Goal: Task Accomplishment & Management: Use online tool/utility

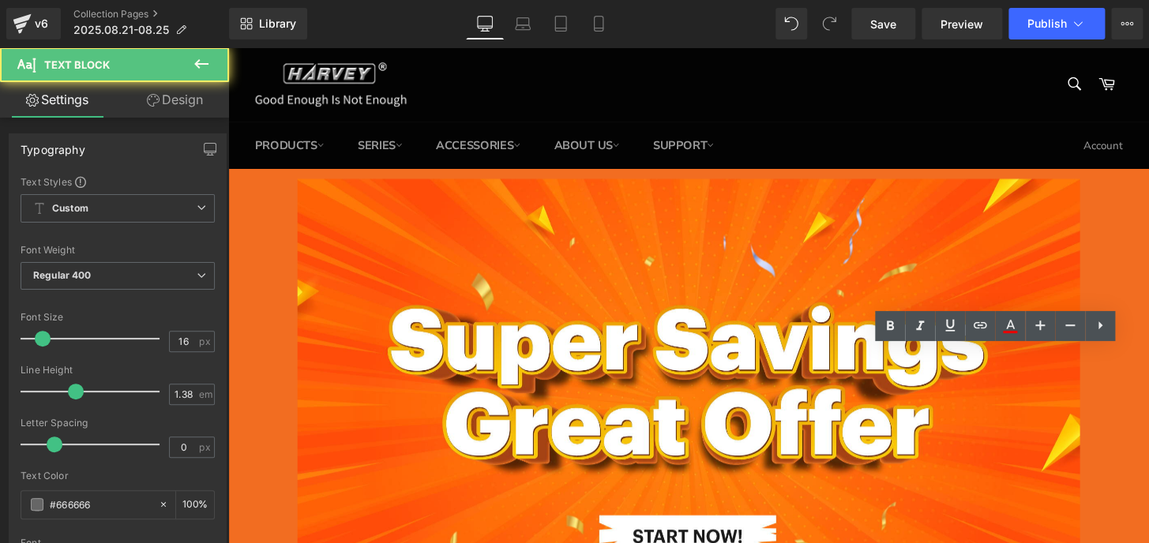
scroll to position [718, 0]
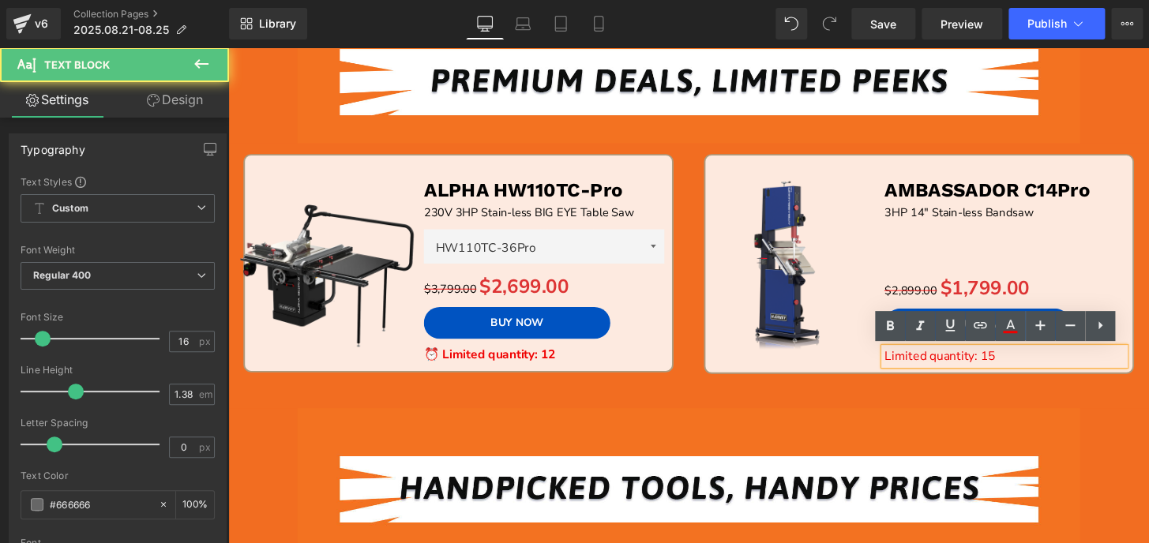
drag, startPoint x: 228, startPoint y: 47, endPoint x: 902, endPoint y: 366, distance: 745.8
click at [909, 366] on span "Limited quantity: 15" at bounding box center [966, 367] width 115 height 17
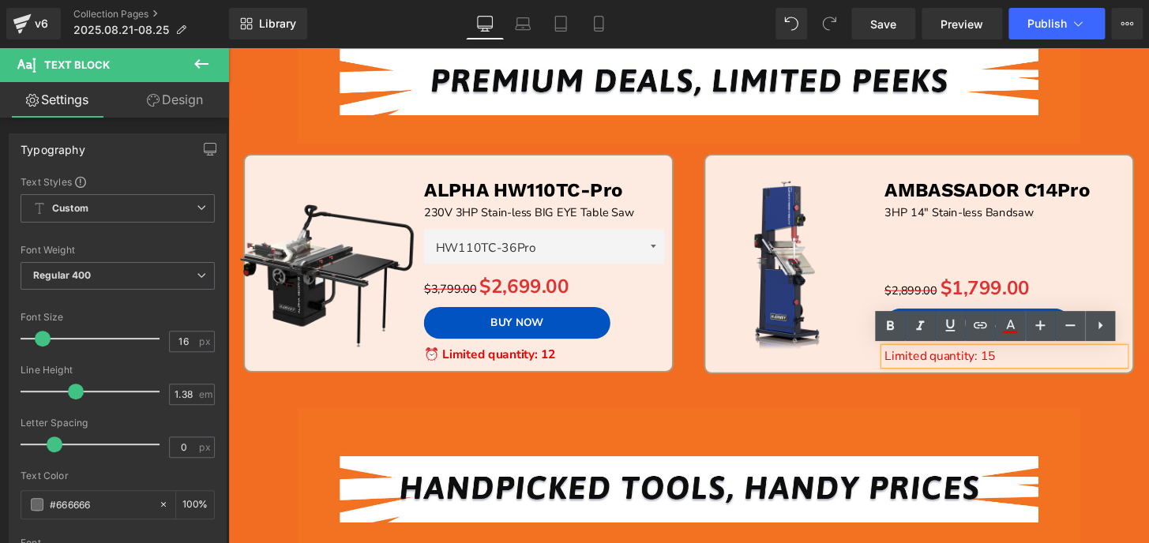
paste div
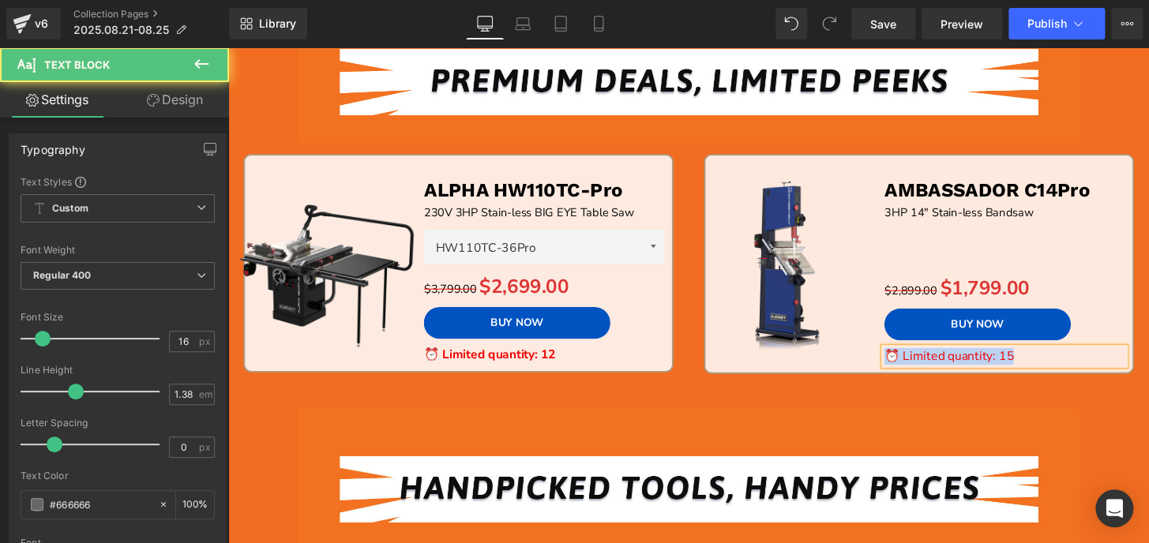
drag, startPoint x: 1061, startPoint y: 368, endPoint x: 849, endPoint y: 365, distance: 212.4
click at [849, 365] on div "FREE SHIPPING (P) Image AMBASSADOR C14Pro Text Block 3HP 14" Stain-less Bandsaw…" at bounding box center [944, 275] width 427 height 216
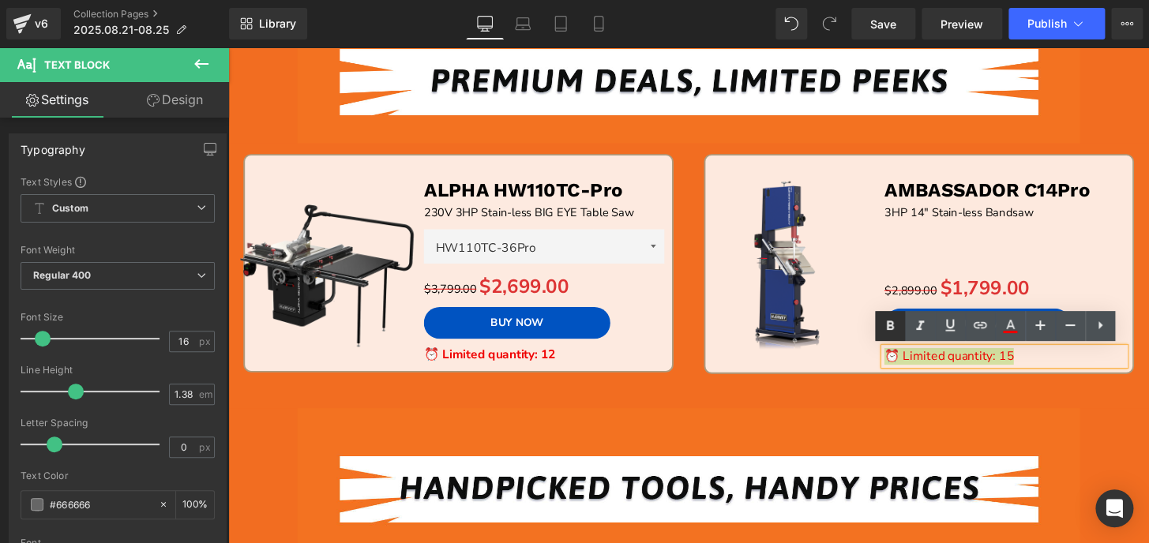
click at [896, 322] on icon at bounding box center [889, 326] width 19 height 19
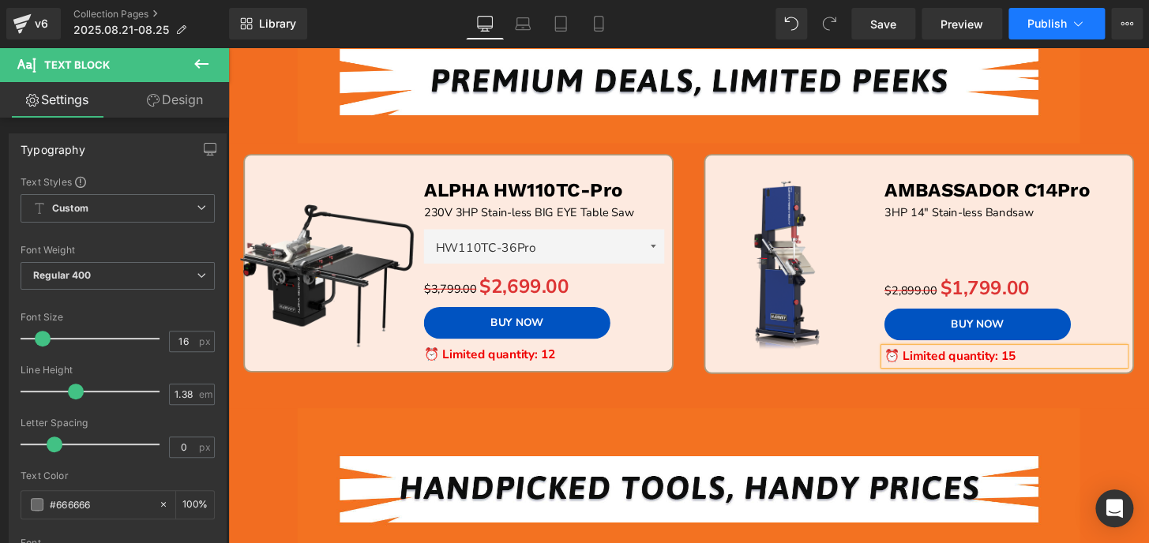
click at [1040, 28] on span "Publish" at bounding box center [1046, 23] width 39 height 13
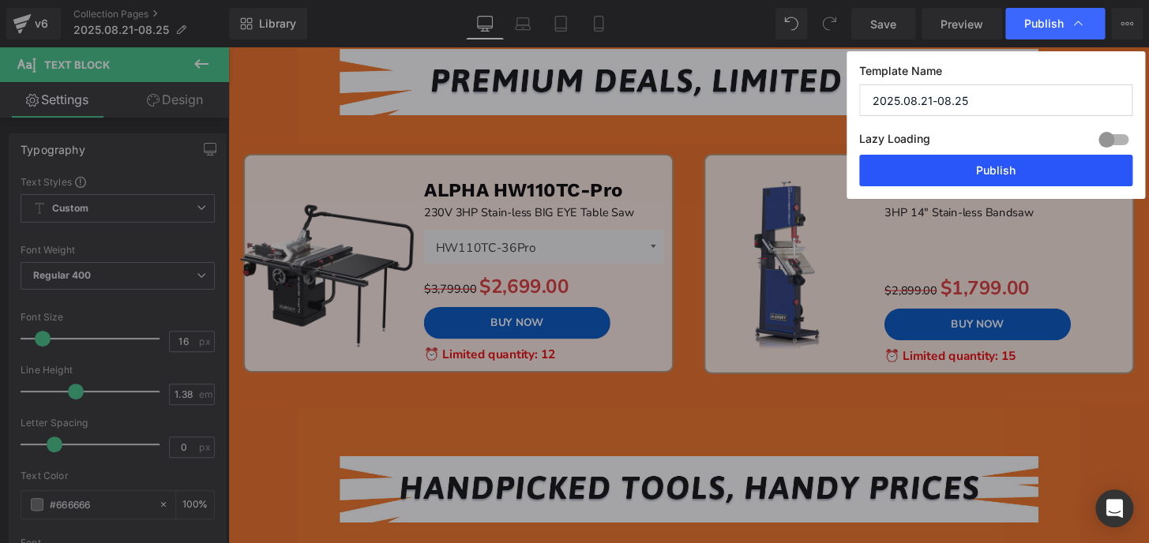
click at [1043, 173] on button "Publish" at bounding box center [995, 171] width 273 height 32
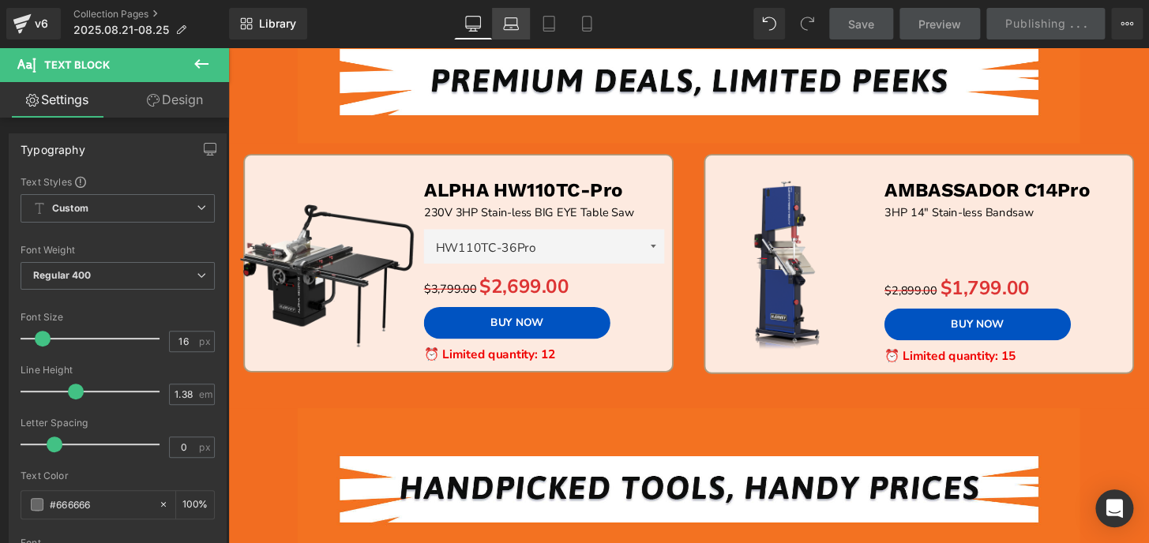
click at [510, 20] on icon at bounding box center [511, 24] width 16 height 16
type input "100"
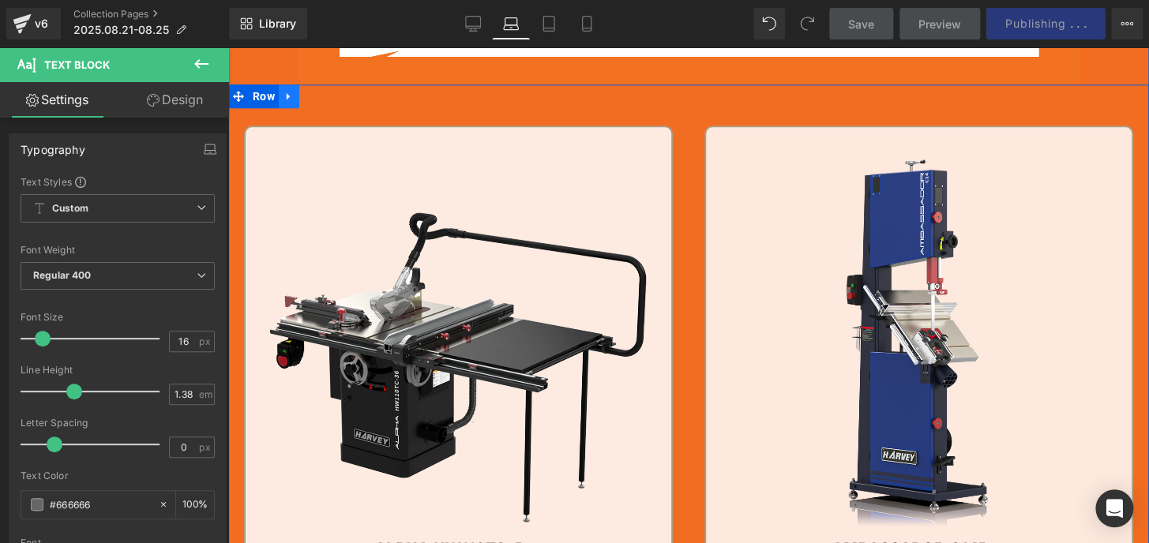
scroll to position [761, 0]
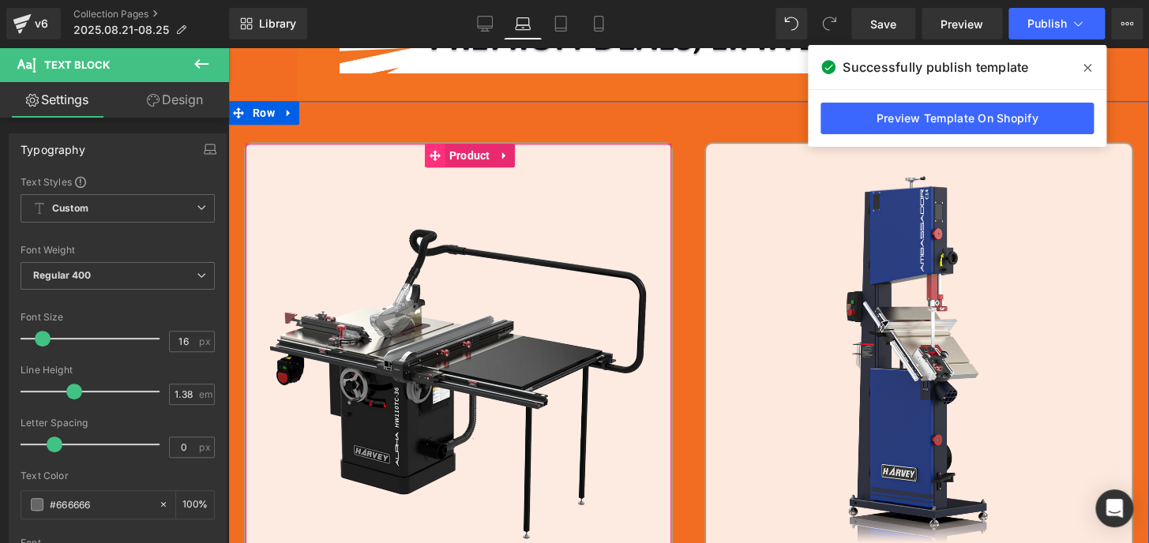
click at [429, 152] on icon at bounding box center [434, 155] width 11 height 11
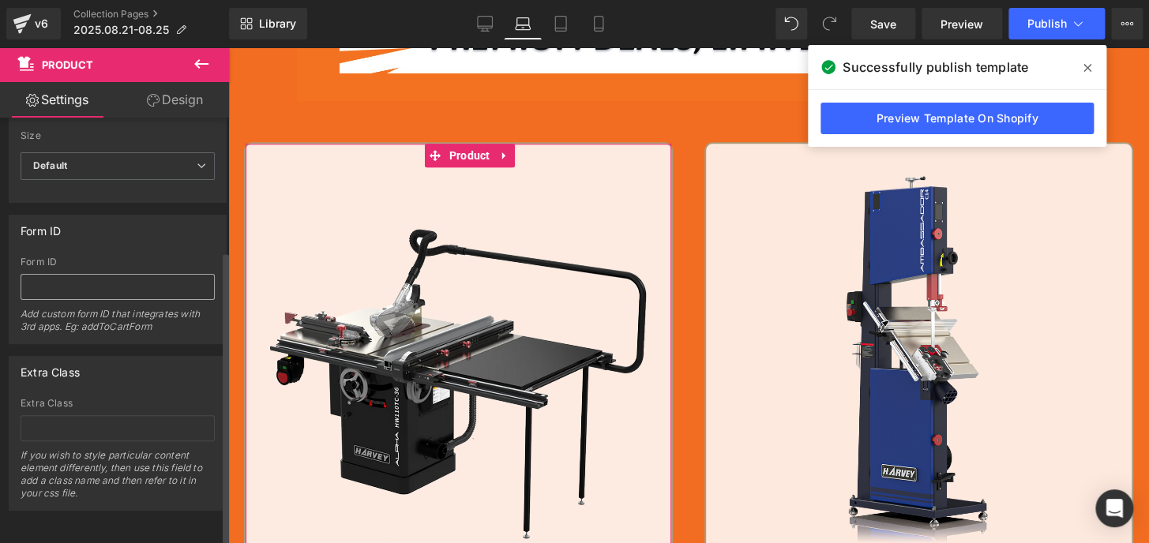
scroll to position [192, 0]
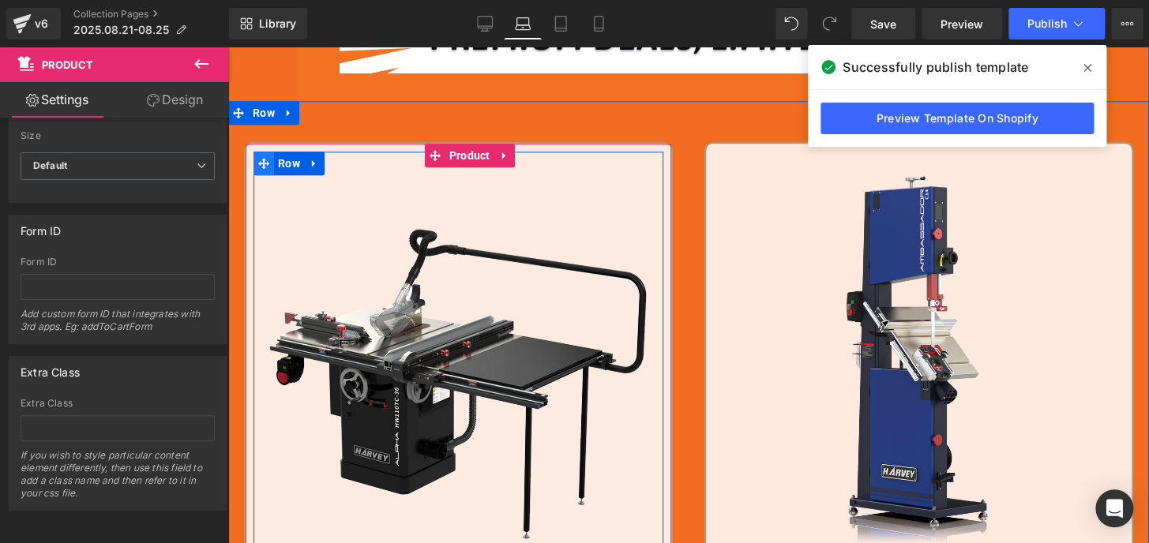
click at [264, 162] on span at bounding box center [263, 164] width 21 height 24
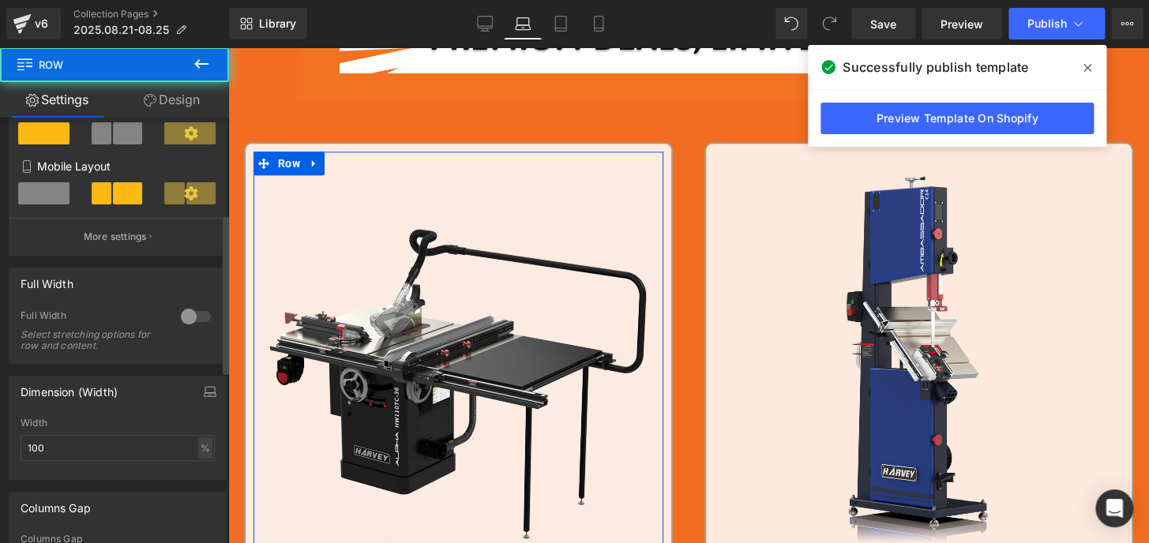
scroll to position [287, 0]
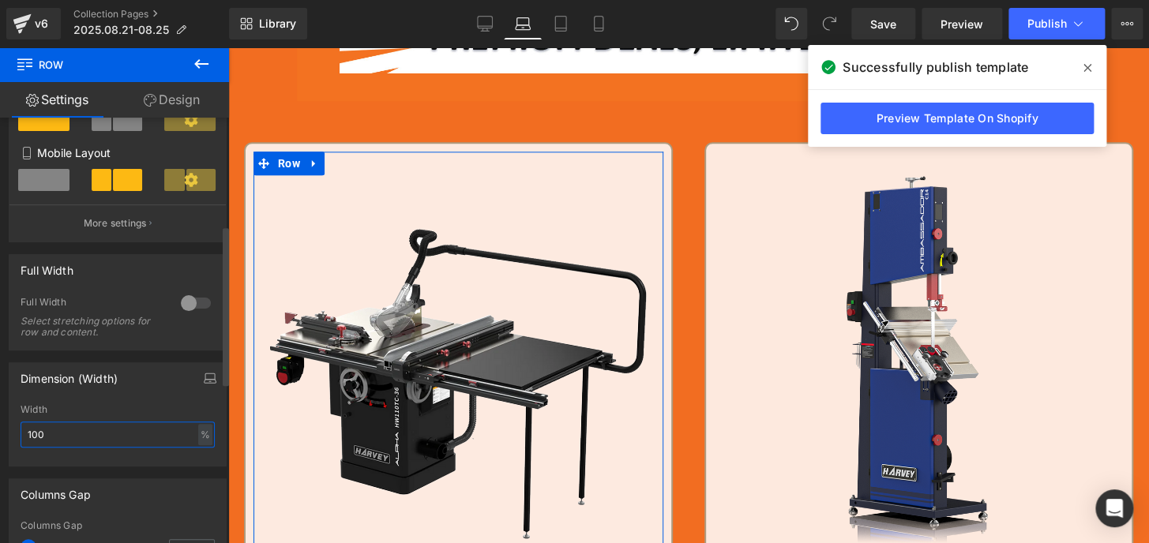
drag, startPoint x: 72, startPoint y: 438, endPoint x: 0, endPoint y: 436, distance: 71.9
click at [0, 437] on div "Dimension (Width) 100% Width 100 % % px" at bounding box center [118, 408] width 236 height 116
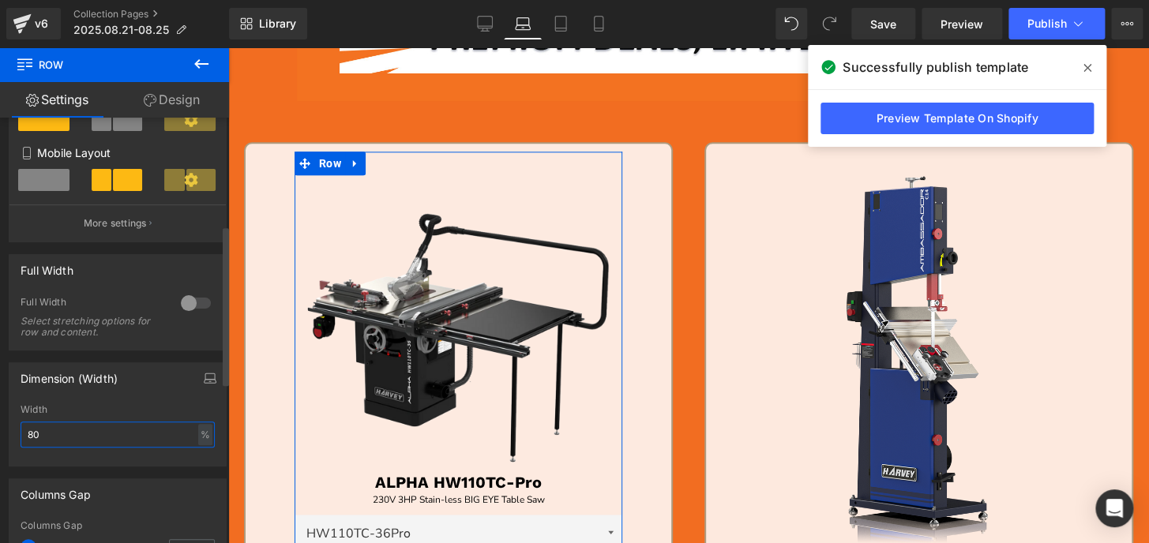
drag, startPoint x: 40, startPoint y: 438, endPoint x: 0, endPoint y: 438, distance: 40.3
click at [0, 438] on div "Dimension (Width) 80% Width 80 % % px" at bounding box center [118, 408] width 236 height 116
type input "100"
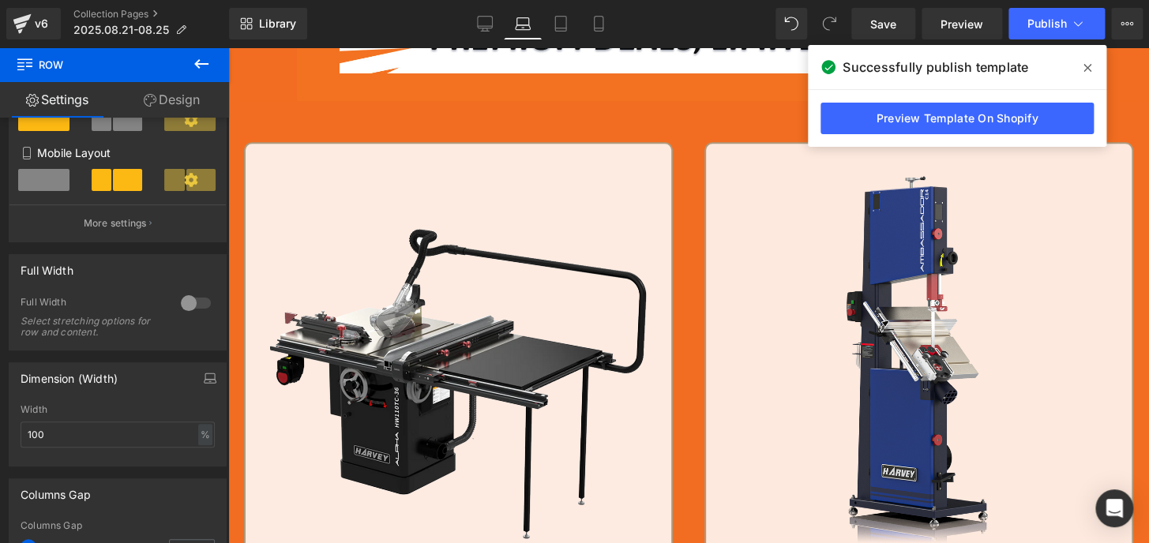
click at [1091, 66] on span at bounding box center [1086, 67] width 25 height 25
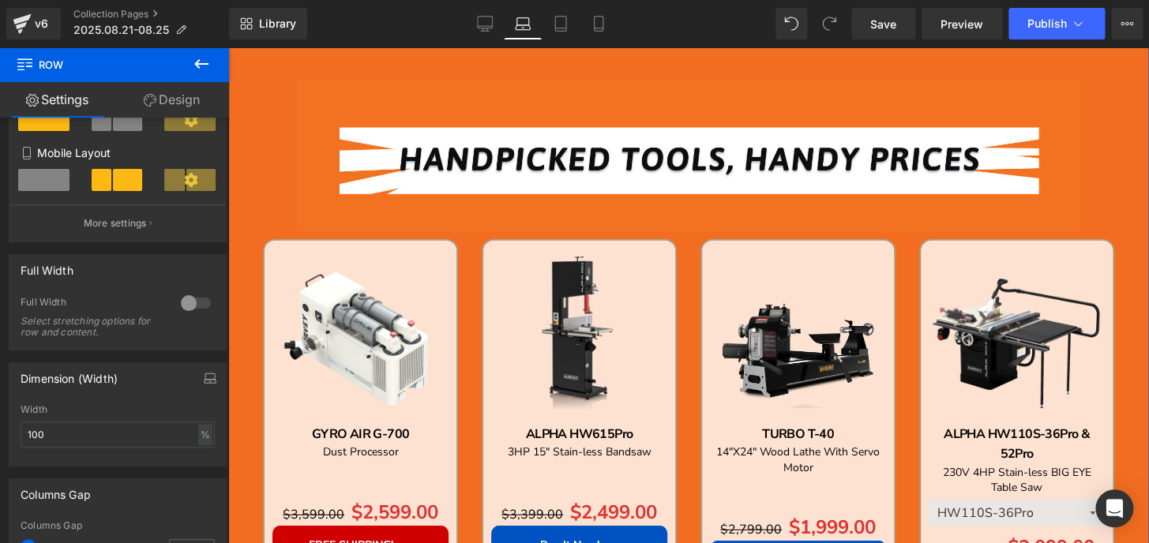
scroll to position [1192, 0]
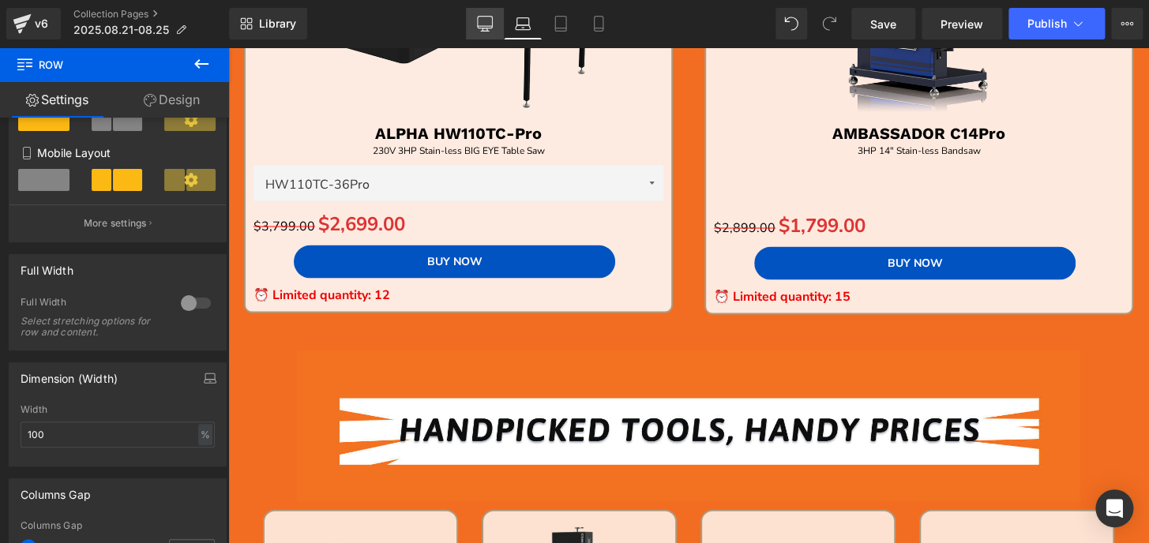
drag, startPoint x: 487, startPoint y: 20, endPoint x: 330, endPoint y: 39, distance: 158.2
click at [487, 20] on icon at bounding box center [485, 24] width 16 height 16
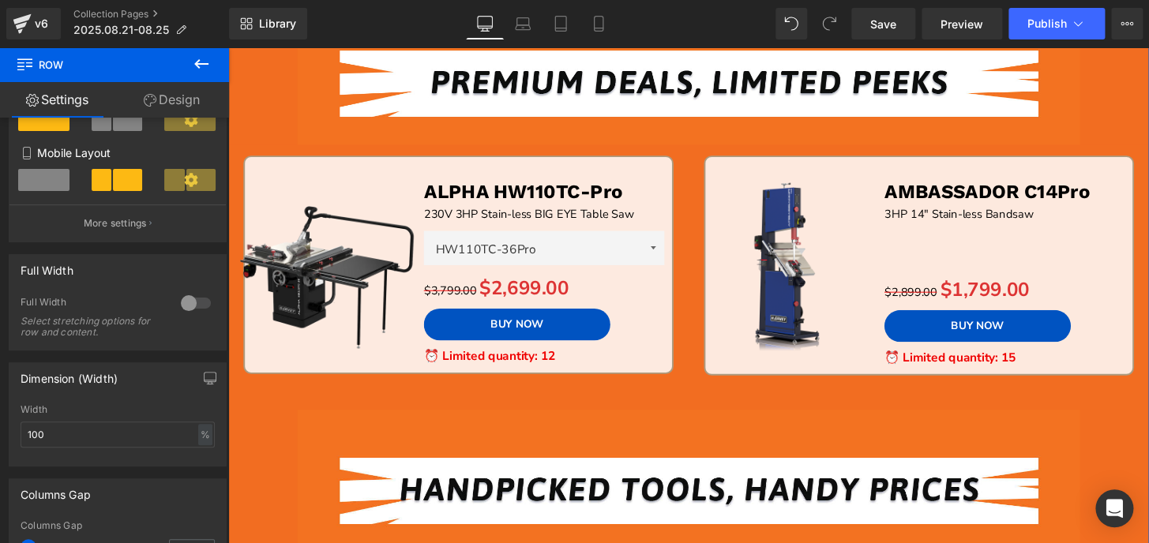
scroll to position [741, 0]
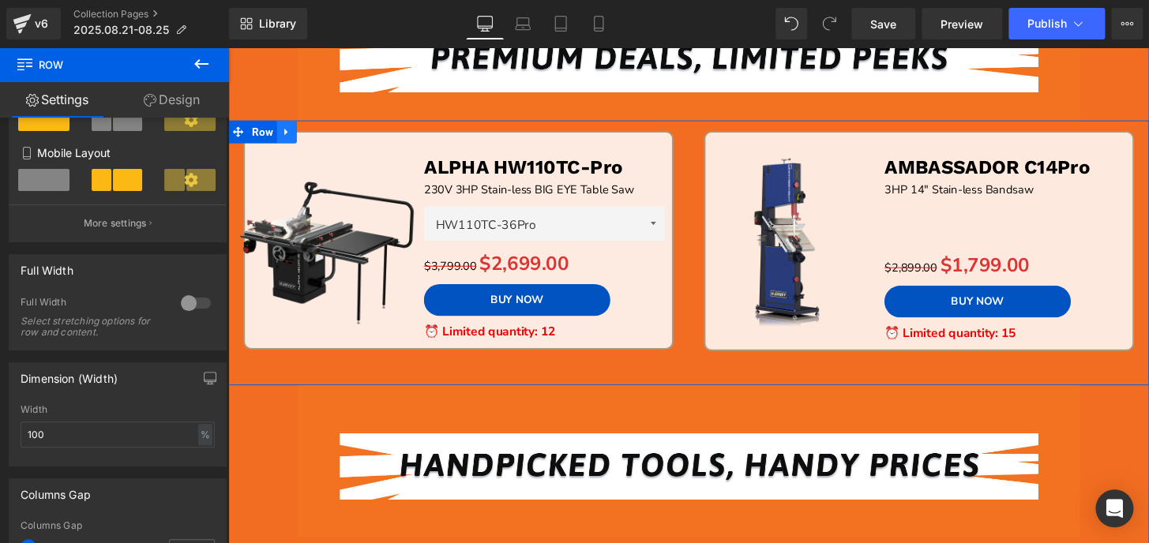
click at [283, 129] on icon at bounding box center [288, 135] width 11 height 12
click at [304, 133] on icon at bounding box center [309, 134] width 11 height 11
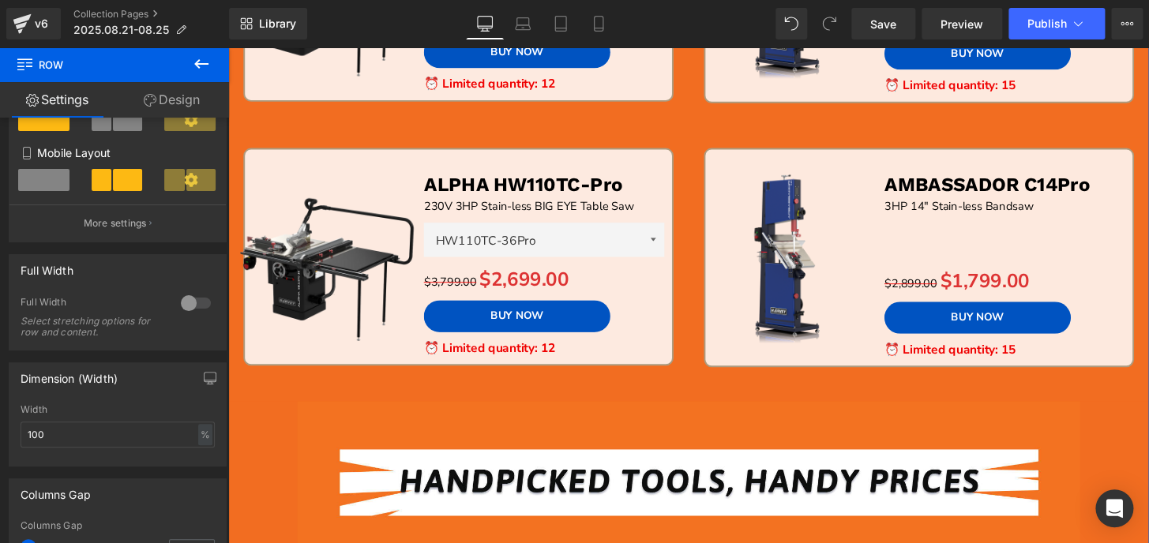
scroll to position [1027, 0]
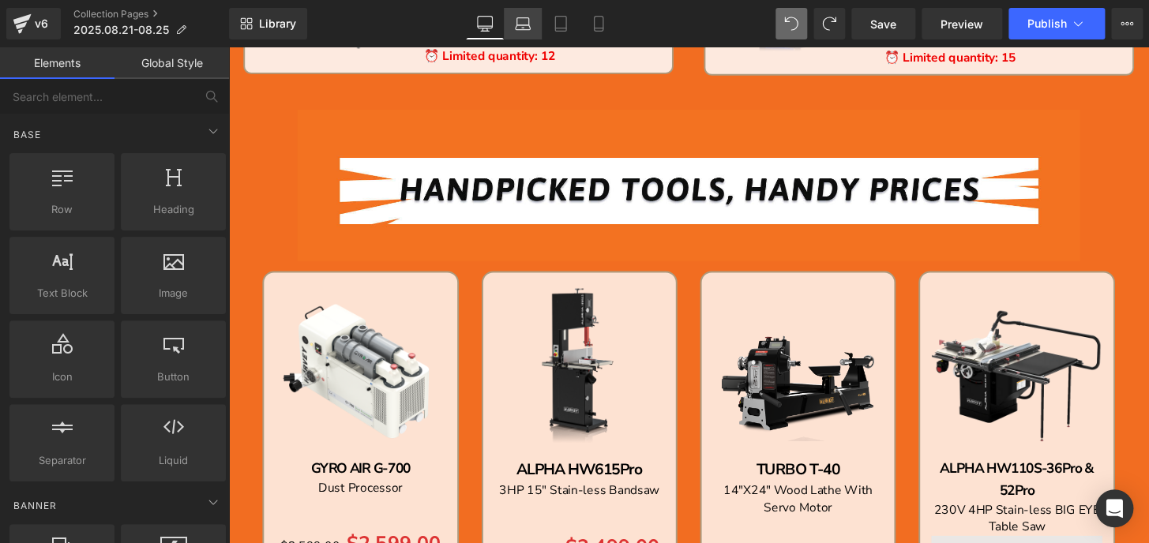
drag, startPoint x: 513, startPoint y: 24, endPoint x: 305, endPoint y: 19, distance: 208.5
click at [513, 24] on link "Laptop" at bounding box center [523, 24] width 38 height 32
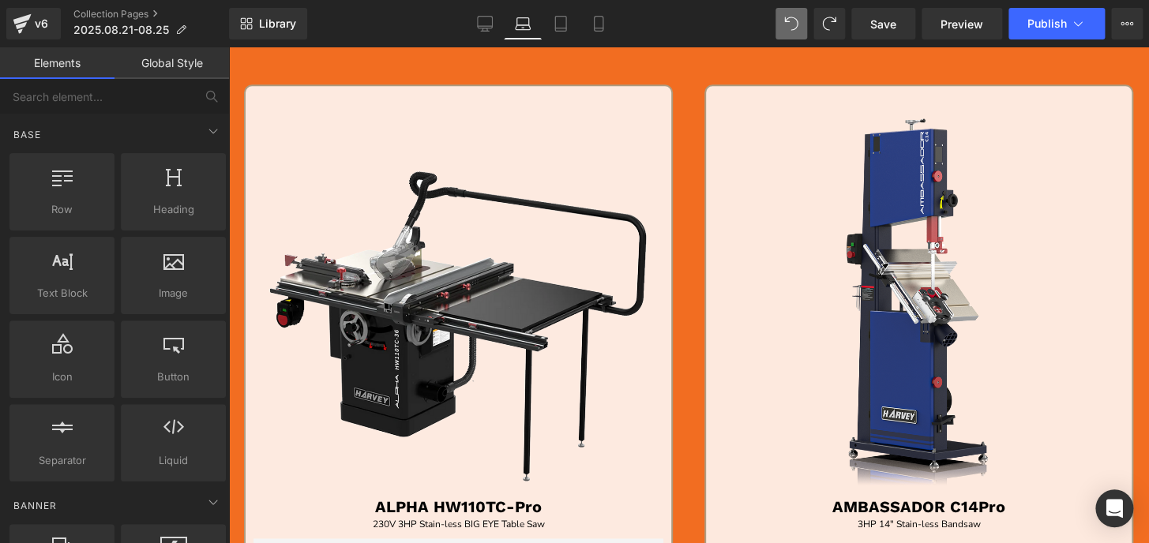
scroll to position [695, 0]
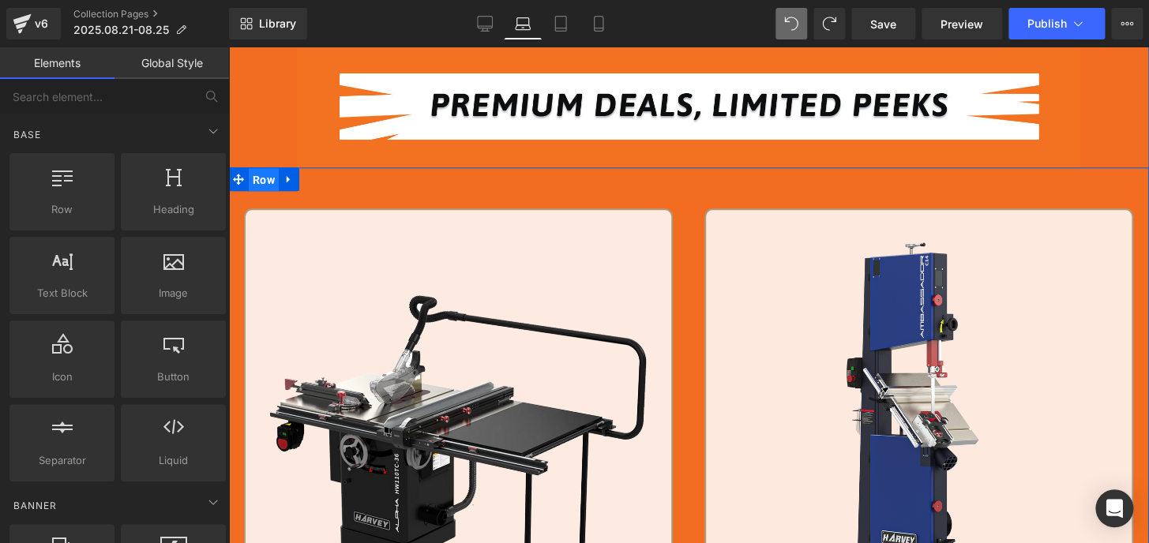
click at [249, 179] on span "Row" at bounding box center [264, 180] width 30 height 24
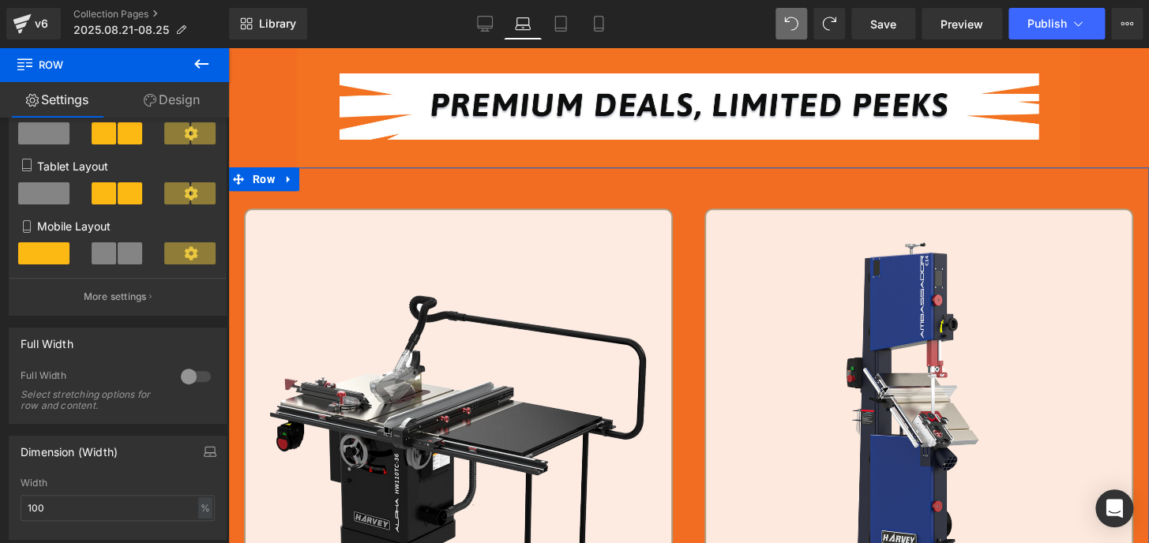
scroll to position [215, 0]
drag, startPoint x: 55, startPoint y: 506, endPoint x: 0, endPoint y: 508, distance: 55.3
click at [0, 508] on div "Dimension (Width) 100% Width 100 % % px" at bounding box center [118, 480] width 236 height 116
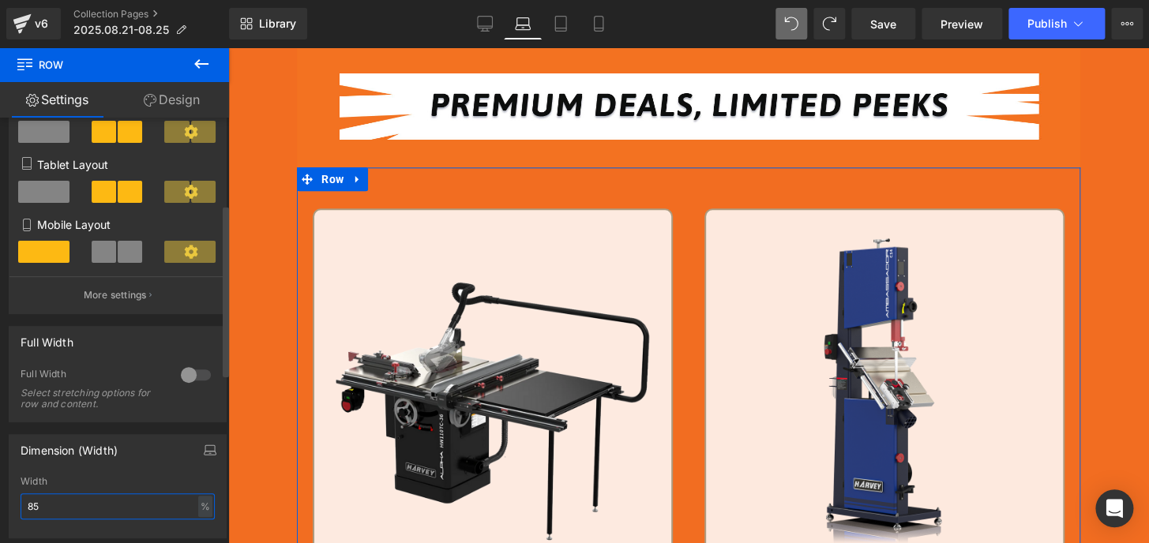
drag, startPoint x: 66, startPoint y: 509, endPoint x: 0, endPoint y: 508, distance: 65.5
click at [0, 508] on div "Dimension (Width) 85% Width 85 % % px" at bounding box center [118, 480] width 236 height 116
type input "75"
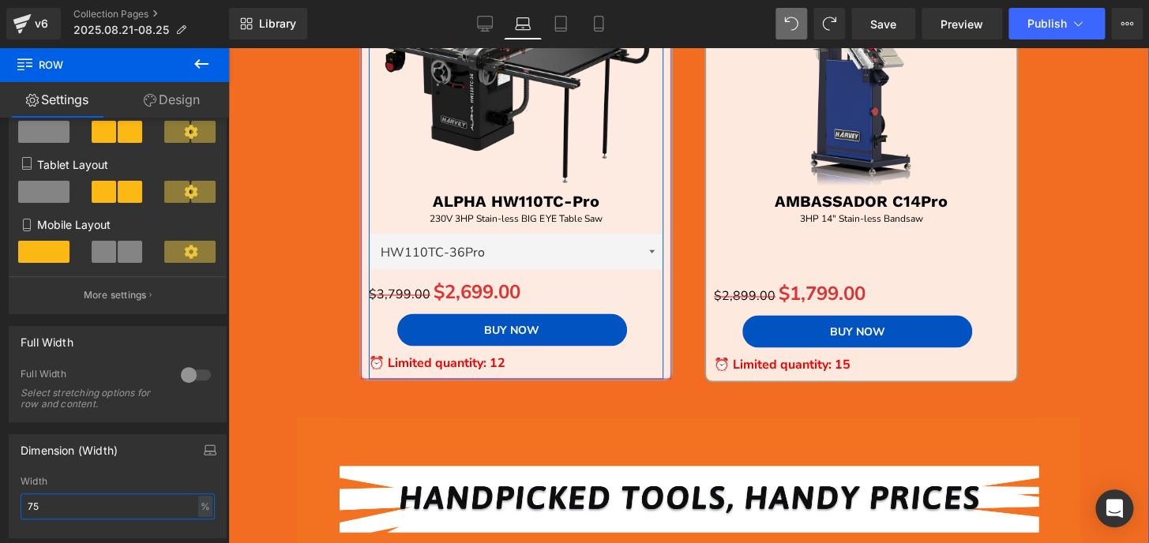
scroll to position [1053, 0]
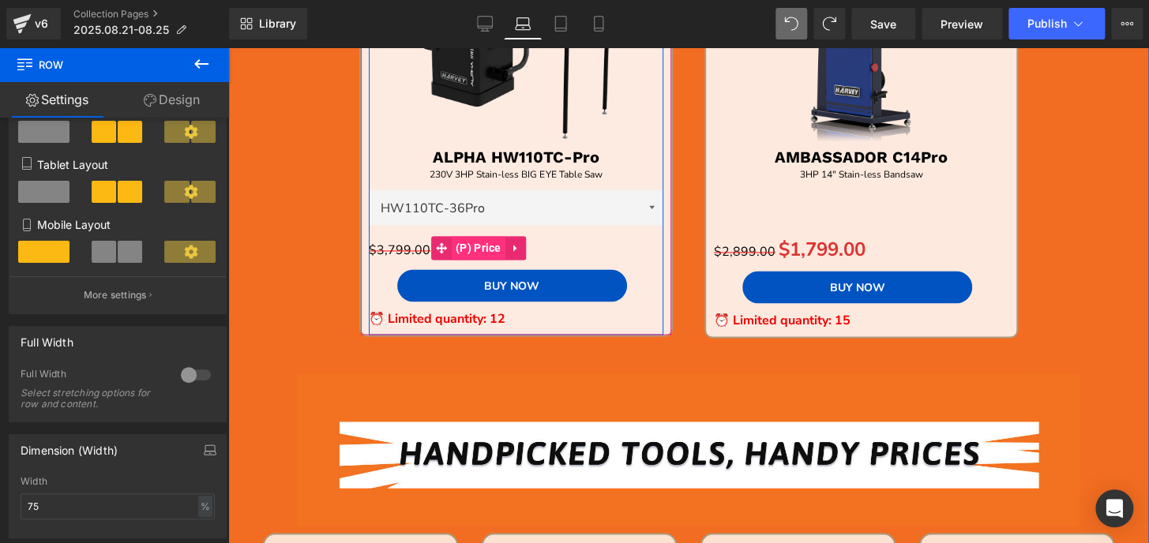
click at [493, 244] on span "(P) Price" at bounding box center [479, 248] width 54 height 24
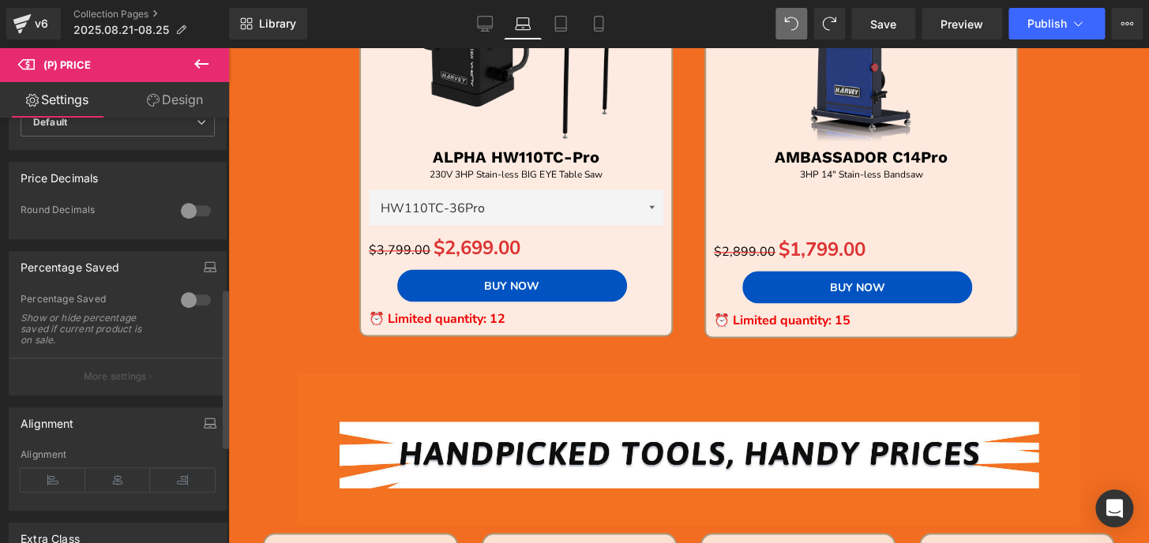
scroll to position [646, 0]
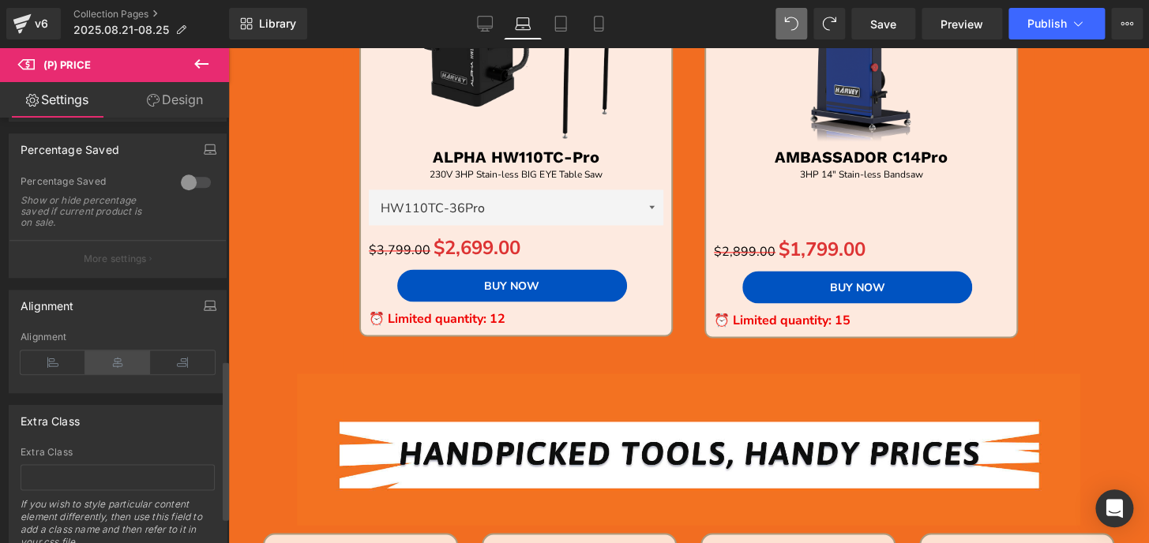
click at [111, 374] on icon at bounding box center [117, 362] width 65 height 24
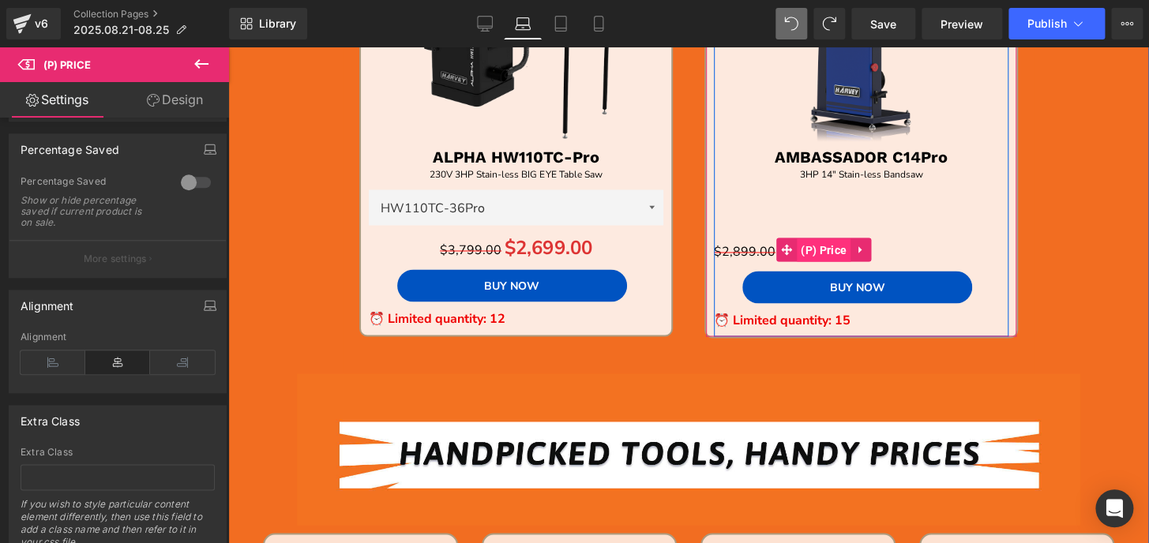
click at [830, 250] on span "(P) Price" at bounding box center [824, 250] width 54 height 24
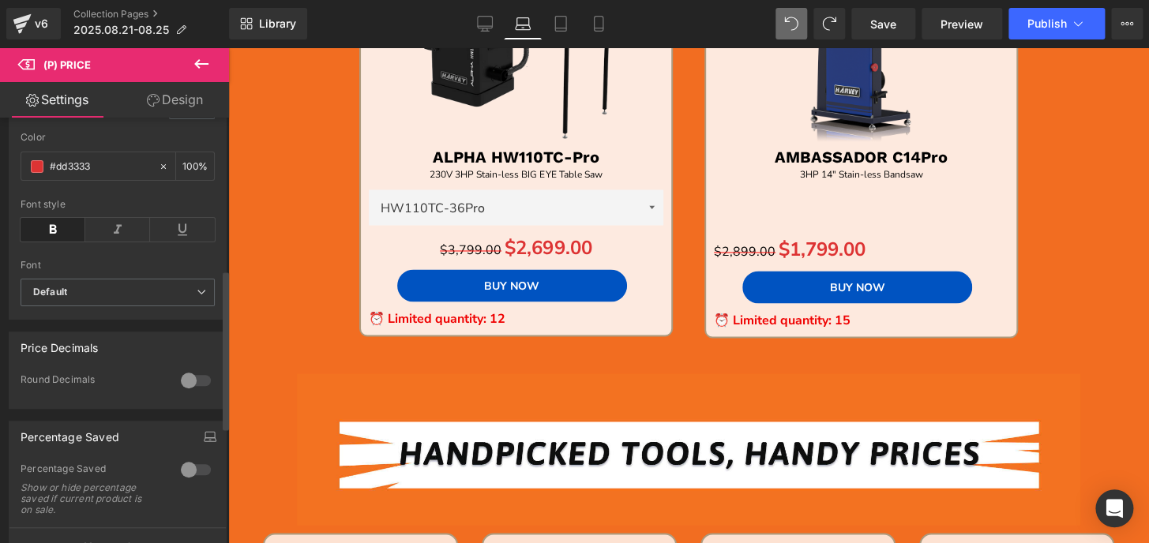
scroll to position [502, 0]
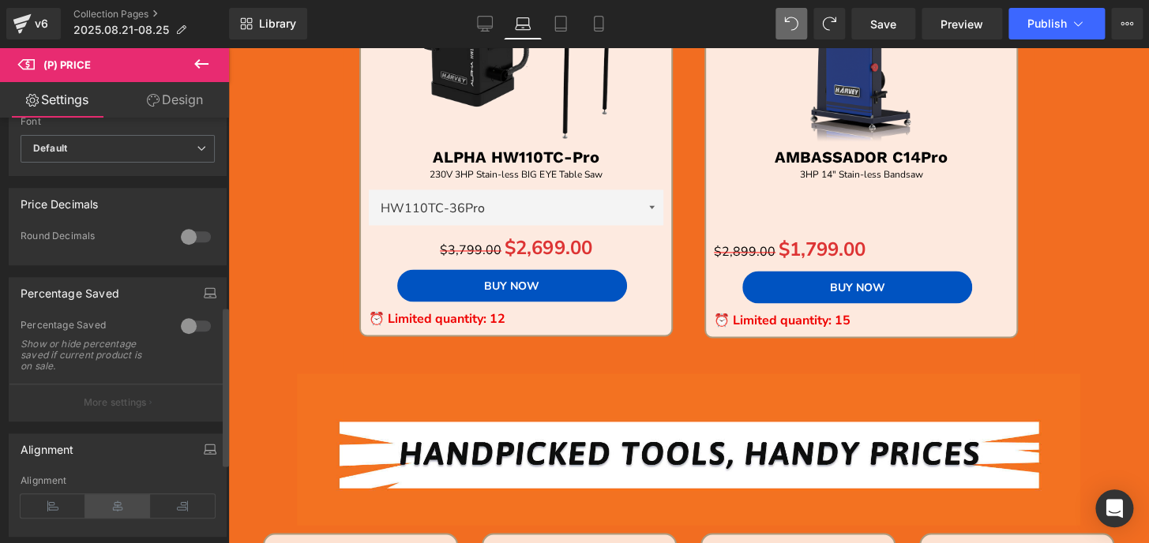
click at [103, 511] on icon at bounding box center [117, 506] width 65 height 24
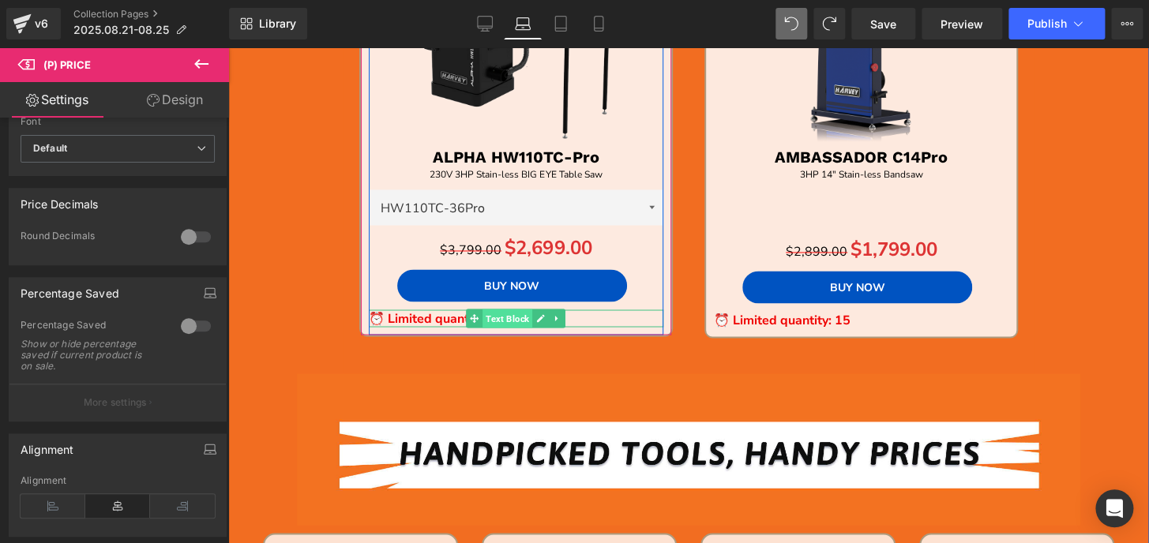
click at [487, 318] on span "Text Block" at bounding box center [507, 318] width 50 height 19
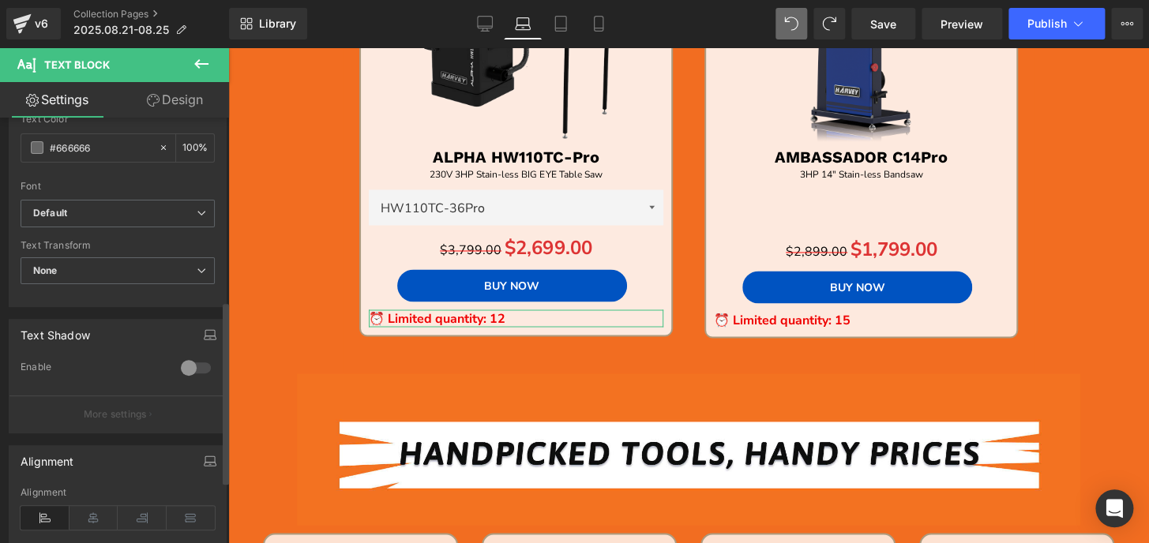
scroll to position [430, 0]
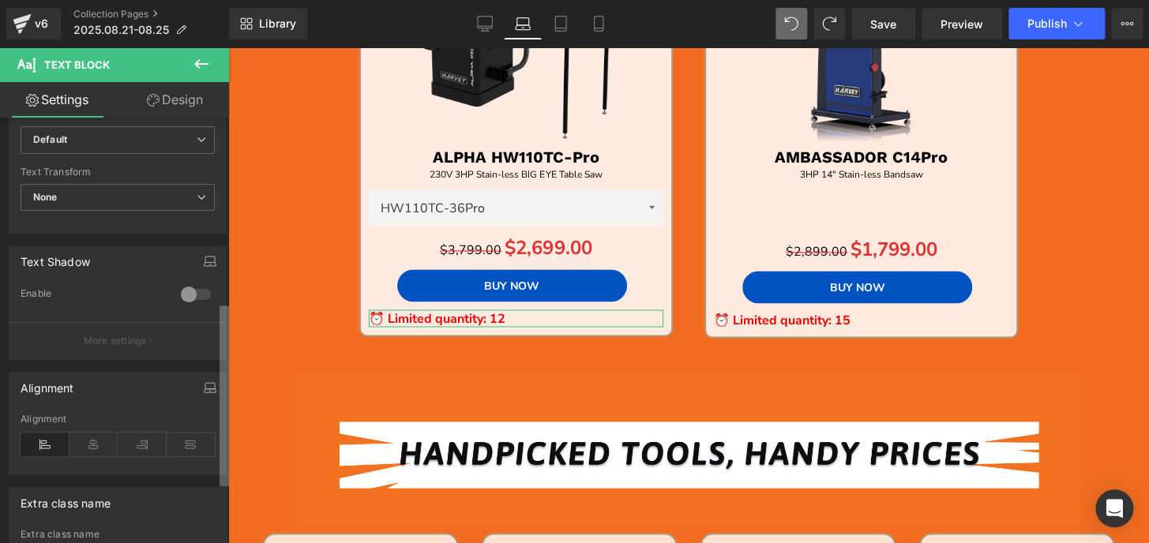
drag, startPoint x: 96, startPoint y: 444, endPoint x: 227, endPoint y: 435, distance: 131.3
click at [96, 444] on icon at bounding box center [93, 445] width 49 height 24
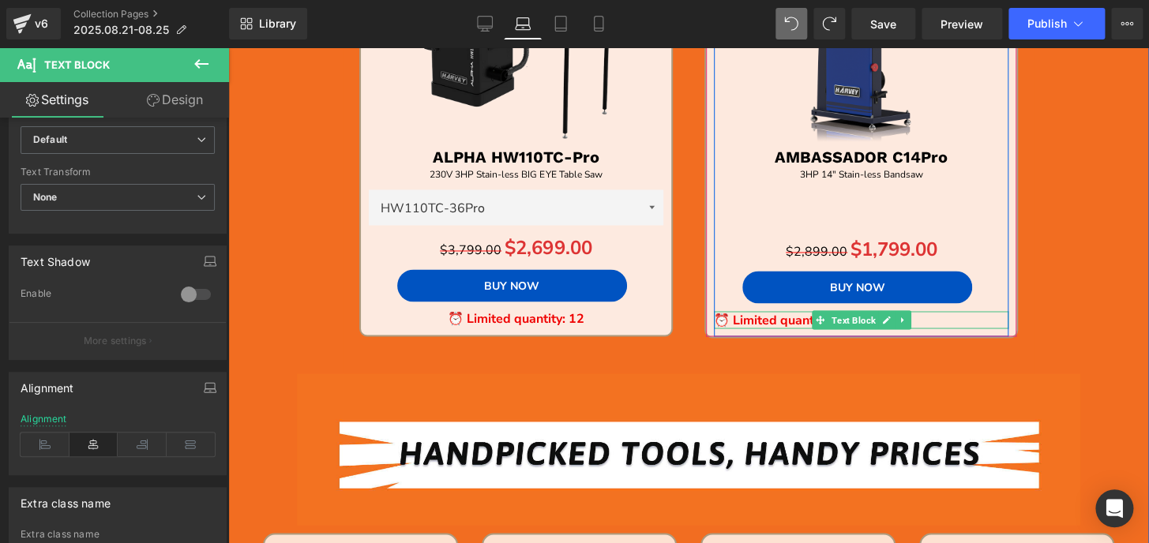
click at [830, 316] on span "Text Block" at bounding box center [853, 319] width 50 height 19
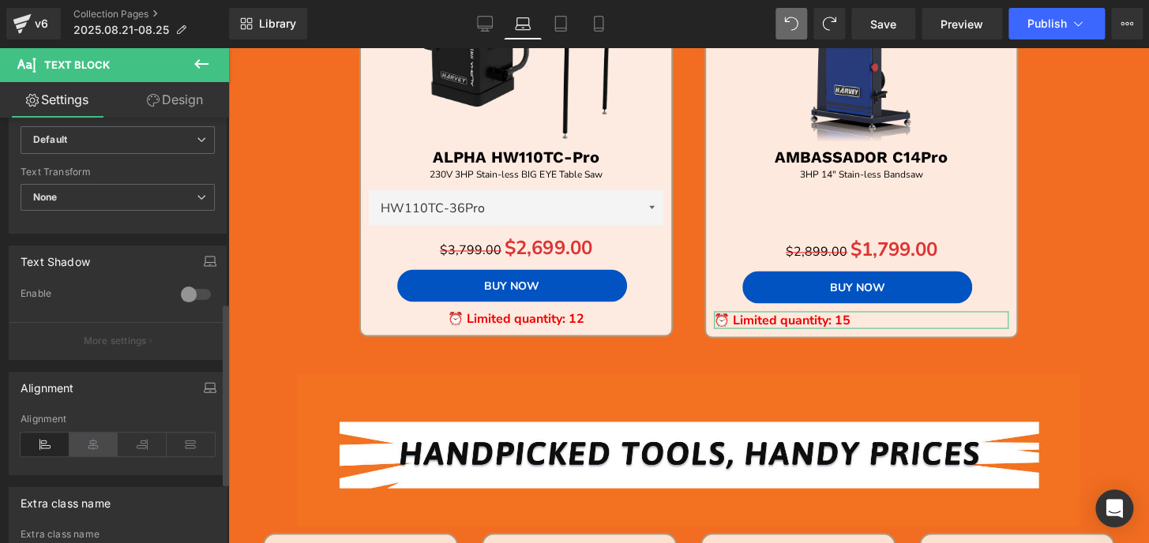
click at [88, 441] on icon at bounding box center [93, 445] width 49 height 24
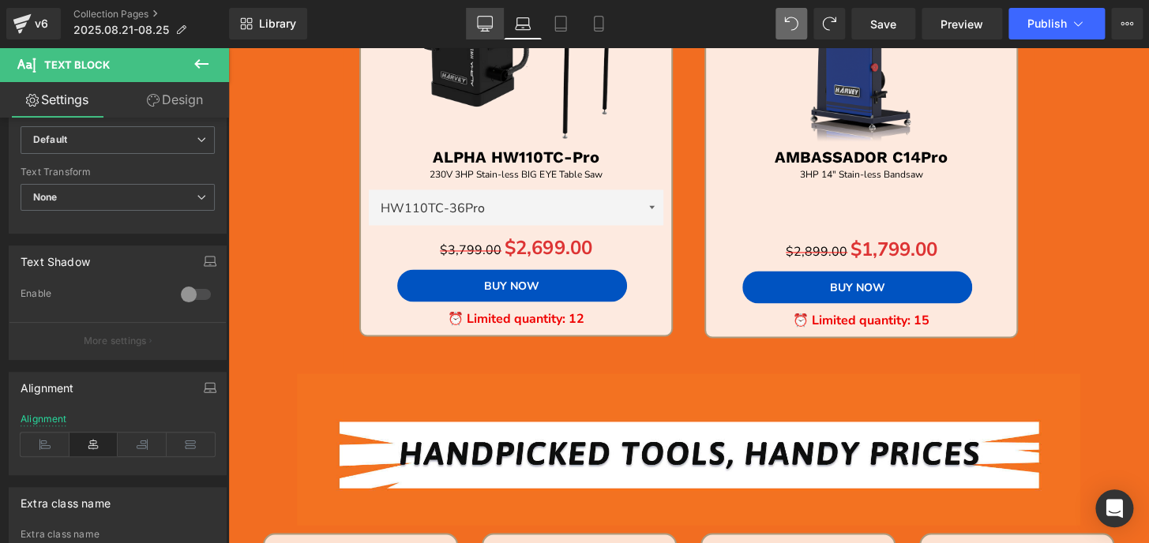
click at [478, 24] on icon at bounding box center [485, 24] width 16 height 16
type input "100"
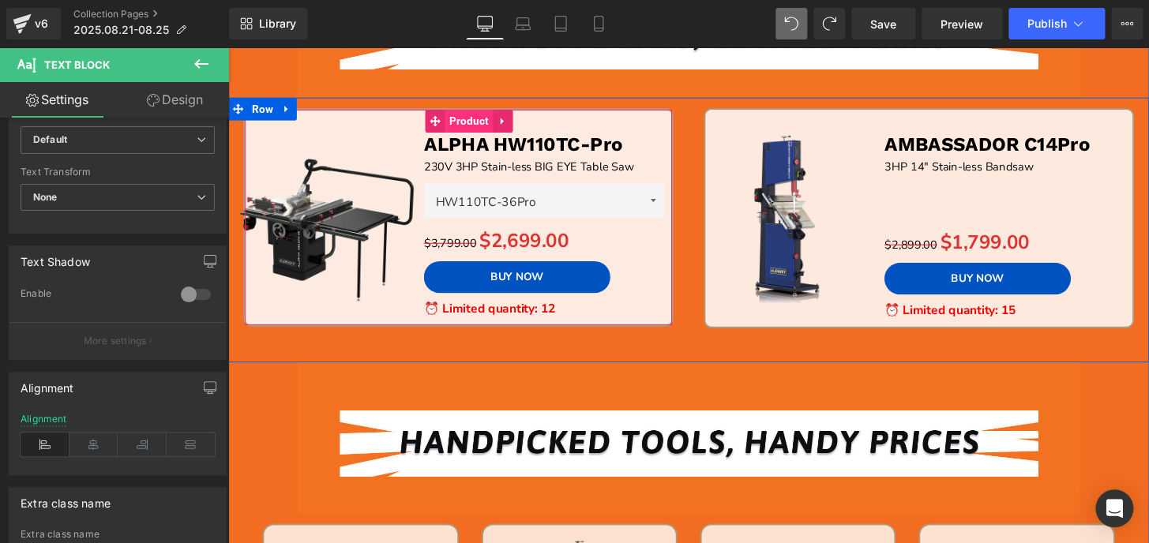
drag, startPoint x: 471, startPoint y: 126, endPoint x: 460, endPoint y: 129, distance: 11.3
click at [471, 126] on span "Product" at bounding box center [477, 124] width 49 height 24
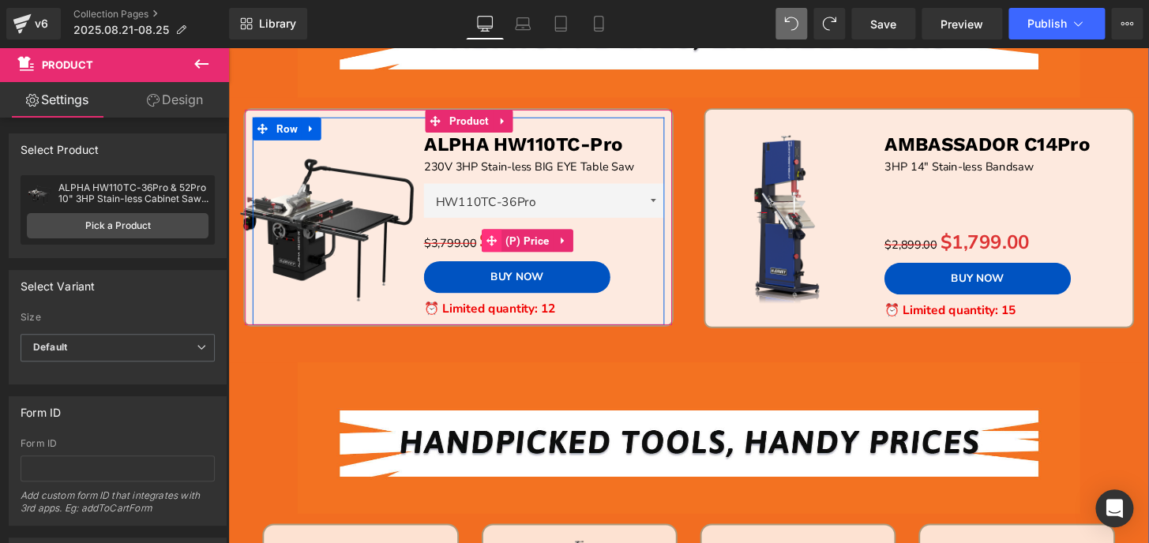
click at [496, 243] on icon at bounding box center [501, 247] width 11 height 11
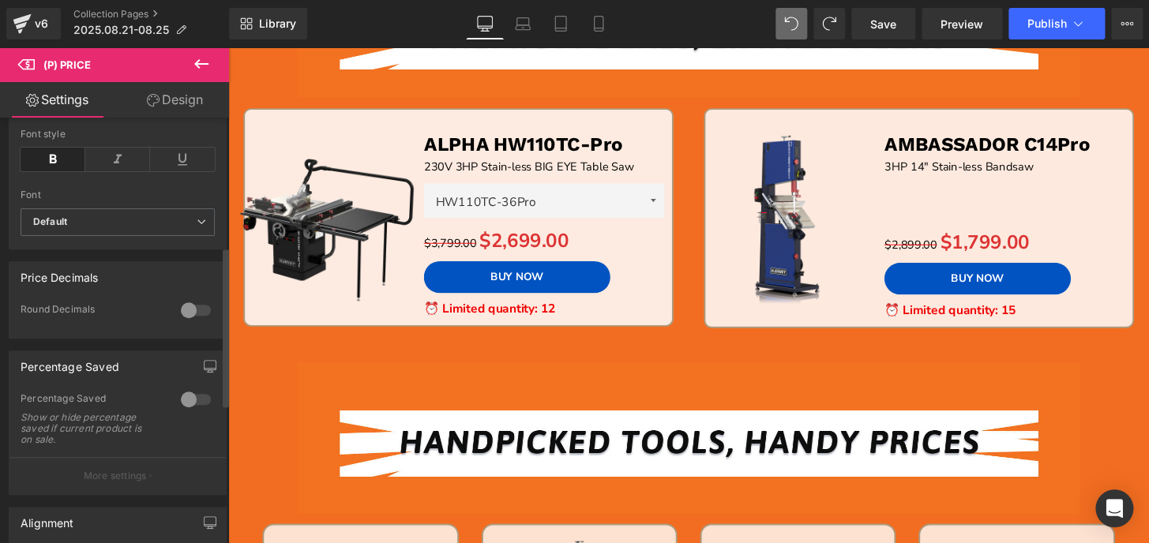
scroll to position [430, 0]
click at [190, 406] on div at bounding box center [196, 397] width 38 height 25
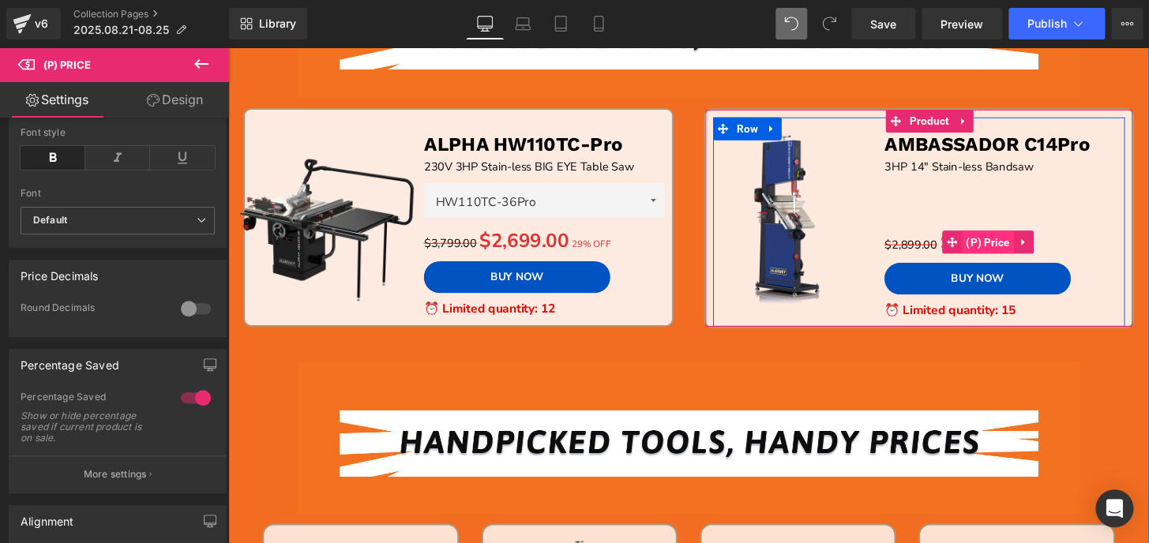
click at [1005, 245] on span "(P) Price" at bounding box center [1016, 250] width 54 height 24
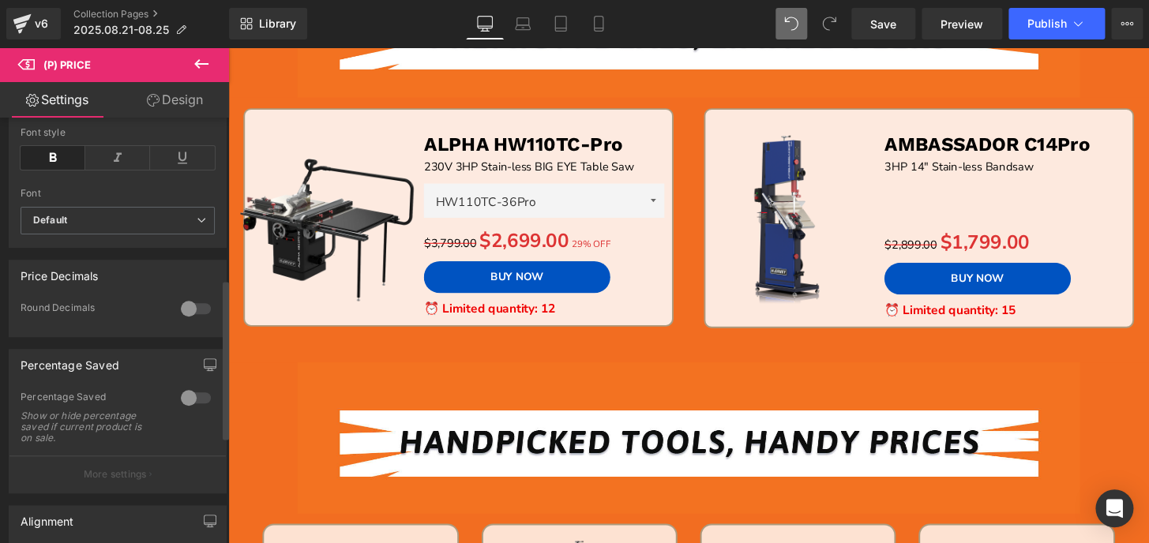
click at [193, 409] on div at bounding box center [196, 397] width 38 height 25
click at [566, 17] on icon at bounding box center [560, 24] width 11 height 15
type input "19"
type input "100"
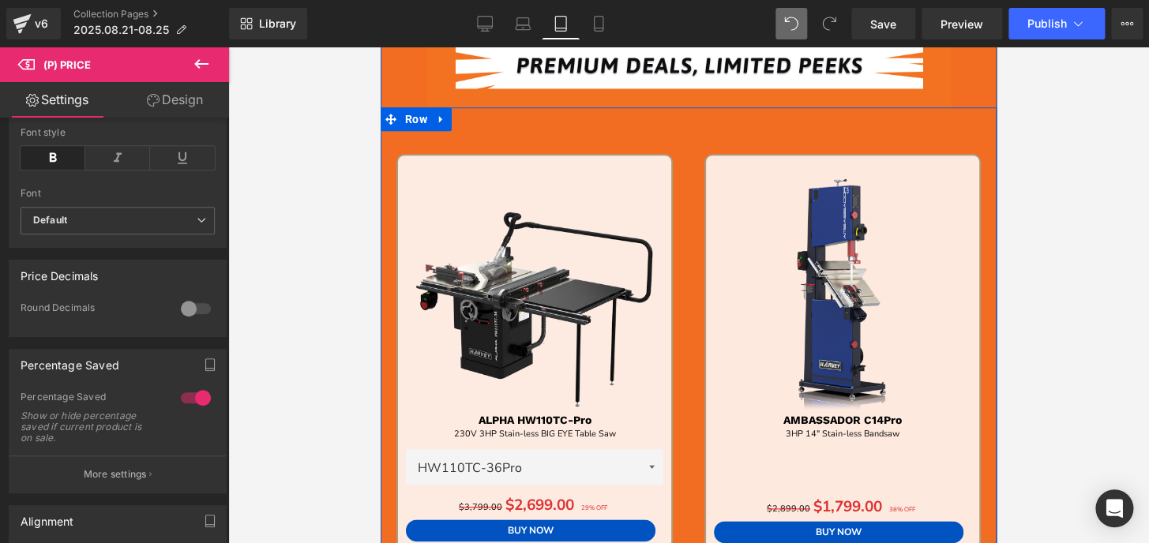
scroll to position [521, 0]
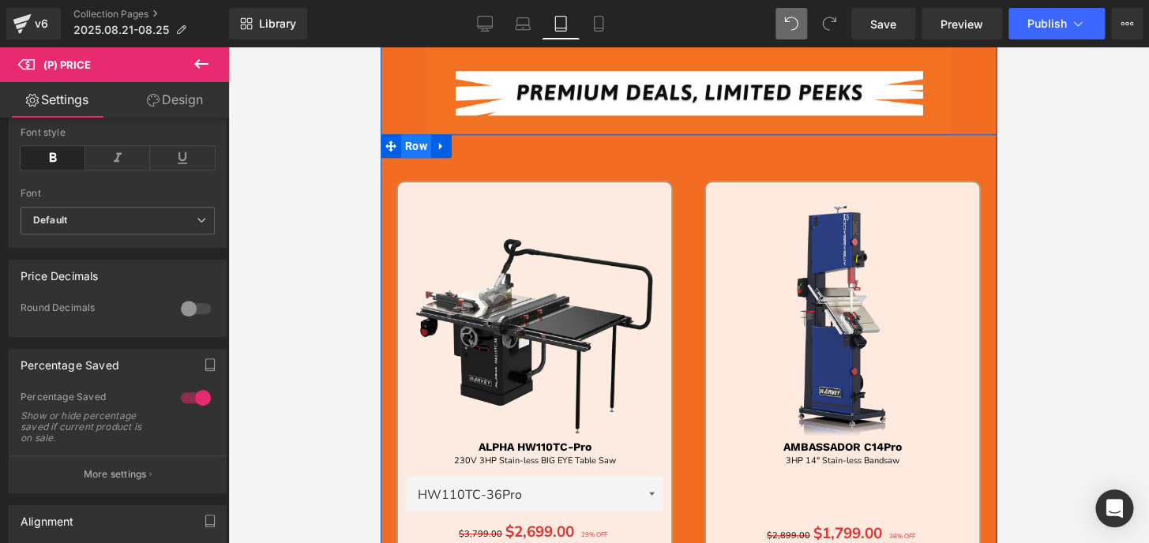
click at [411, 148] on span "Row" at bounding box center [416, 146] width 30 height 24
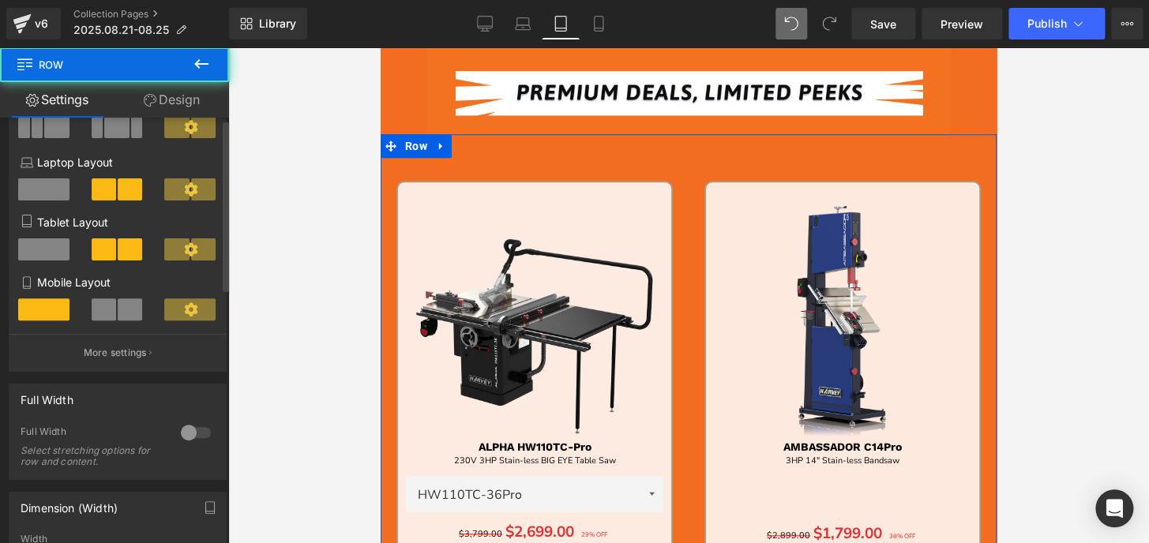
scroll to position [358, 0]
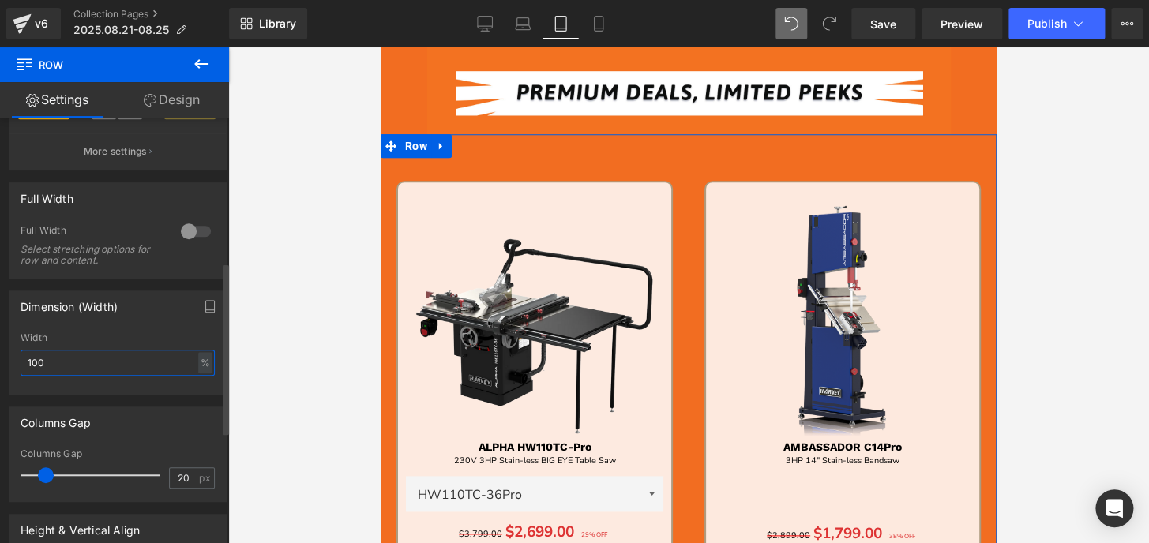
drag, startPoint x: 64, startPoint y: 365, endPoint x: 0, endPoint y: 363, distance: 64.0
click at [0, 365] on div "Dimension (Width) 100% Width 100 % % px" at bounding box center [118, 337] width 236 height 116
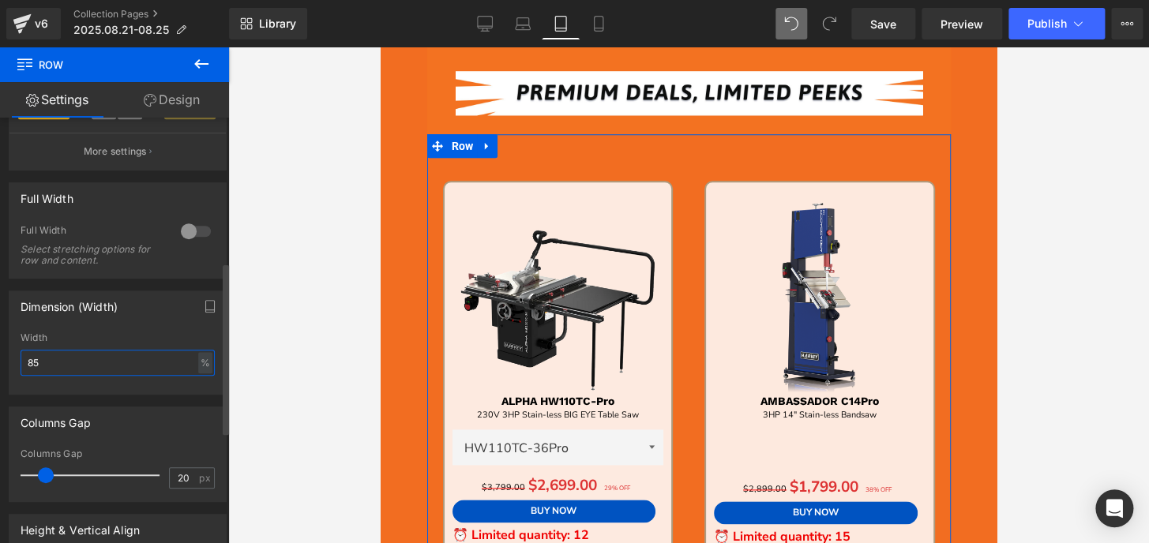
drag, startPoint x: 47, startPoint y: 365, endPoint x: 0, endPoint y: 365, distance: 46.6
click at [0, 365] on div "Dimension (Width) 85% Width 85 % % px" at bounding box center [118, 337] width 236 height 116
type input "90"
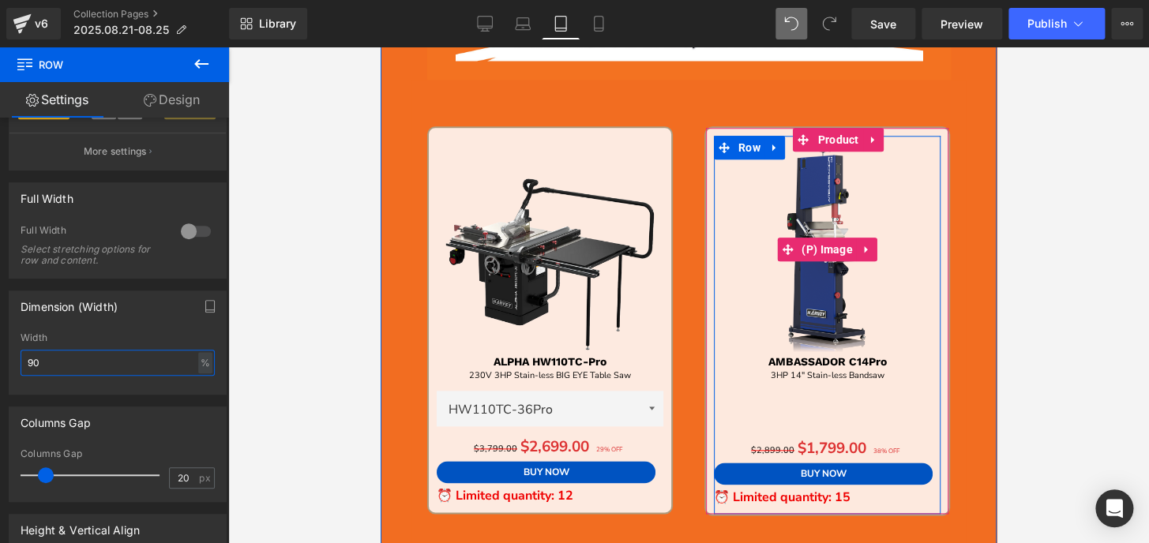
scroll to position [664, 0]
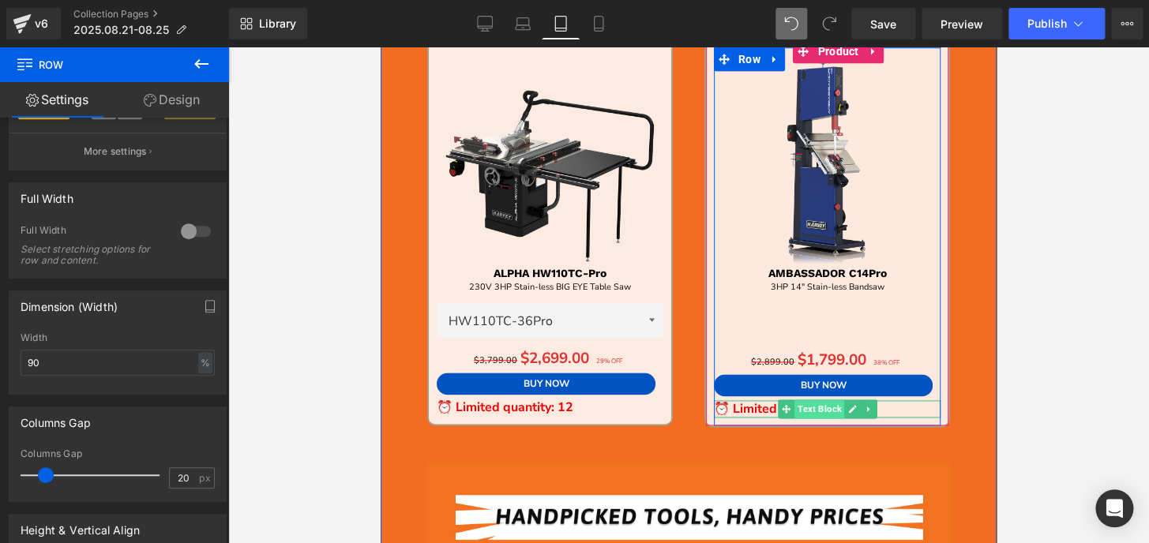
click at [814, 409] on span "Text Block" at bounding box center [819, 408] width 50 height 19
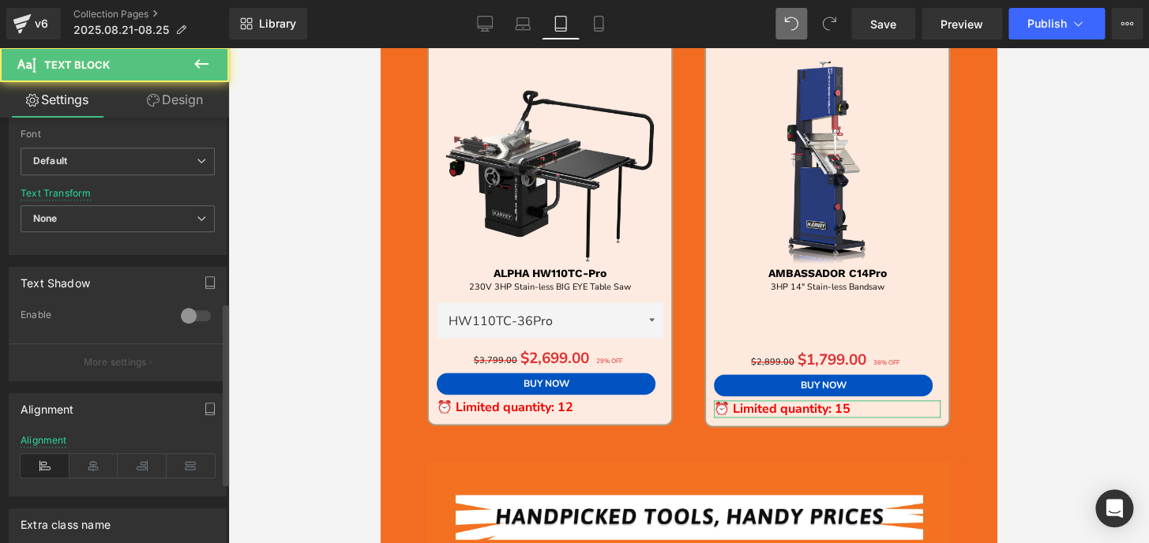
scroll to position [430, 0]
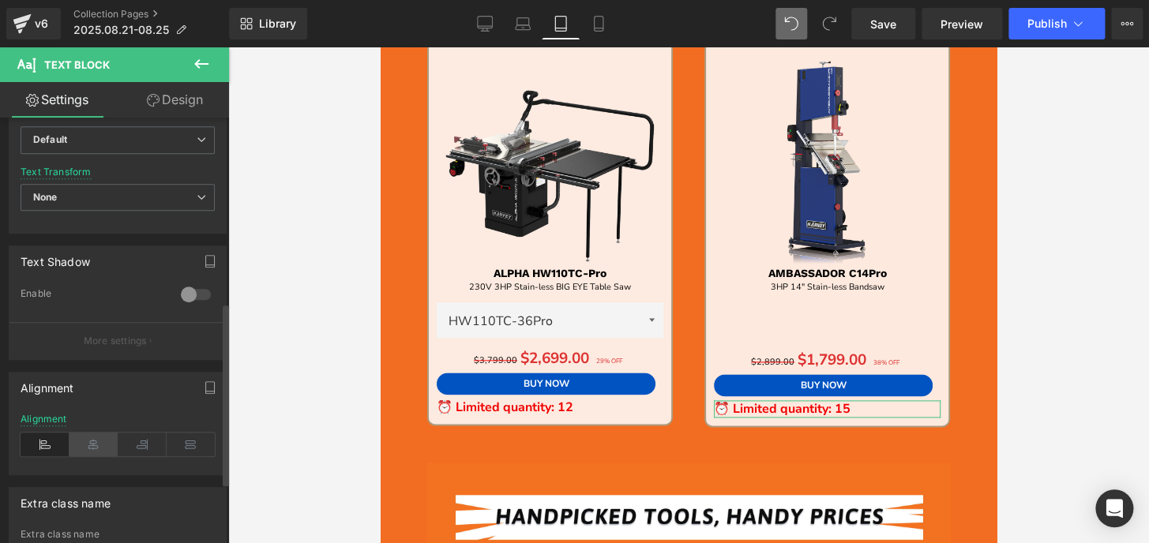
click at [99, 444] on icon at bounding box center [93, 445] width 49 height 24
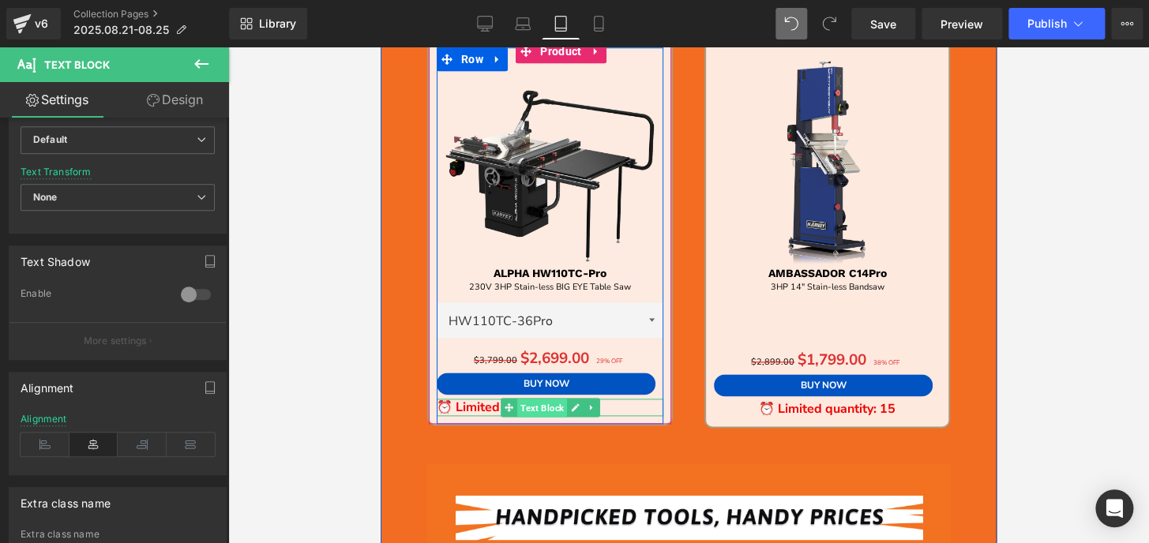
click at [517, 408] on span "Text Block" at bounding box center [542, 408] width 50 height 19
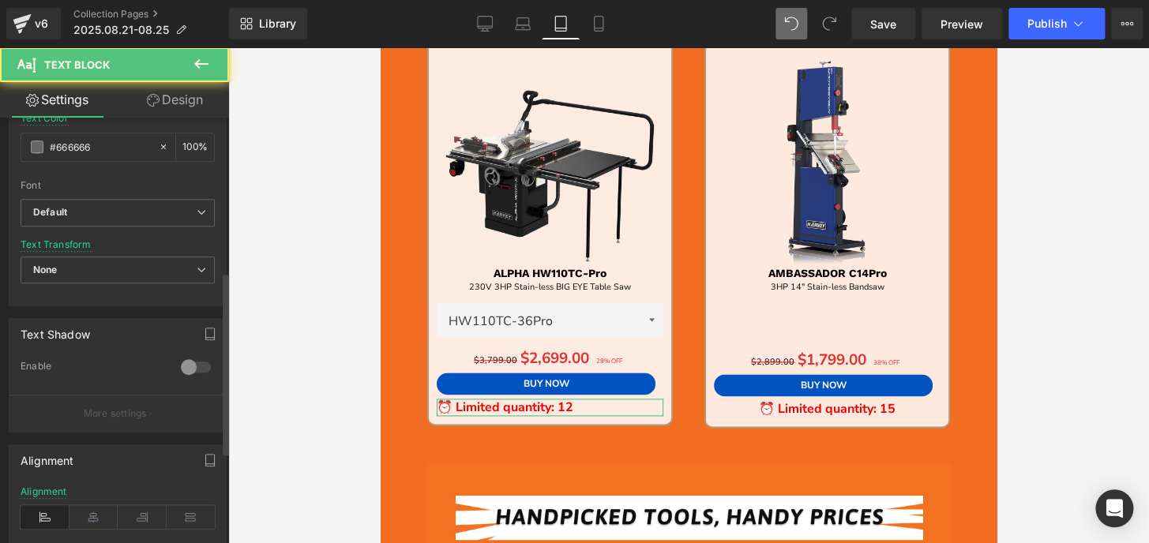
scroll to position [358, 0]
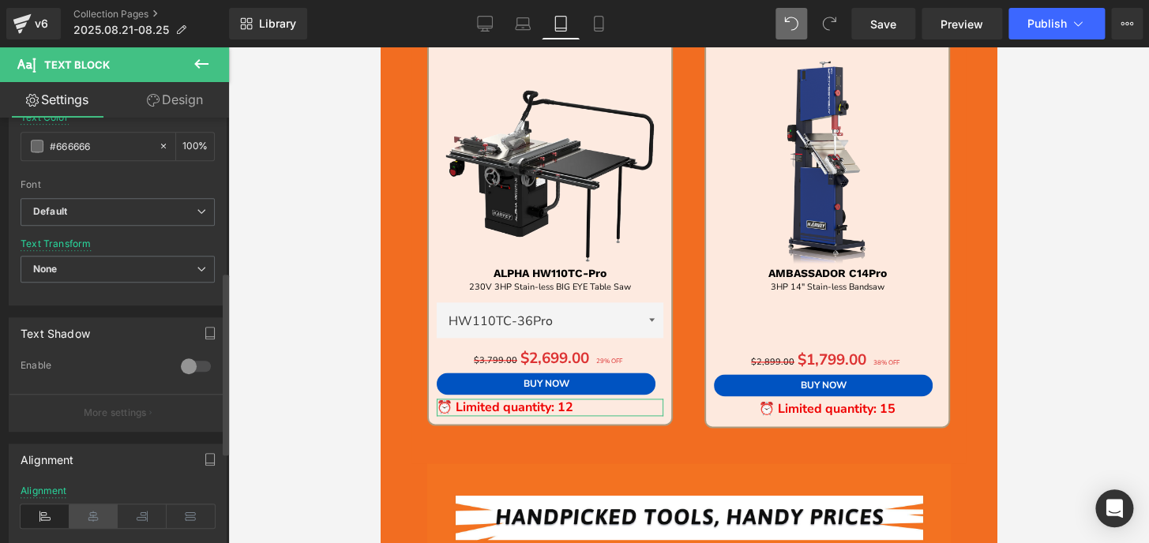
click at [94, 509] on icon at bounding box center [93, 516] width 49 height 24
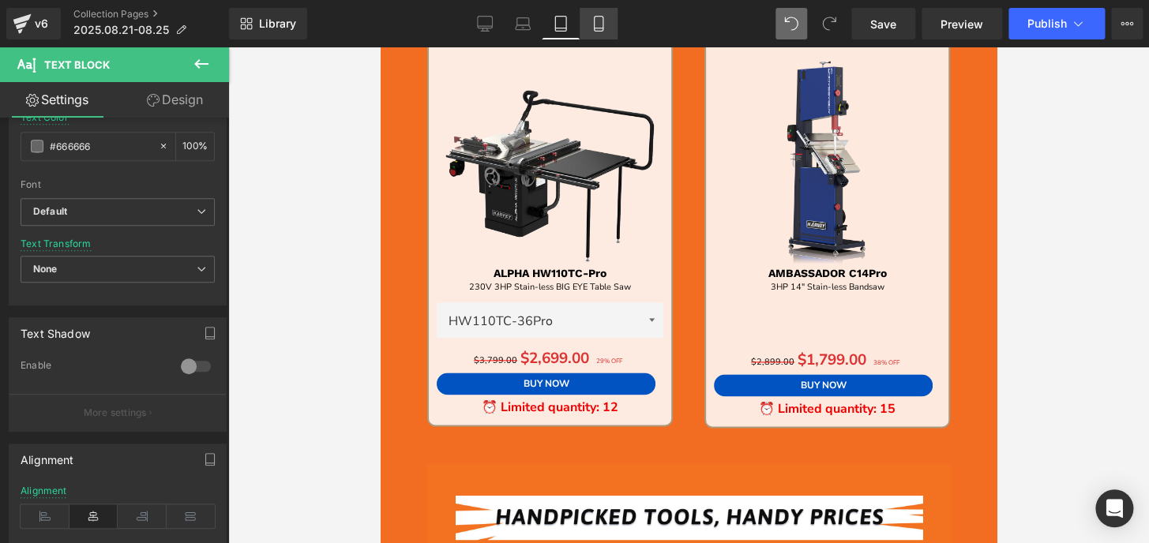
click at [601, 23] on icon at bounding box center [598, 24] width 16 height 16
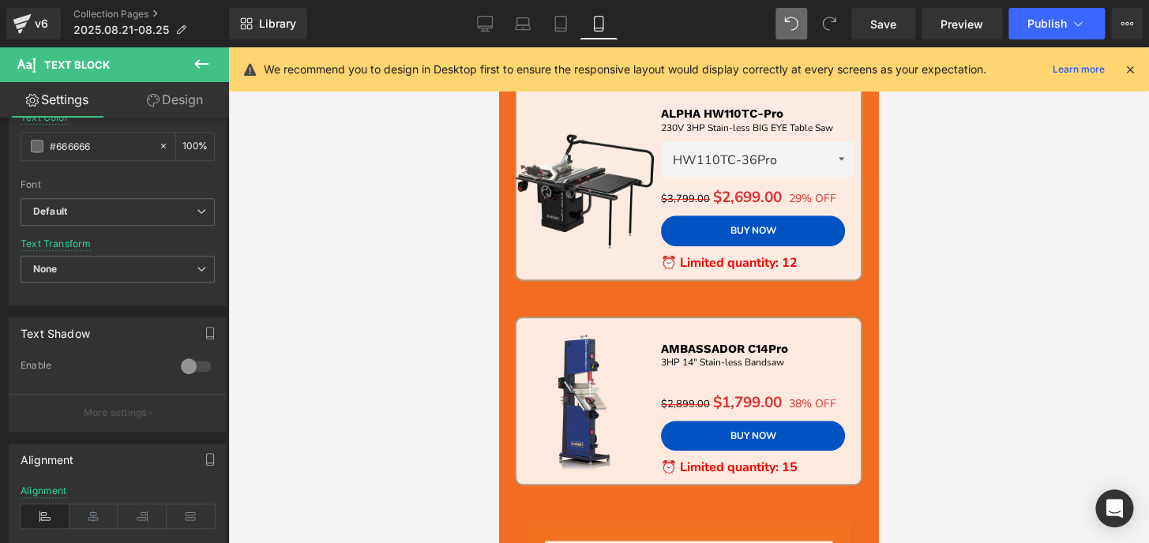
scroll to position [260, 0]
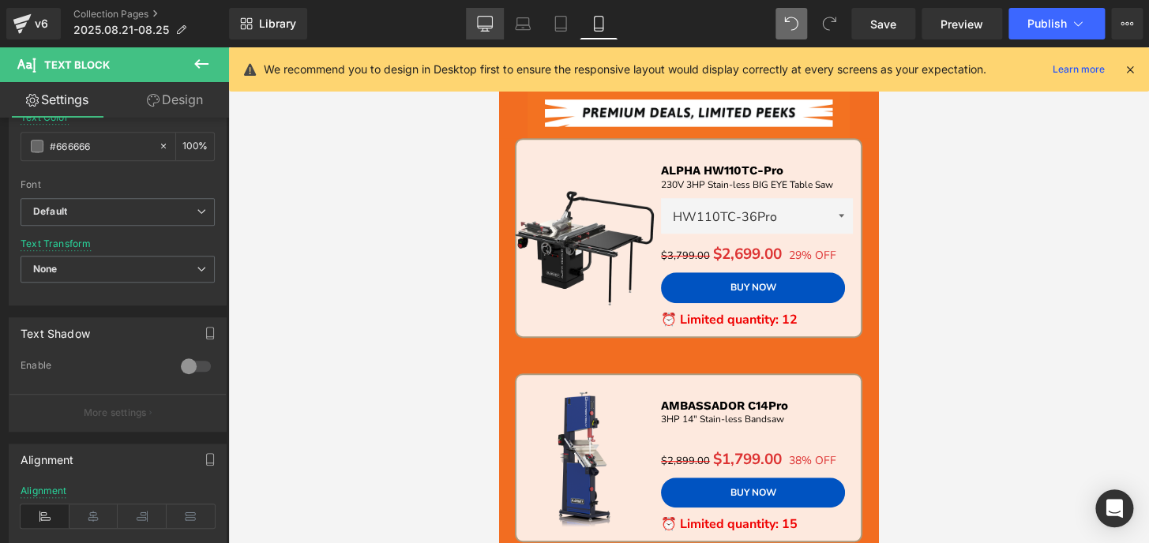
click at [478, 27] on icon at bounding box center [484, 23] width 15 height 12
type input "100"
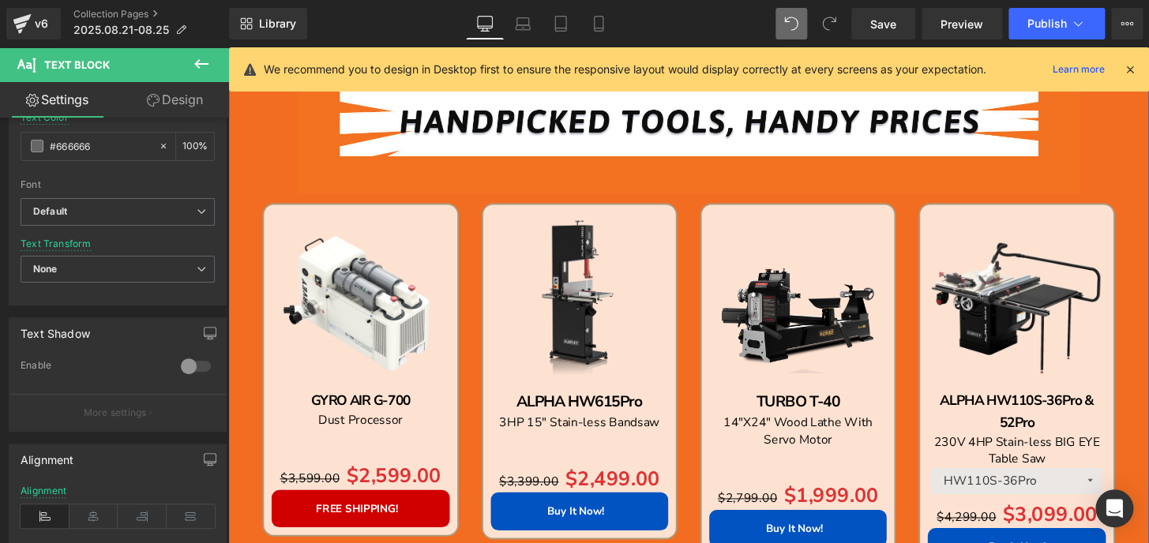
scroll to position [1122, 0]
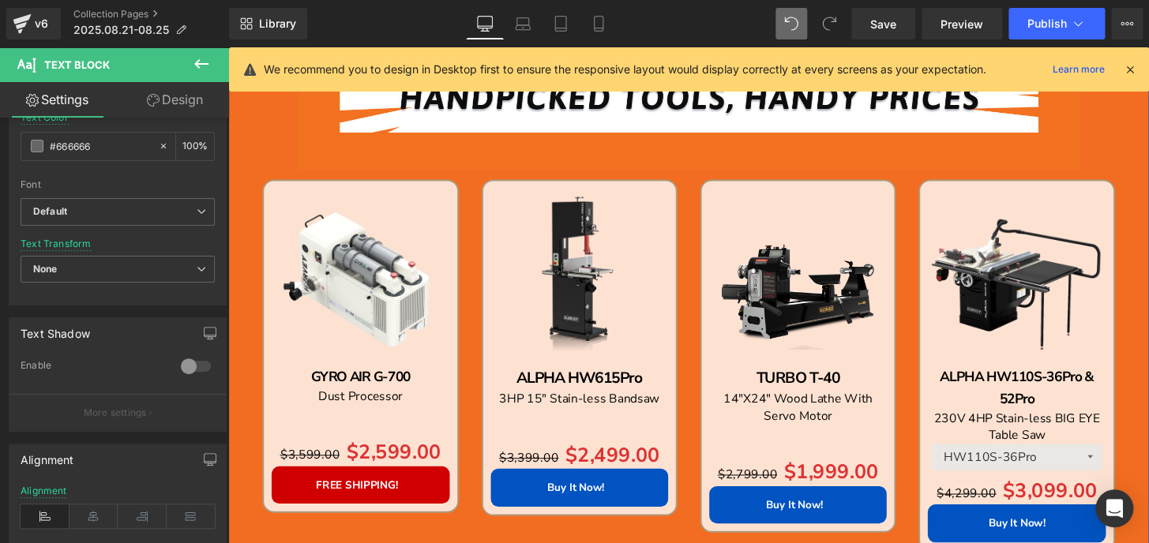
click at [347, 273] on div "Sale Off (P) Image" at bounding box center [365, 286] width 184 height 184
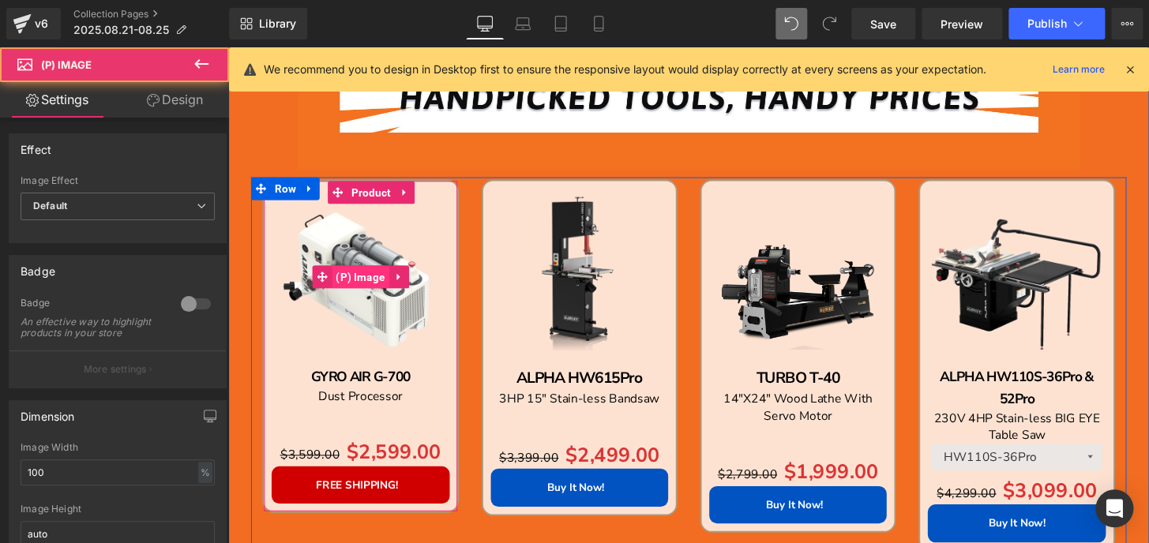
click at [357, 291] on span "(P) Image" at bounding box center [365, 286] width 59 height 24
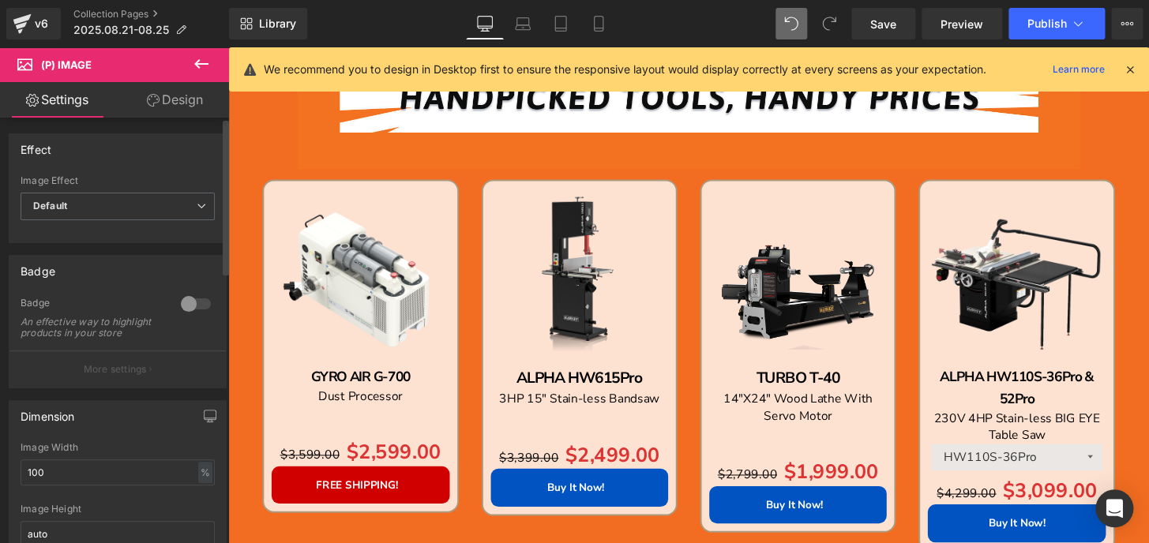
click at [194, 301] on div at bounding box center [196, 303] width 38 height 25
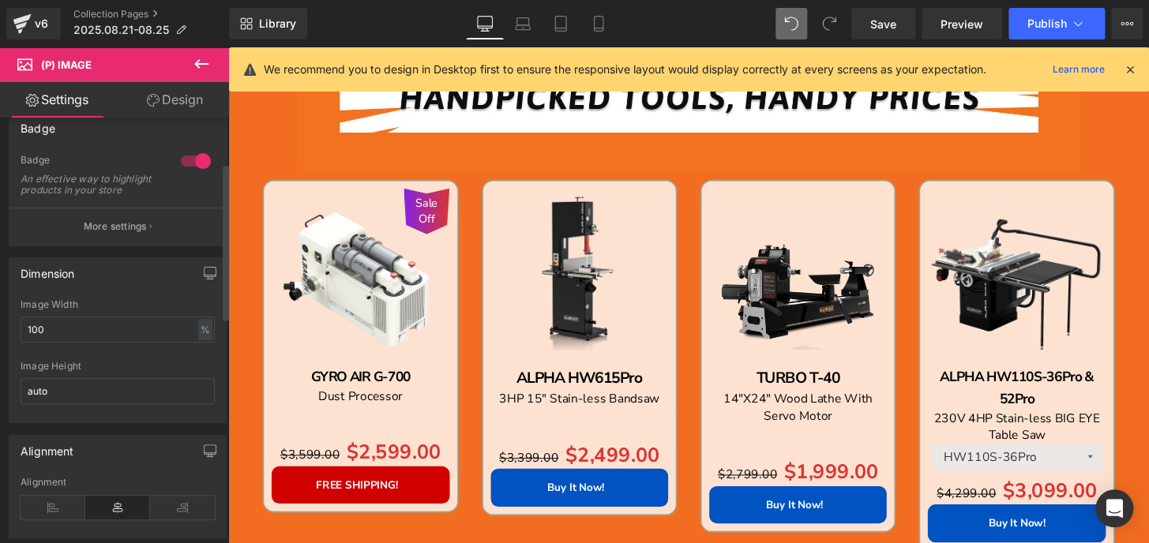
scroll to position [0, 0]
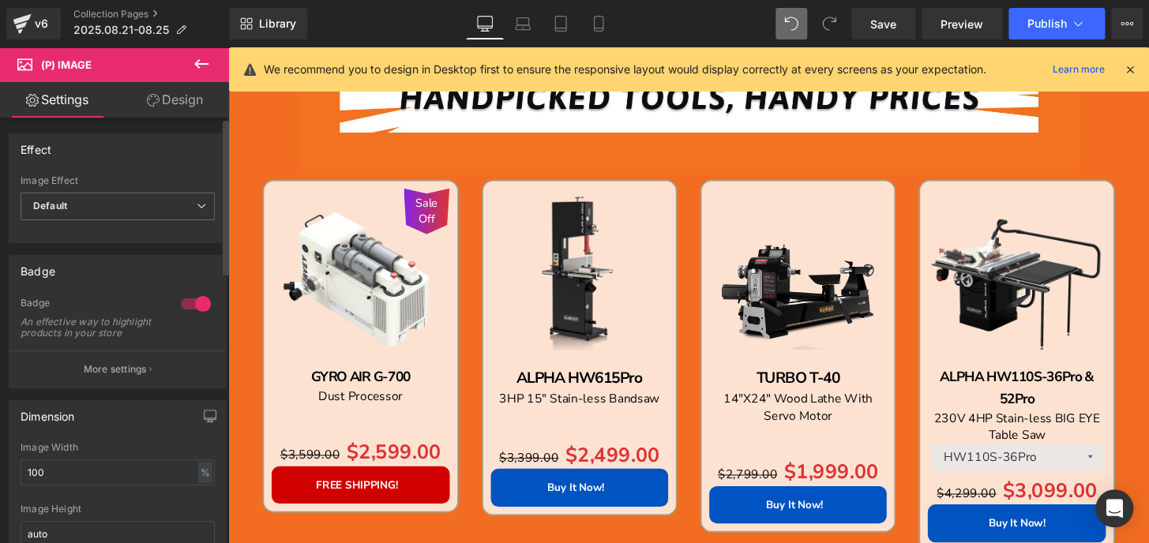
click at [111, 388] on button "More settings" at bounding box center [117, 368] width 216 height 37
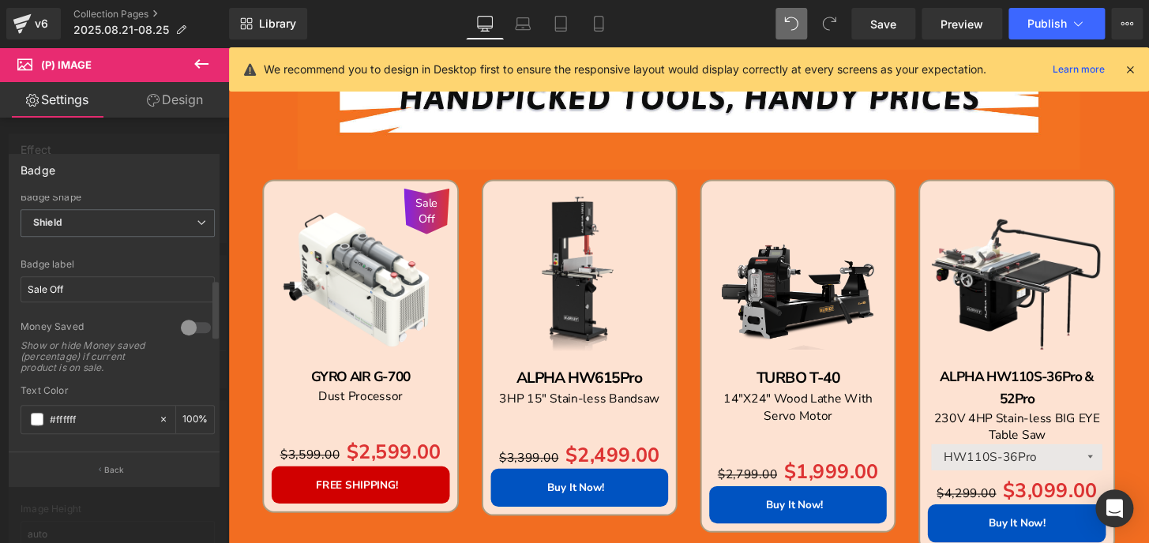
scroll to position [358, 0]
drag, startPoint x: 115, startPoint y: 271, endPoint x: 0, endPoint y: 273, distance: 115.3
click at [0, 273] on div "Badge Text Styles Custom Custom Setup Global Style Custom Setup Global Style Te…" at bounding box center [114, 313] width 229 height 343
type input "Free Shipping"
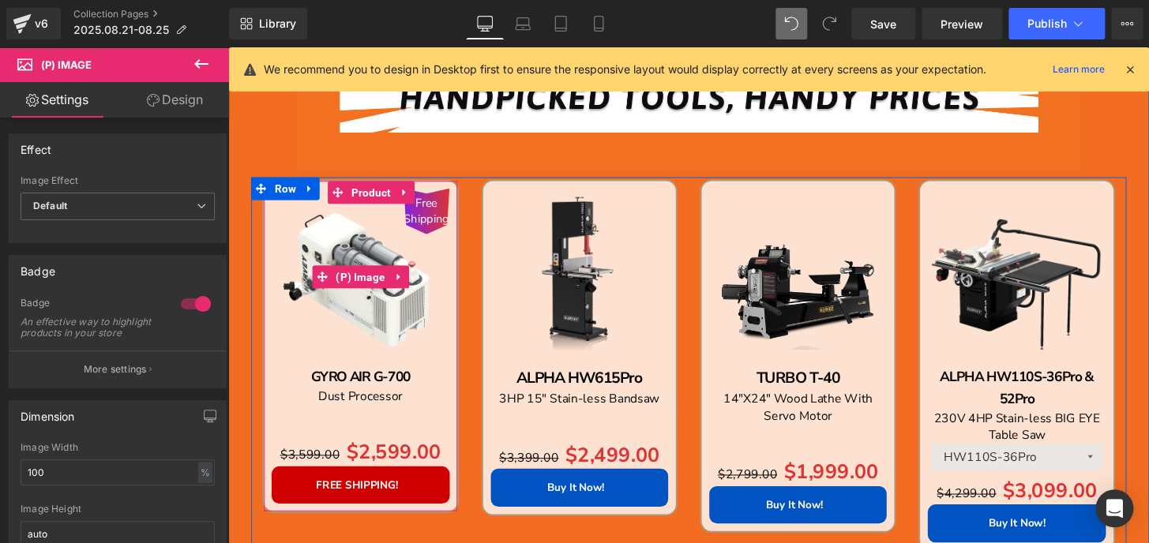
click at [432, 227] on span "Free Shipping" at bounding box center [433, 217] width 47 height 32
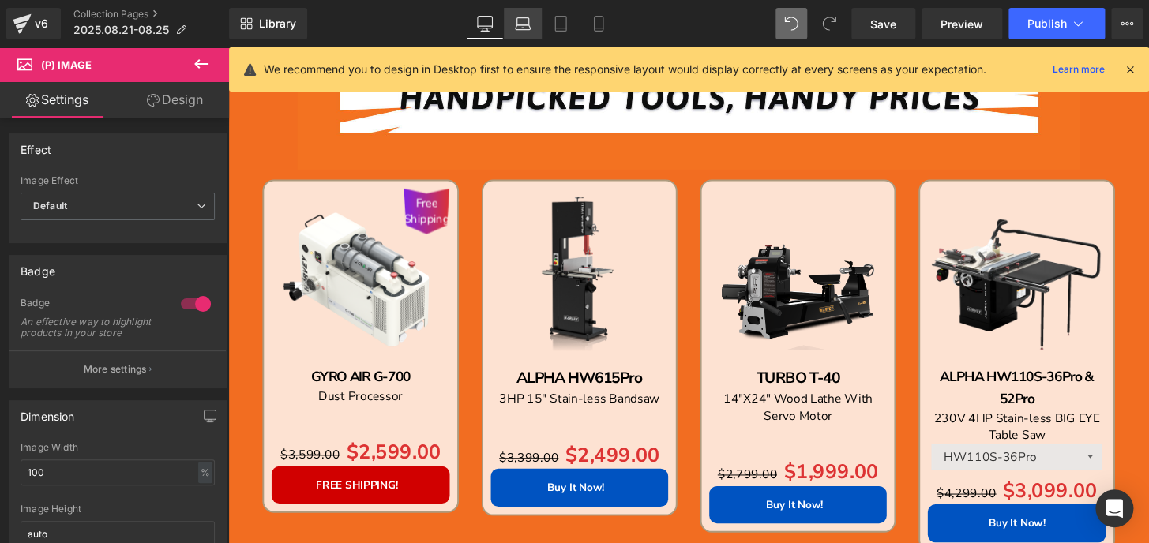
click at [516, 28] on icon at bounding box center [523, 24] width 16 height 16
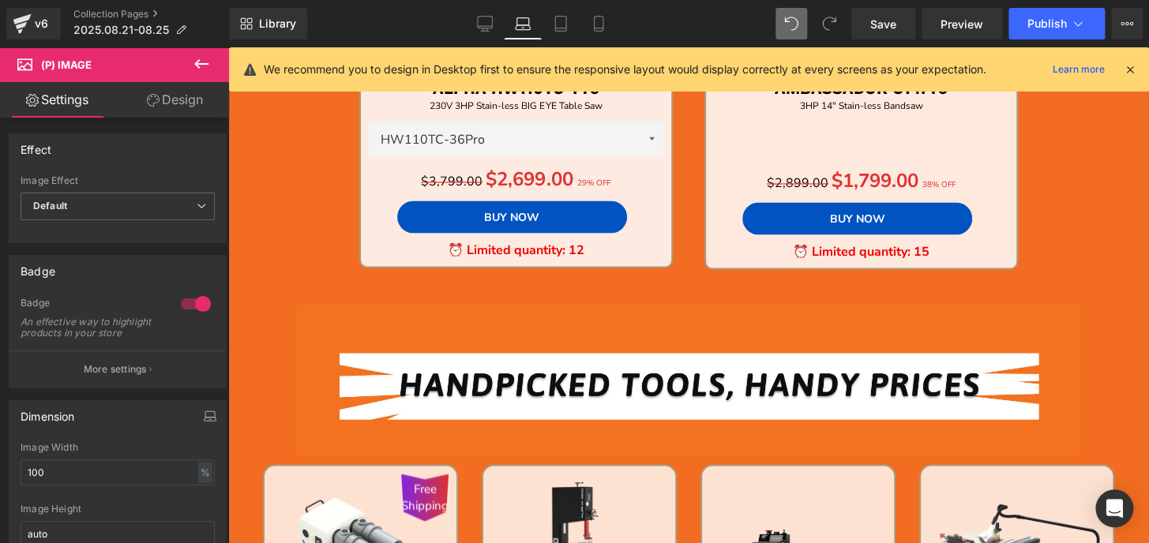
scroll to position [1402, 0]
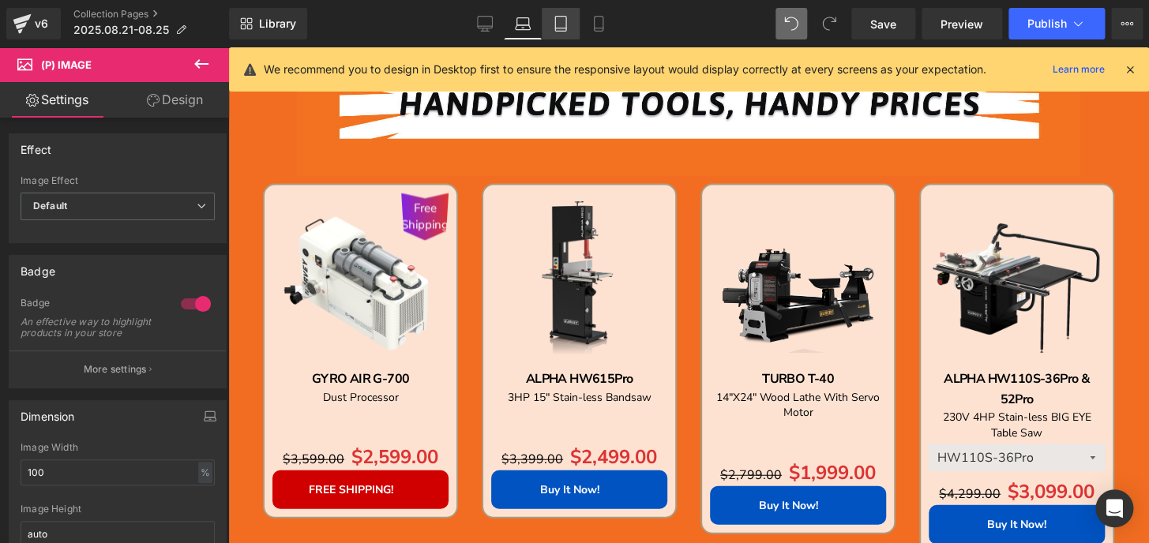
click at [569, 30] on link "Tablet" at bounding box center [561, 24] width 38 height 32
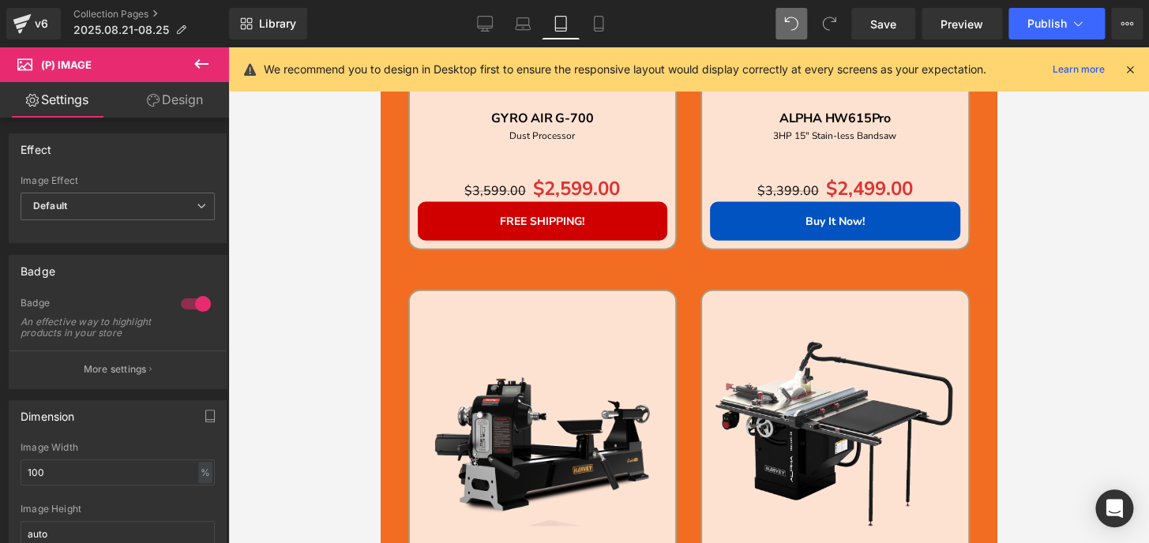
scroll to position [1067, 0]
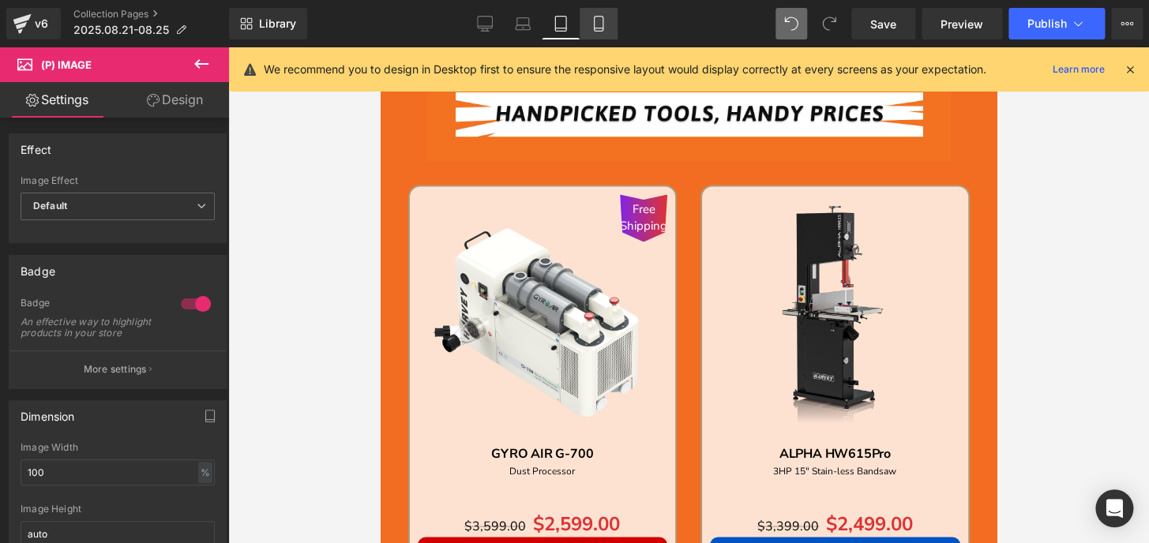
click at [592, 26] on icon at bounding box center [598, 24] width 16 height 16
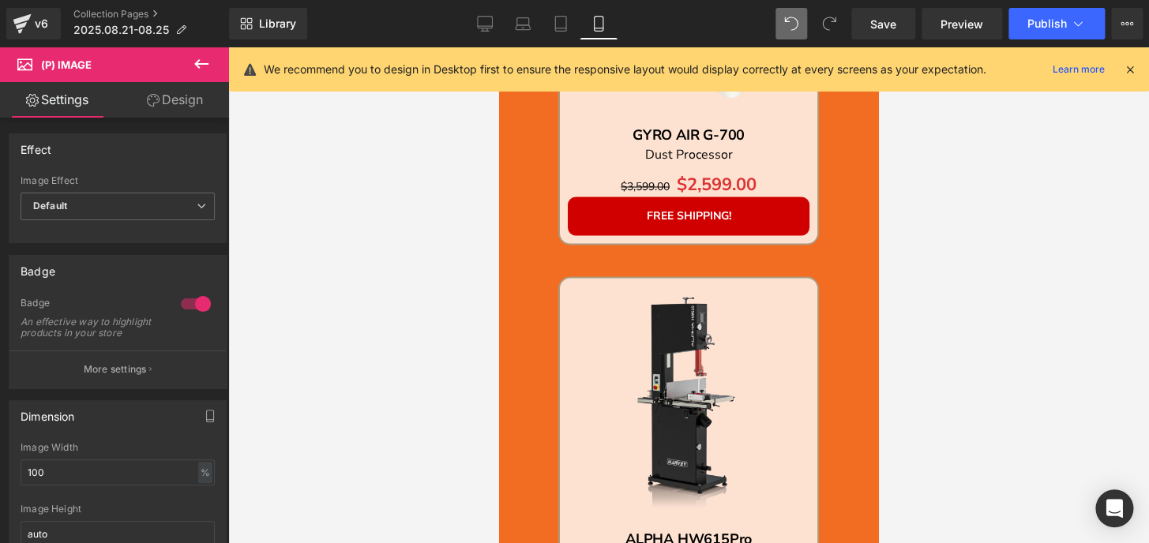
scroll to position [755, 0]
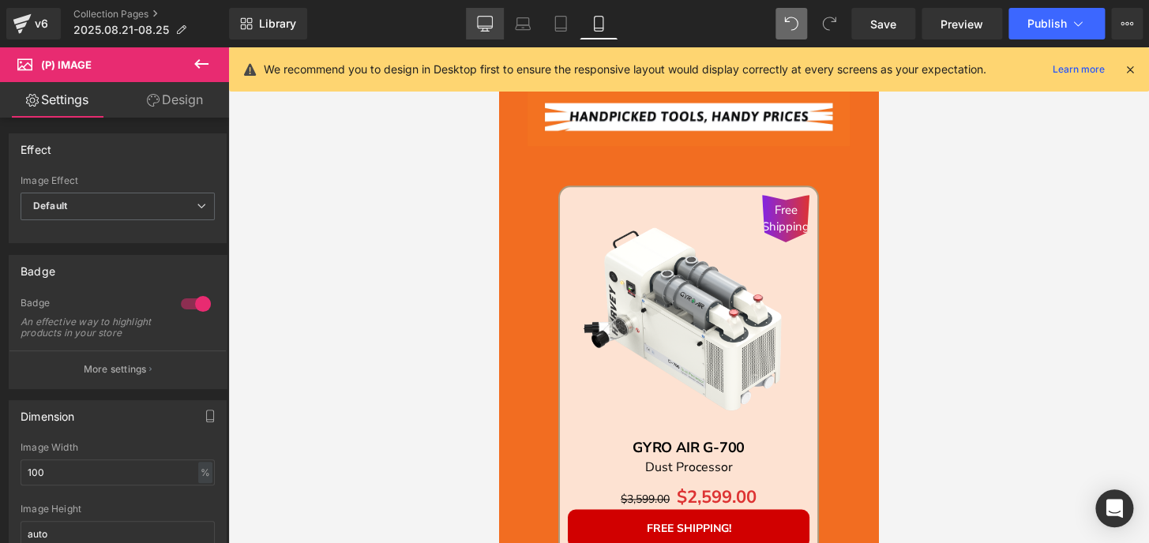
click at [486, 20] on icon at bounding box center [485, 24] width 16 height 16
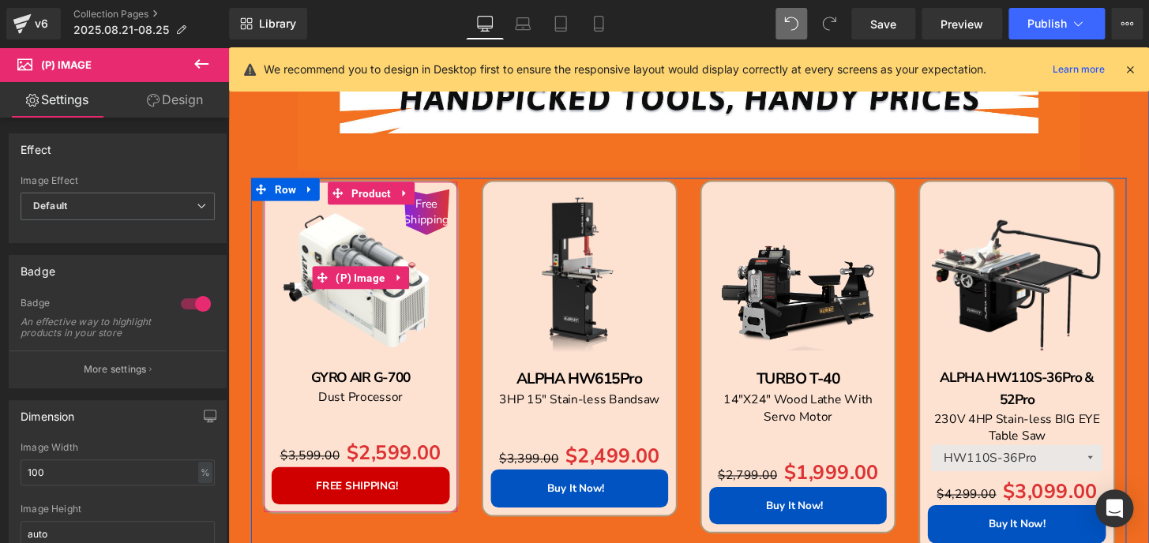
click at [428, 216] on span "Free Shipping" at bounding box center [433, 218] width 47 height 32
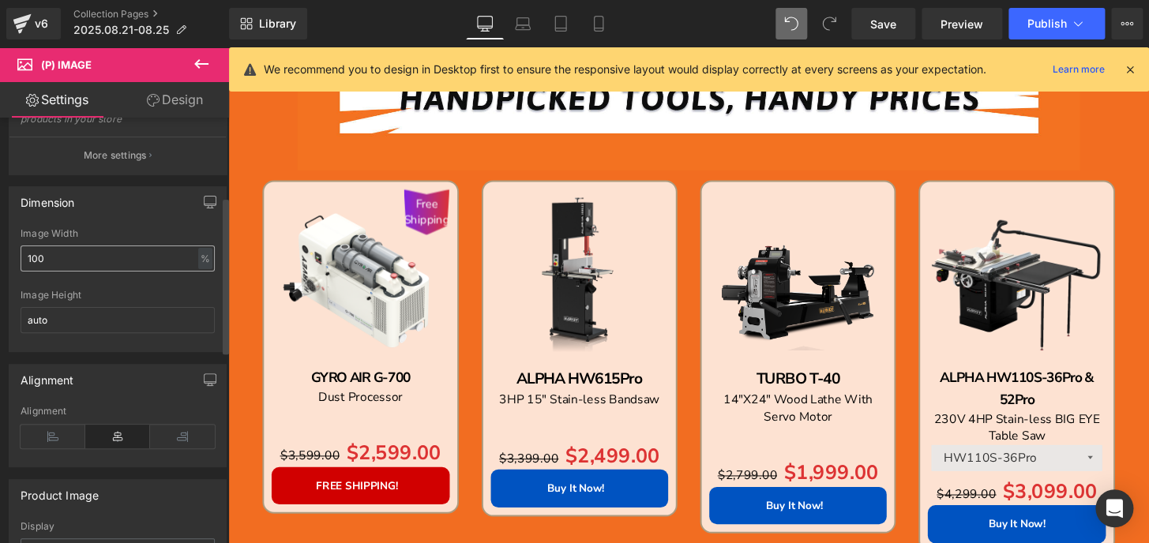
scroll to position [215, 0]
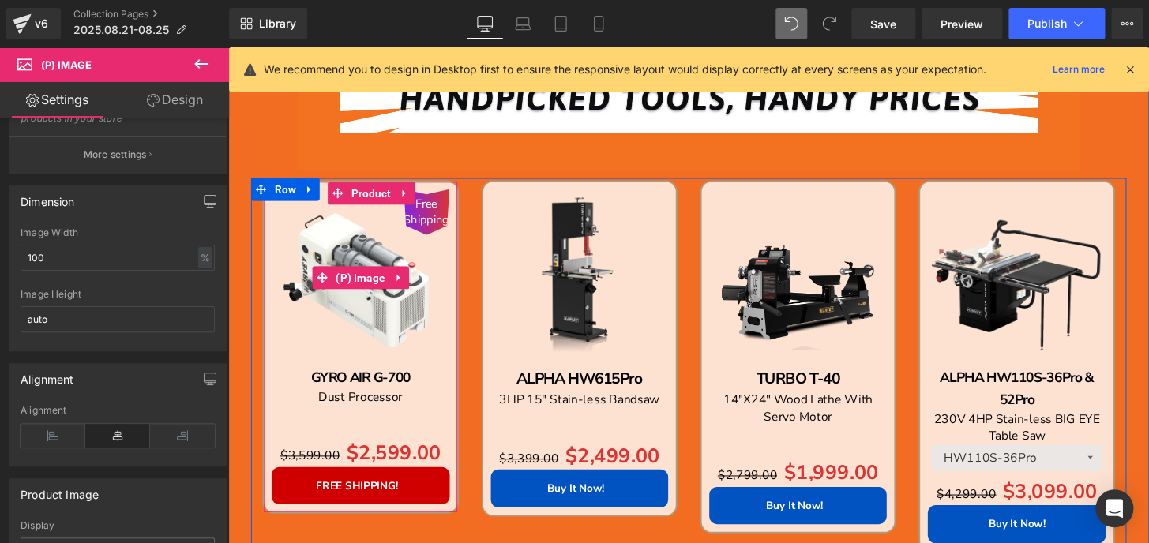
click at [428, 231] on span "Free Shipping" at bounding box center [433, 218] width 47 height 32
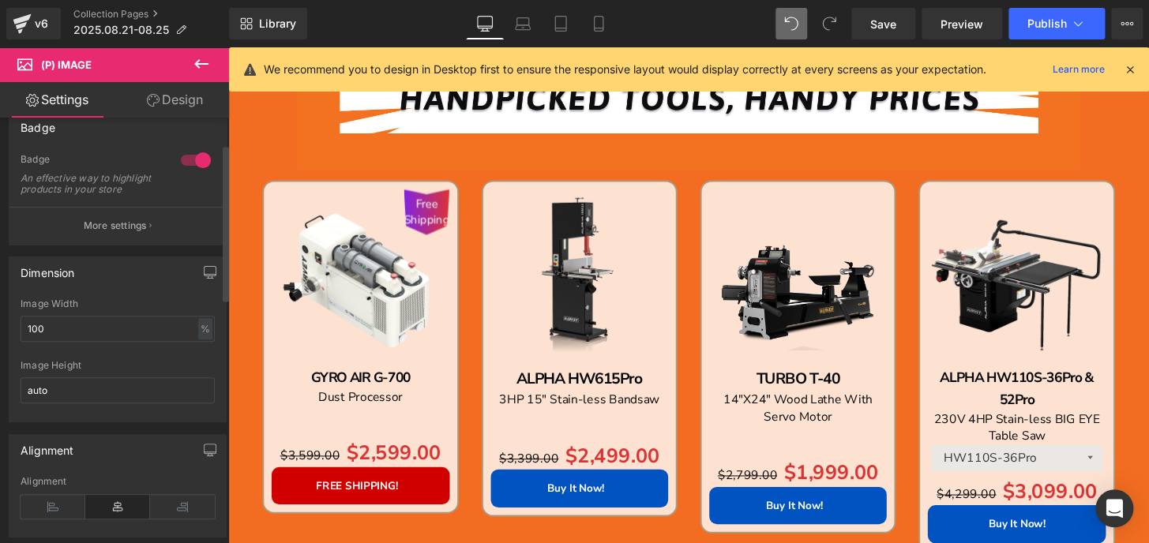
scroll to position [71, 0]
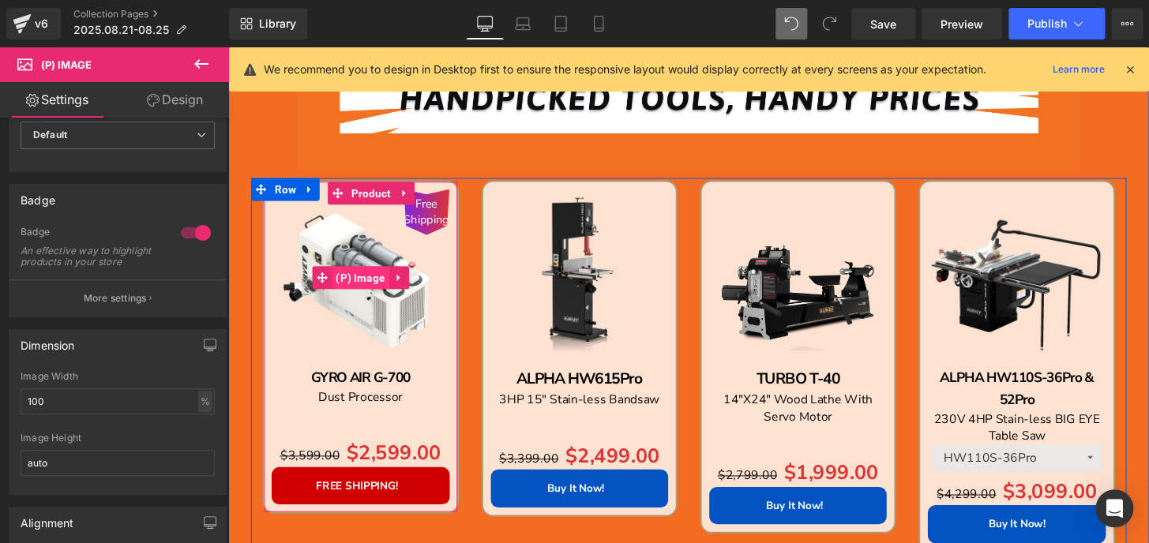
click at [361, 290] on span "(P) Image" at bounding box center [365, 287] width 59 height 24
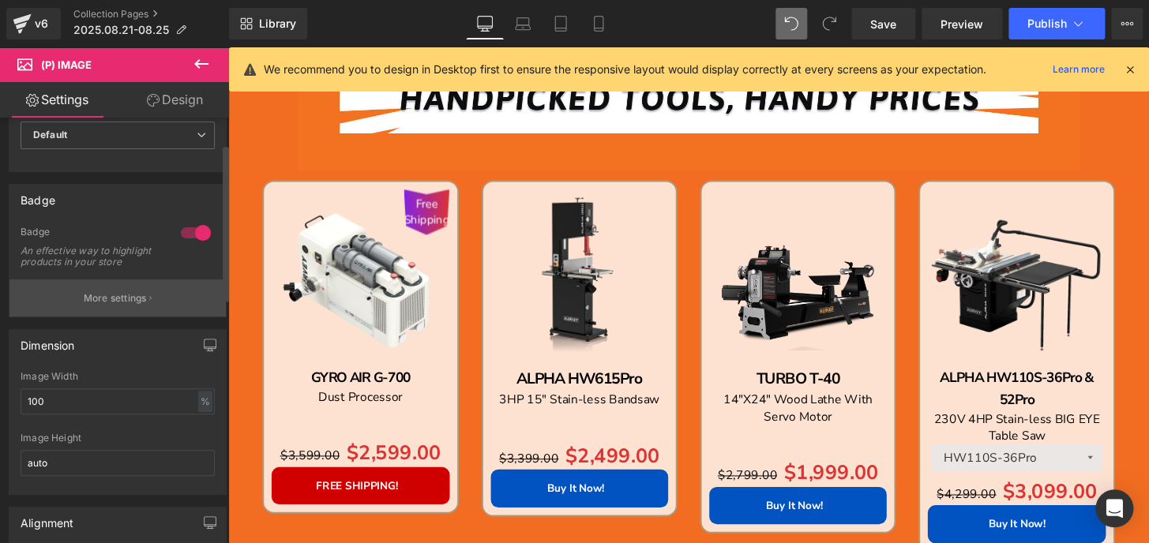
click at [107, 305] on p "More settings" at bounding box center [115, 298] width 63 height 14
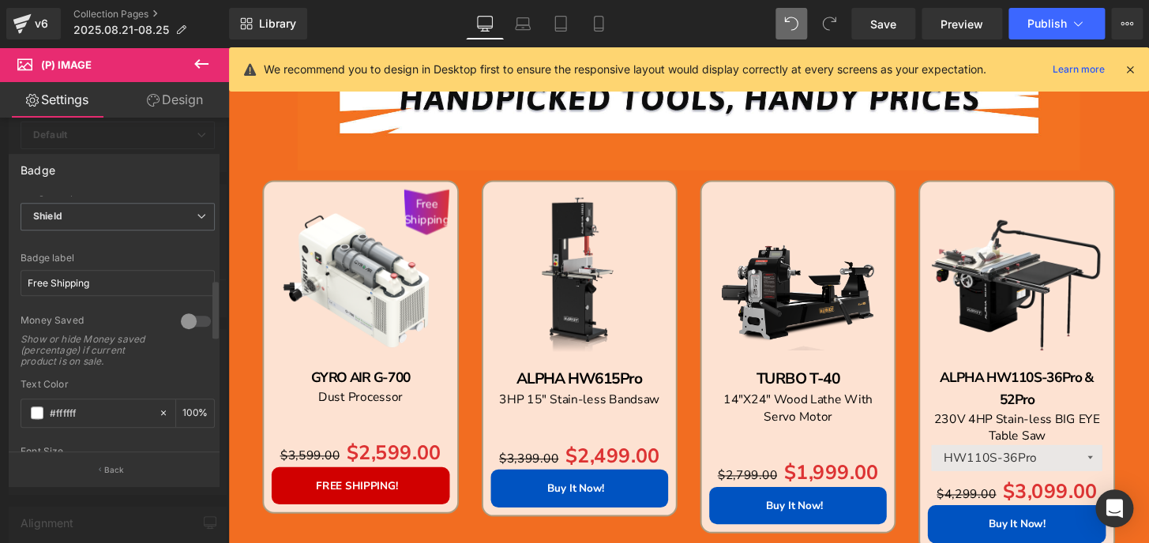
scroll to position [430, 0]
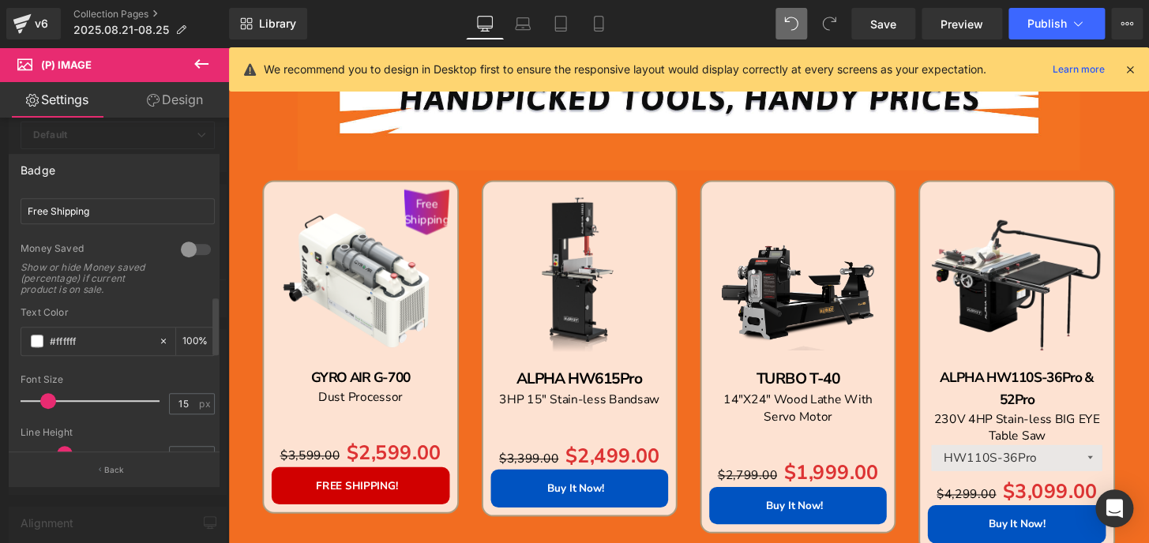
click at [189, 249] on div at bounding box center [196, 249] width 38 height 25
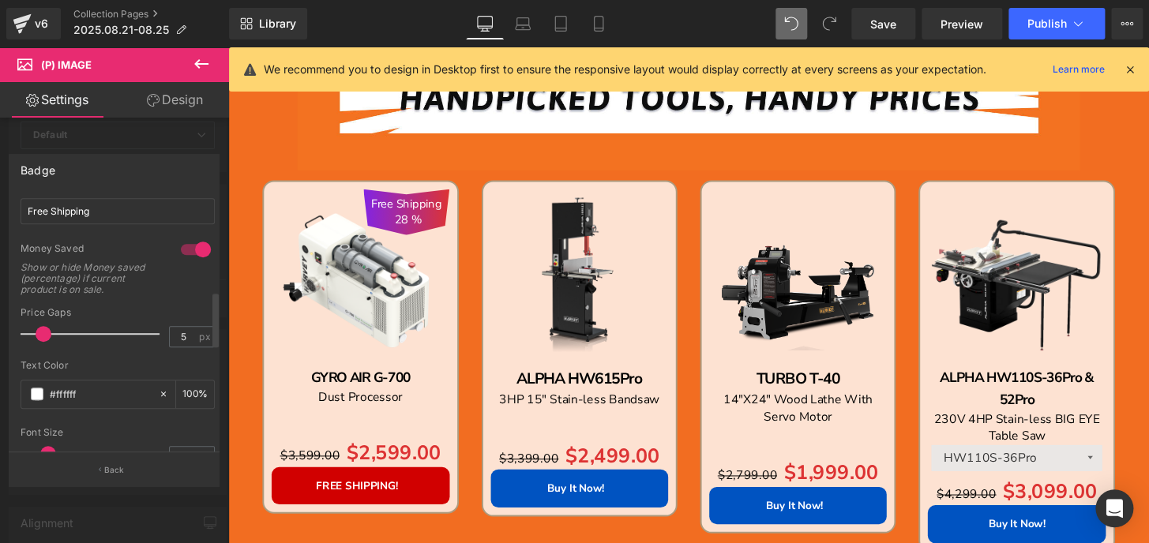
click at [189, 249] on div at bounding box center [196, 249] width 38 height 25
type input "60"
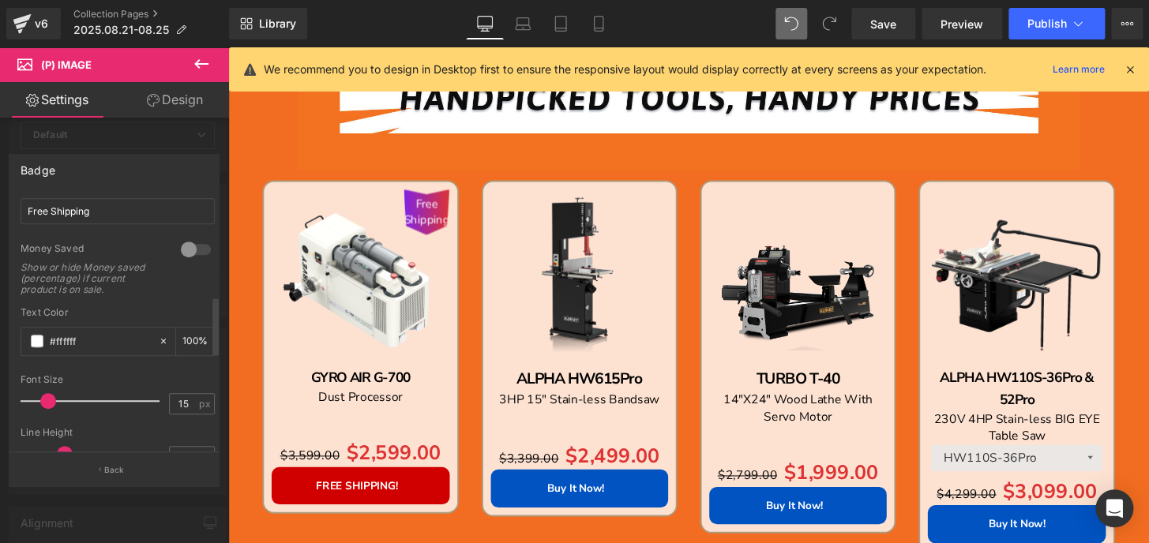
scroll to position [502, 0]
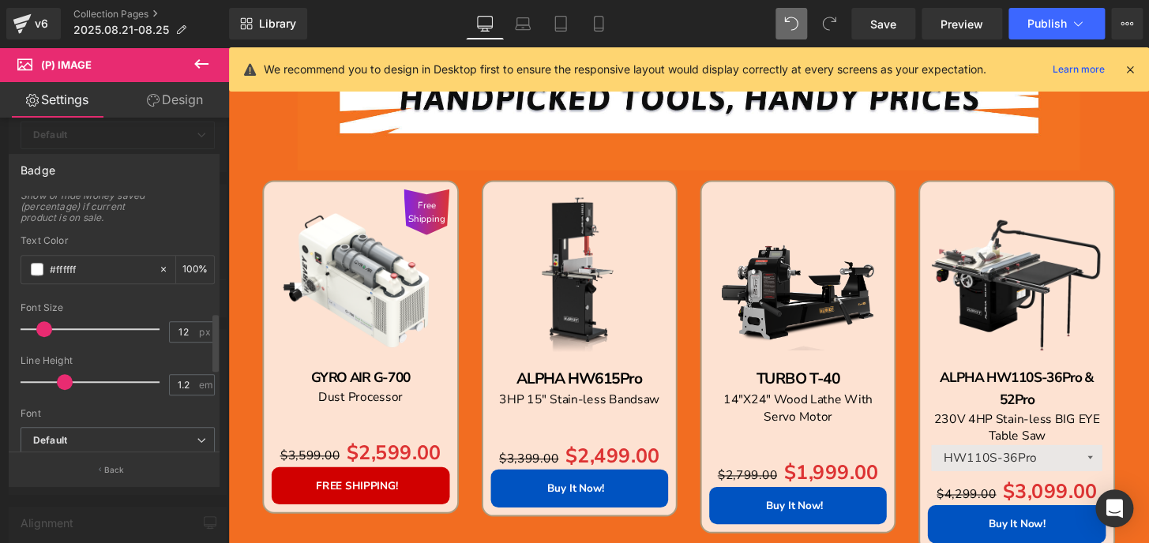
type input "13"
click at [49, 327] on span at bounding box center [46, 329] width 16 height 16
click at [511, 21] on link "Laptop" at bounding box center [523, 24] width 38 height 32
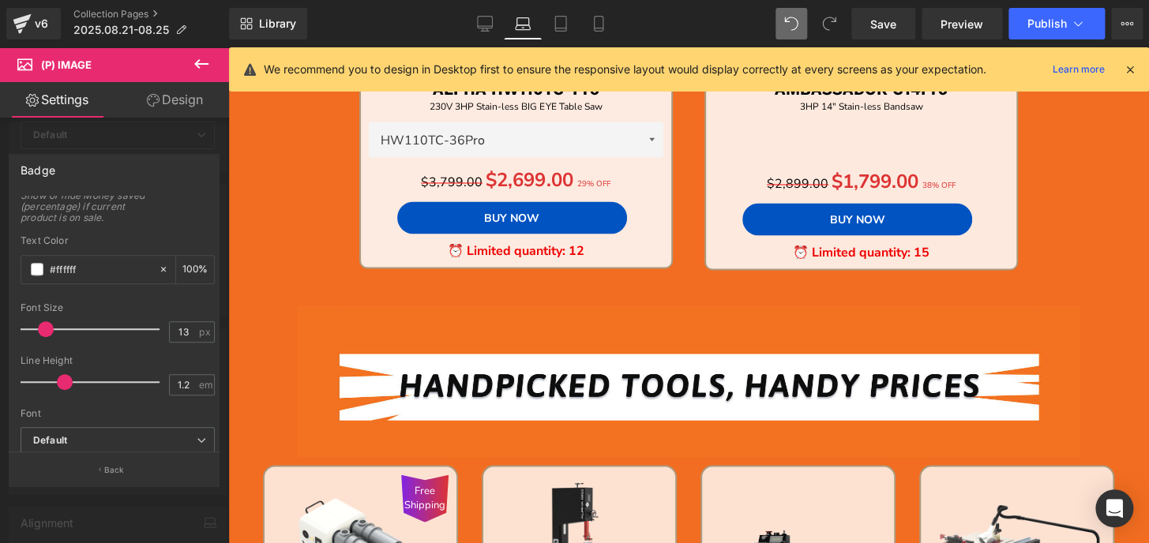
scroll to position [1400, 0]
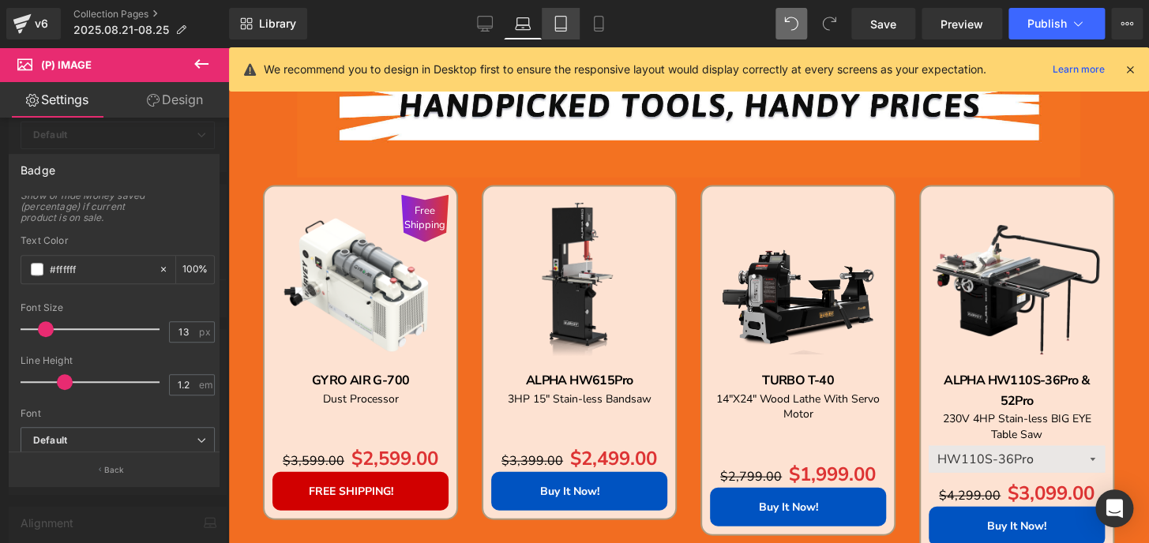
click at [554, 27] on icon at bounding box center [561, 24] width 16 height 16
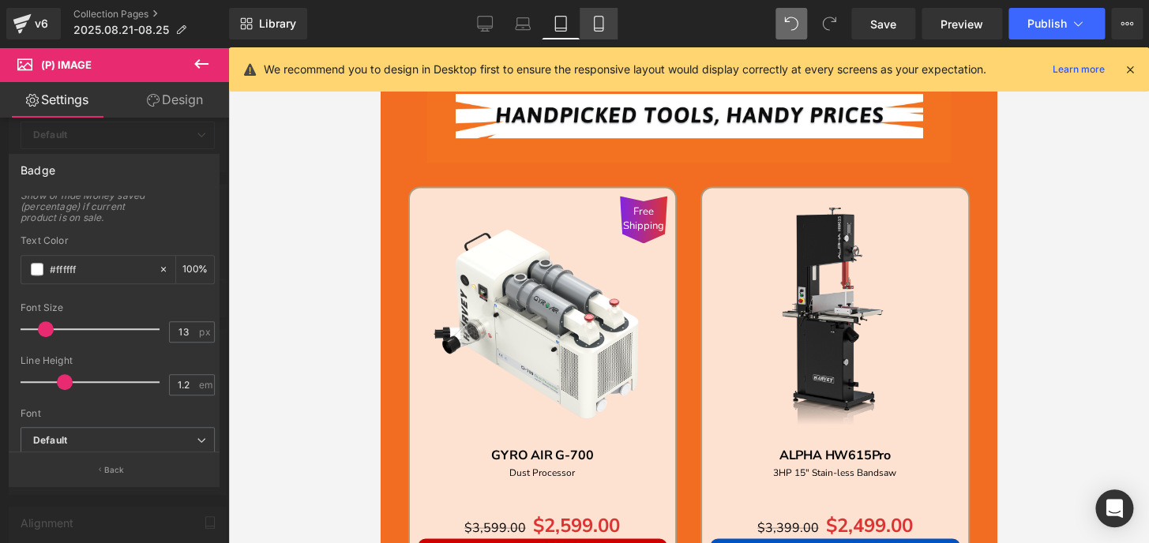
click at [591, 26] on icon at bounding box center [598, 24] width 16 height 16
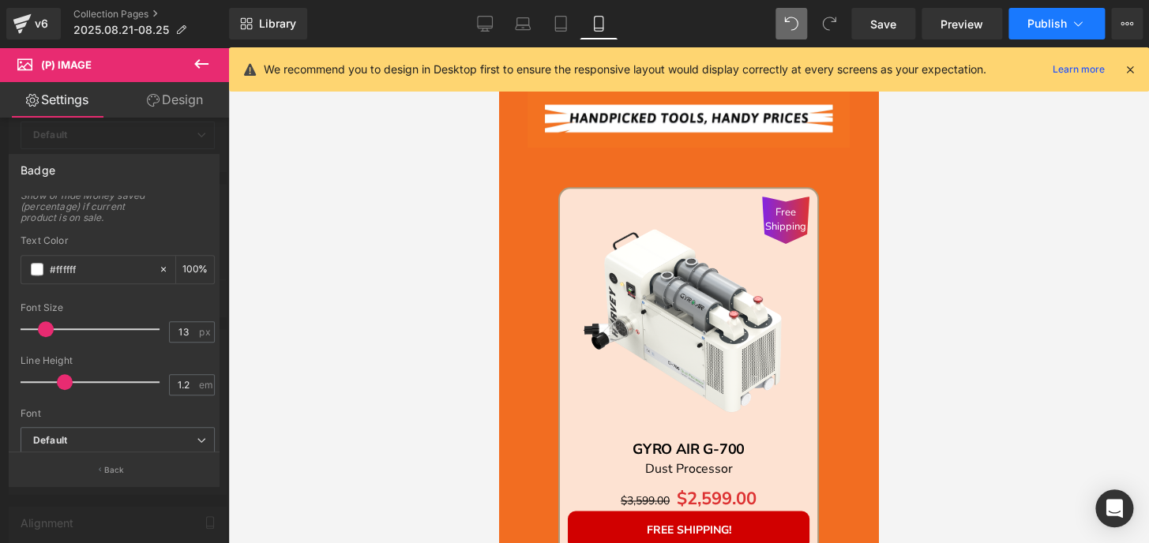
click at [1066, 20] on button "Publish" at bounding box center [1056, 24] width 96 height 32
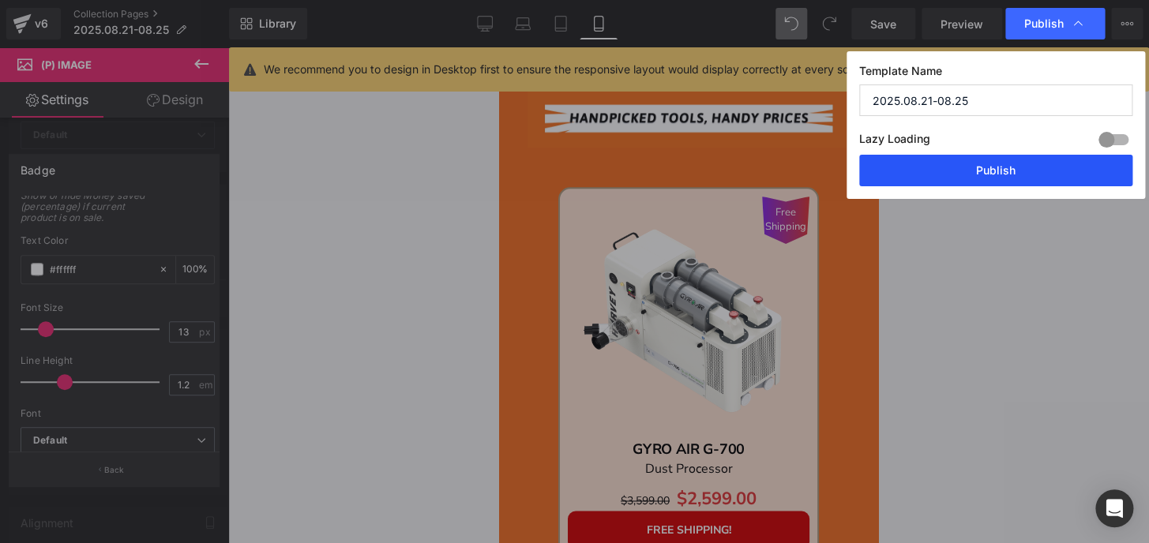
click at [1061, 166] on button "Publish" at bounding box center [995, 171] width 273 height 32
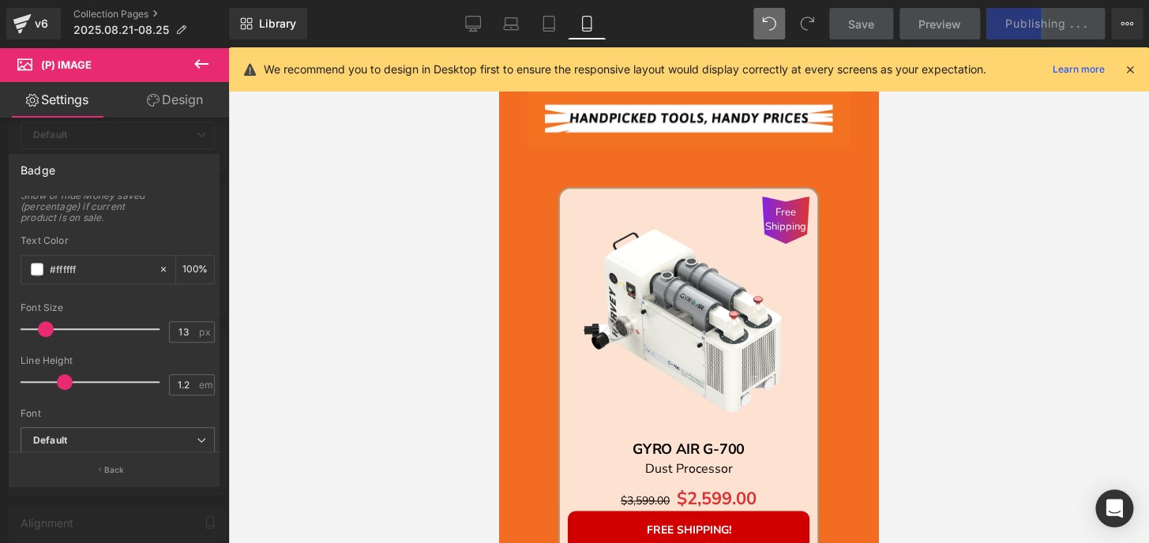
click at [1128, 63] on icon at bounding box center [1130, 69] width 14 height 14
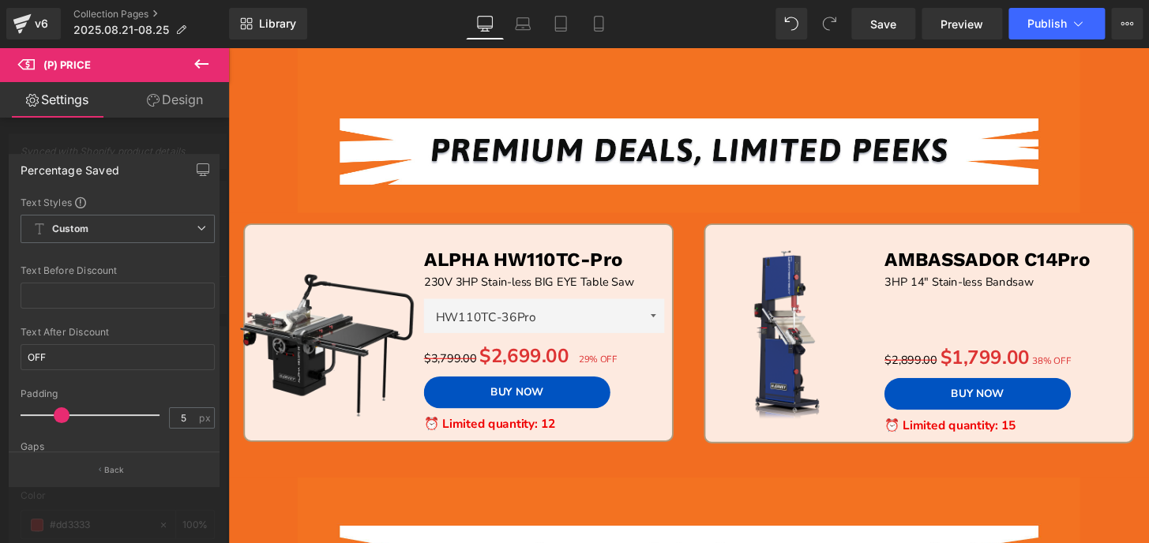
scroll to position [71, 0]
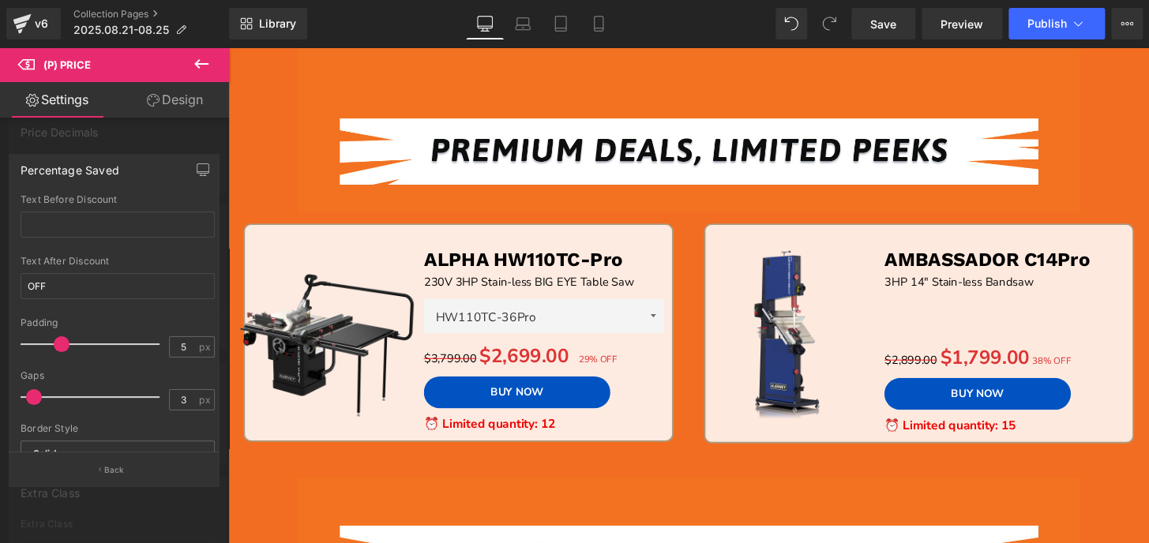
type input "0"
click at [2, 397] on div "Percentage Saved Text Styles Custom Custom Setup Global Style Custom Setup Glob…" at bounding box center [114, 313] width 229 height 343
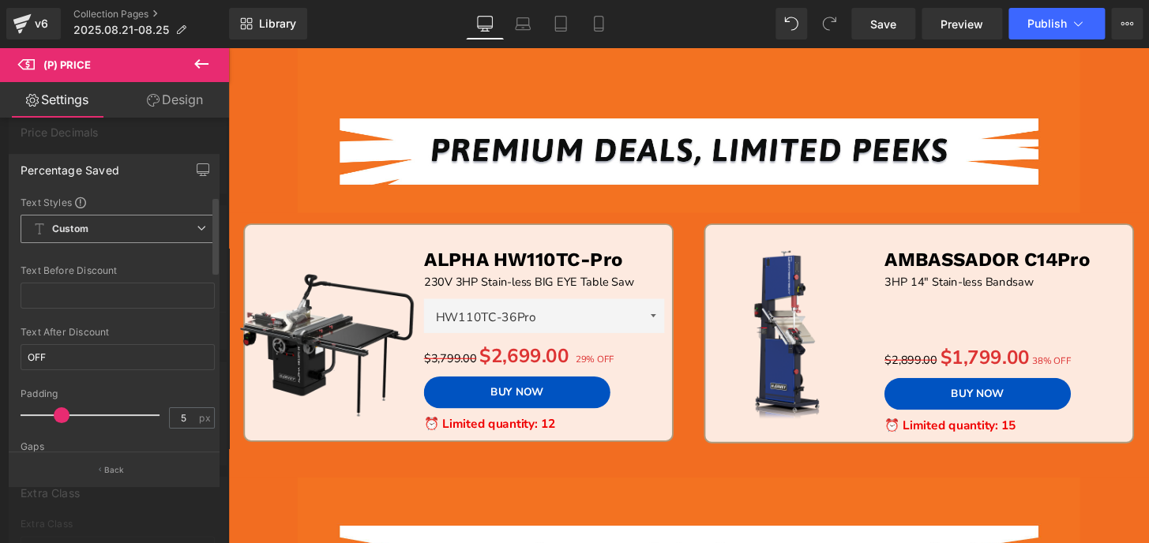
click at [97, 226] on span "Custom Setup Global Style" at bounding box center [118, 229] width 194 height 28
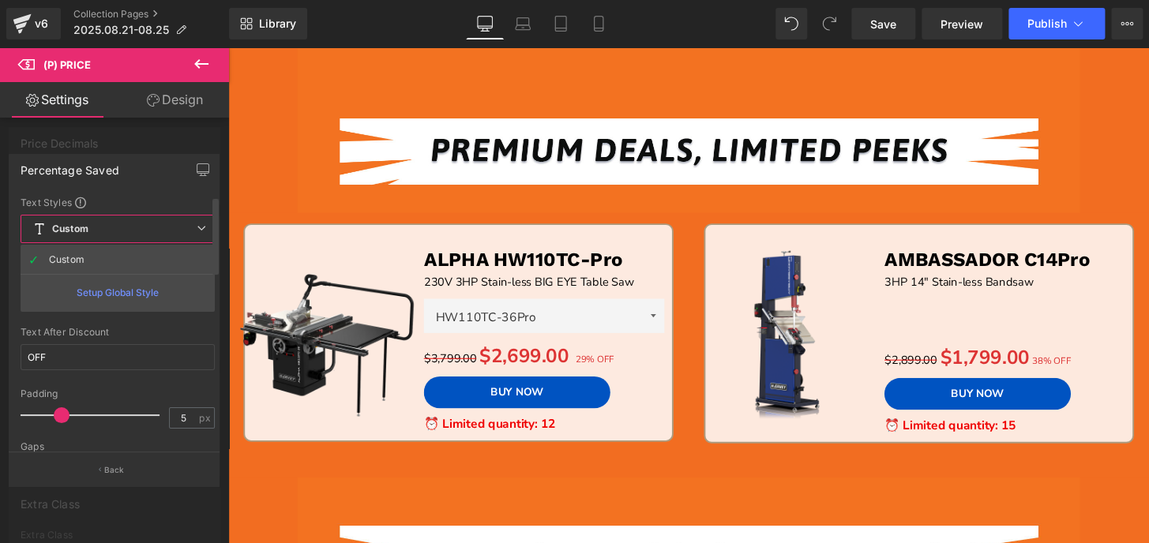
click at [99, 227] on span "Custom Setup Global Style" at bounding box center [118, 229] width 194 height 28
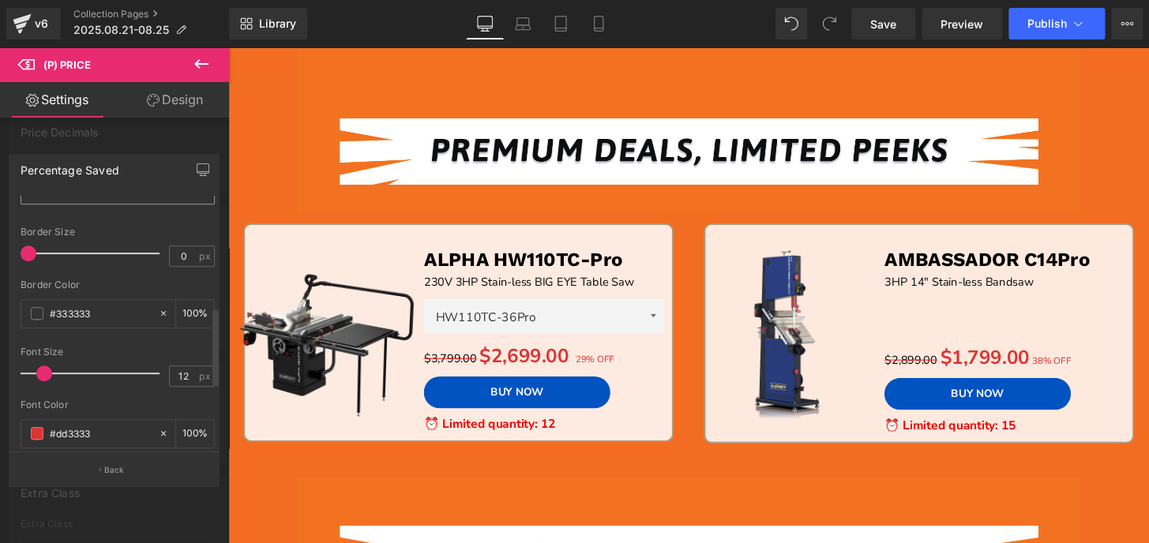
scroll to position [358, 0]
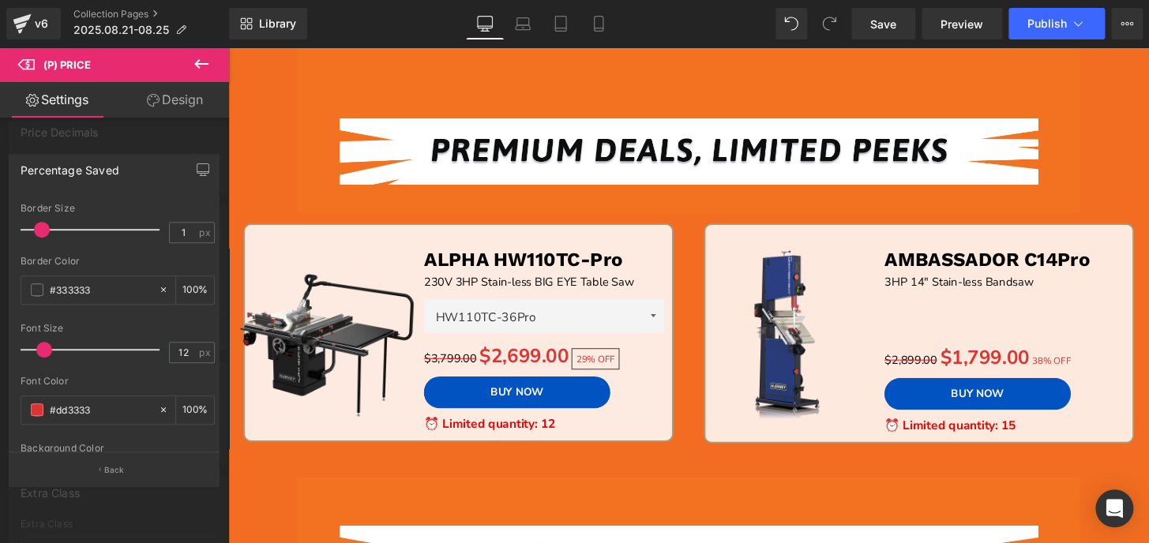
type input "0"
drag, startPoint x: 26, startPoint y: 227, endPoint x: 0, endPoint y: 227, distance: 26.1
click at [0, 227] on div "Percentage Saved Text Styles Custom Custom Setup Global Style Custom Setup Glob…" at bounding box center [114, 313] width 229 height 343
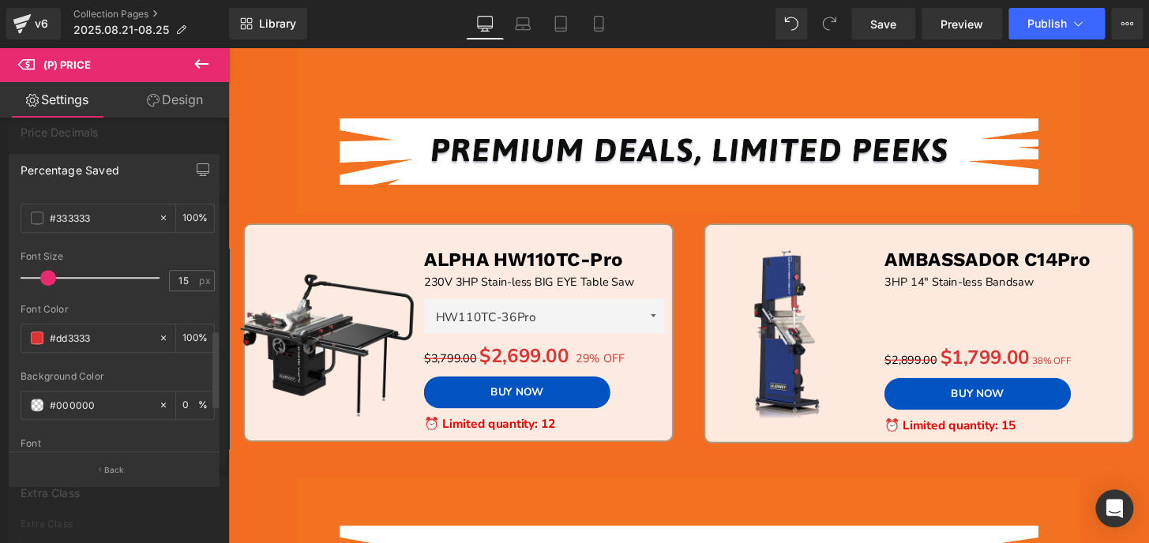
type input "14"
click at [43, 274] on span at bounding box center [47, 278] width 16 height 16
click at [60, 395] on icon at bounding box center [53, 407] width 65 height 24
click at [64, 395] on icon at bounding box center [53, 407] width 65 height 24
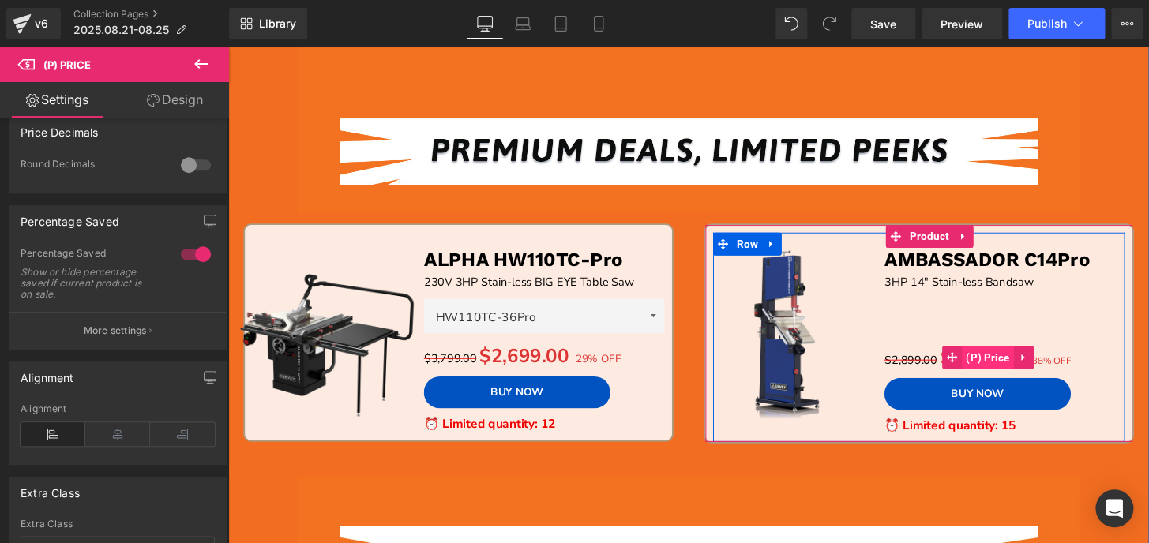
click at [1003, 369] on span "(P) Price" at bounding box center [1016, 369] width 54 height 24
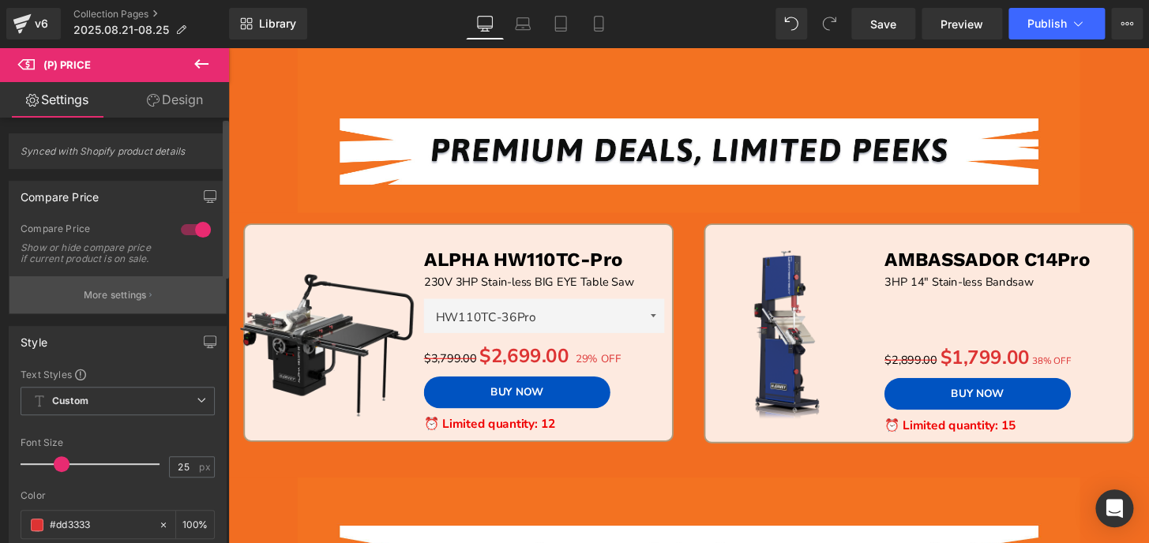
click at [108, 300] on p "More settings" at bounding box center [115, 295] width 63 height 14
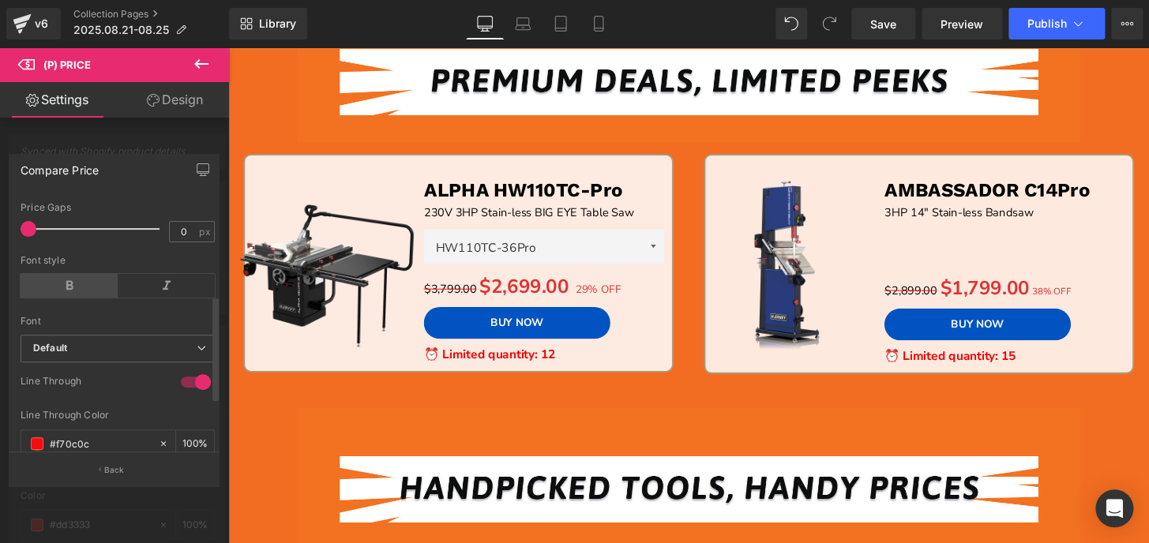
scroll to position [208, 0]
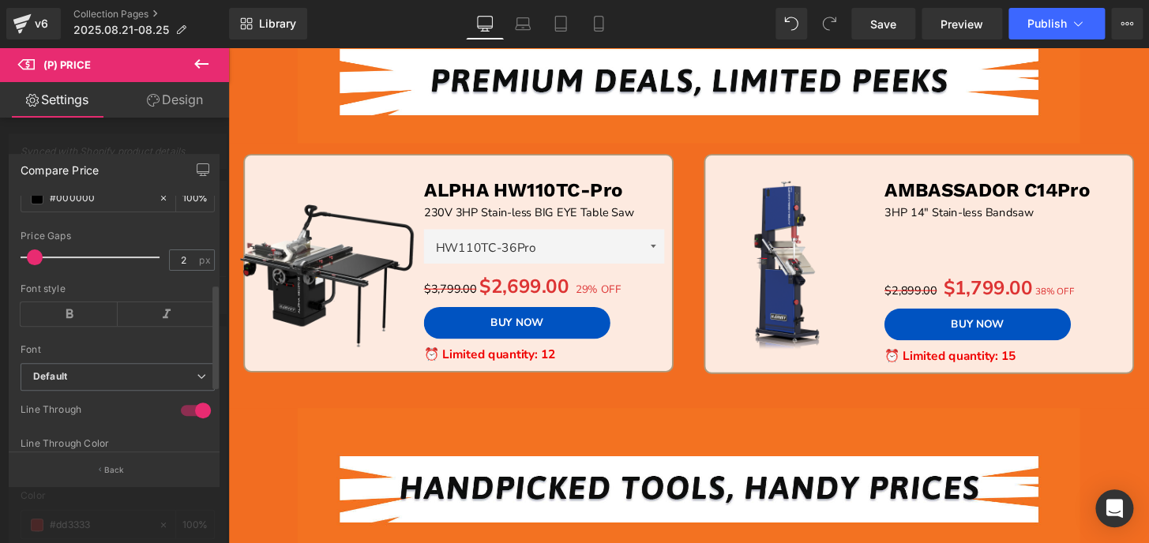
type input "0"
drag, startPoint x: 29, startPoint y: 264, endPoint x: 9, endPoint y: 266, distance: 20.6
click at [9, 266] on div "Text Styles Custom Custom Setup Global Style Custom Setup Global Style 1 Compar…" at bounding box center [117, 324] width 216 height 257
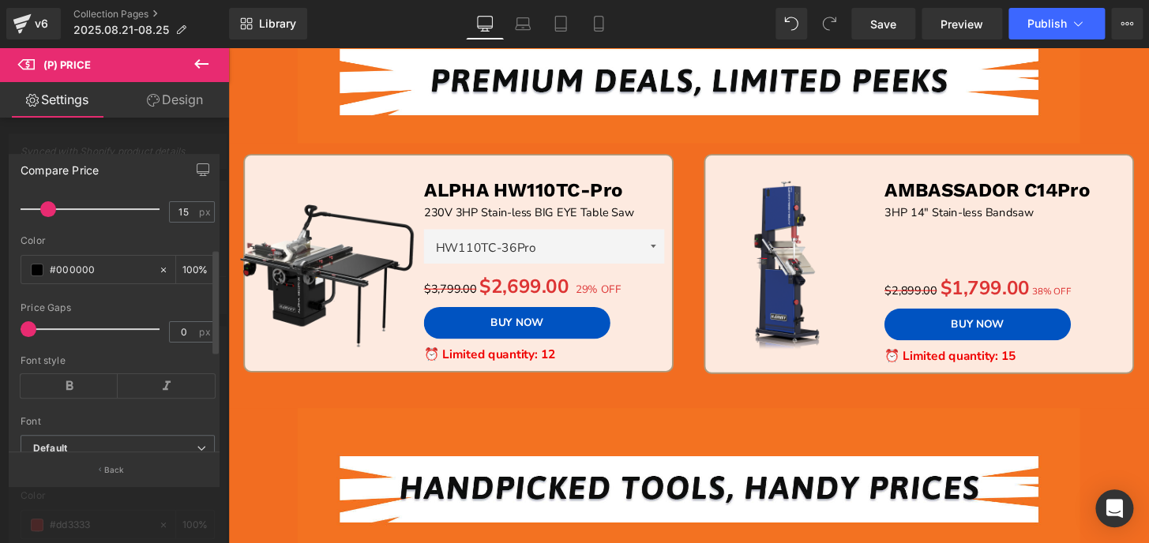
scroll to position [65, 0]
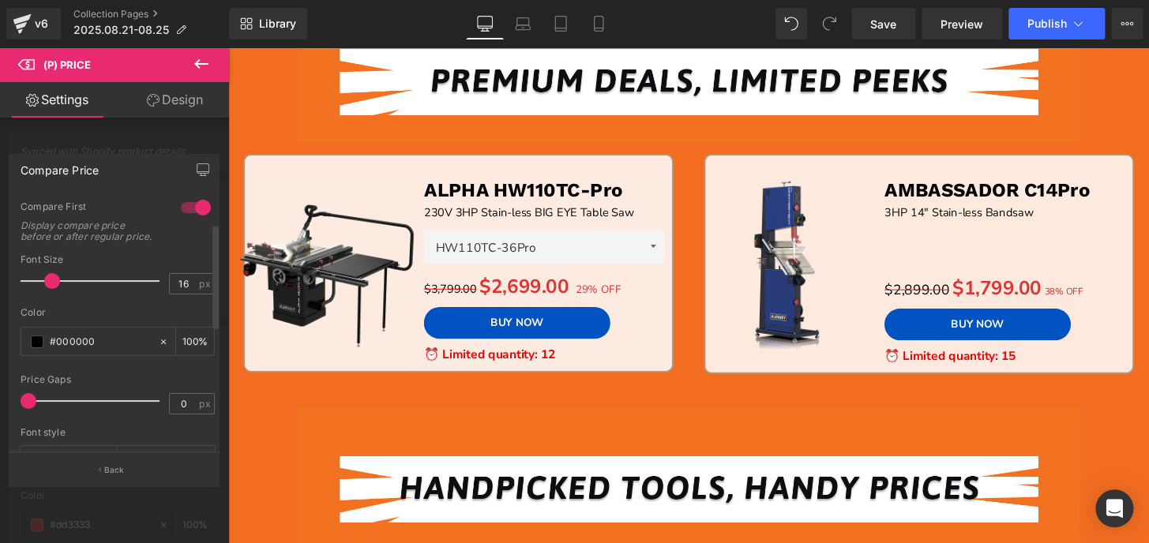
type input "15"
click at [47, 289] on span at bounding box center [48, 281] width 16 height 16
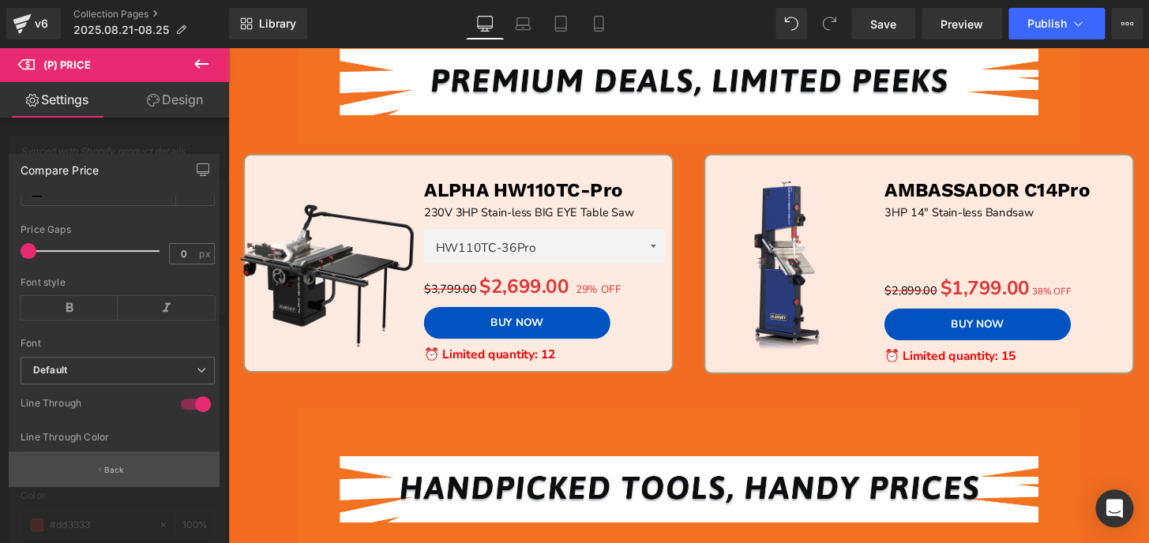
click at [130, 469] on button "Back" at bounding box center [114, 470] width 211 height 36
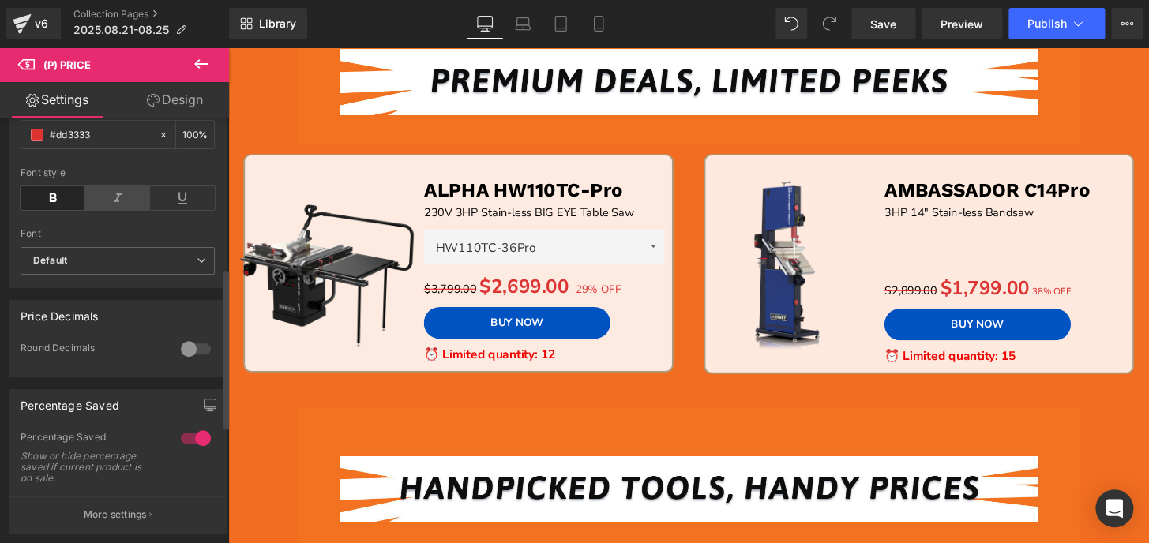
scroll to position [430, 0]
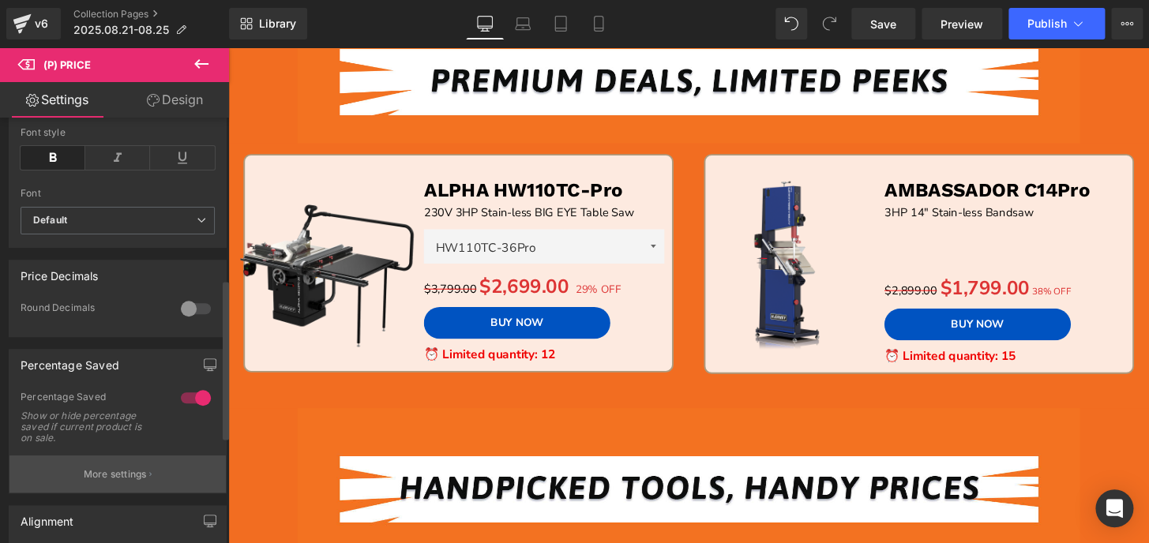
click at [93, 482] on p "More settings" at bounding box center [115, 474] width 63 height 14
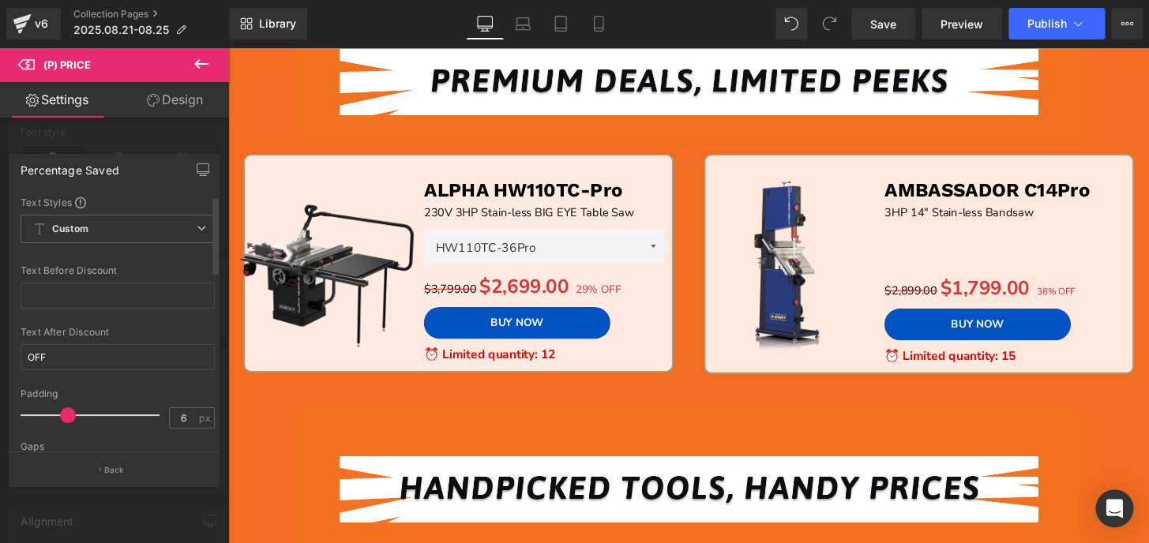
type input "5"
drag, startPoint x: 25, startPoint y: 414, endPoint x: 59, endPoint y: 412, distance: 34.0
click at [59, 412] on span at bounding box center [62, 415] width 16 height 16
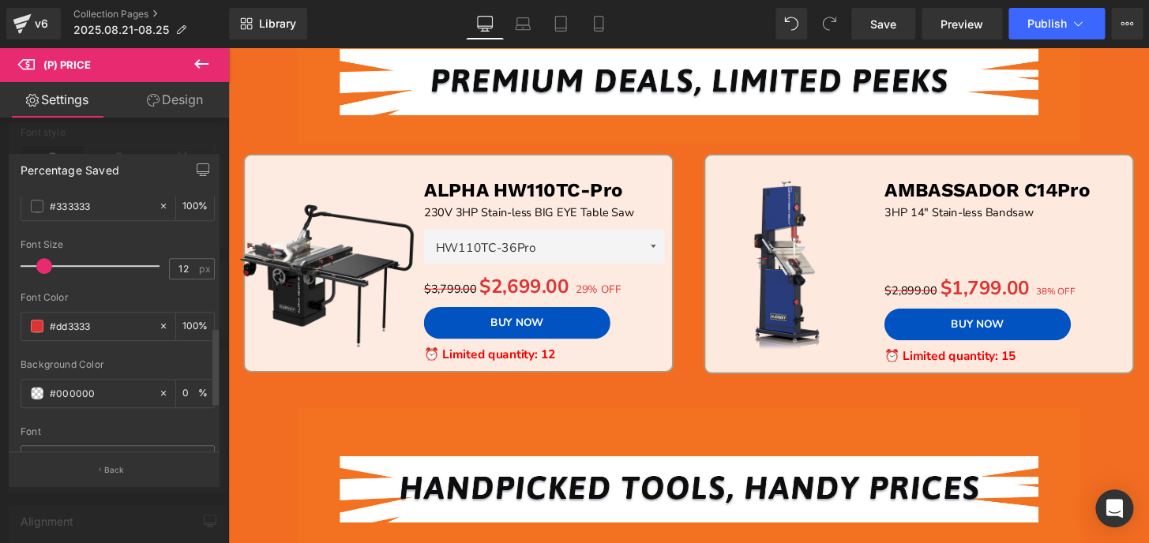
scroll to position [418, 0]
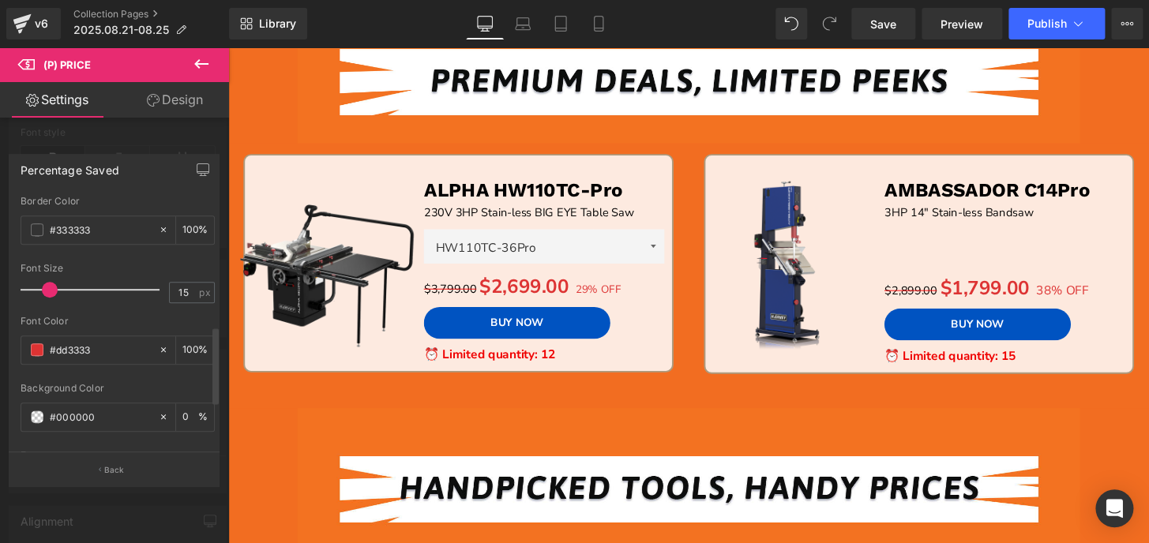
type input "13"
click at [46, 286] on span at bounding box center [46, 290] width 16 height 16
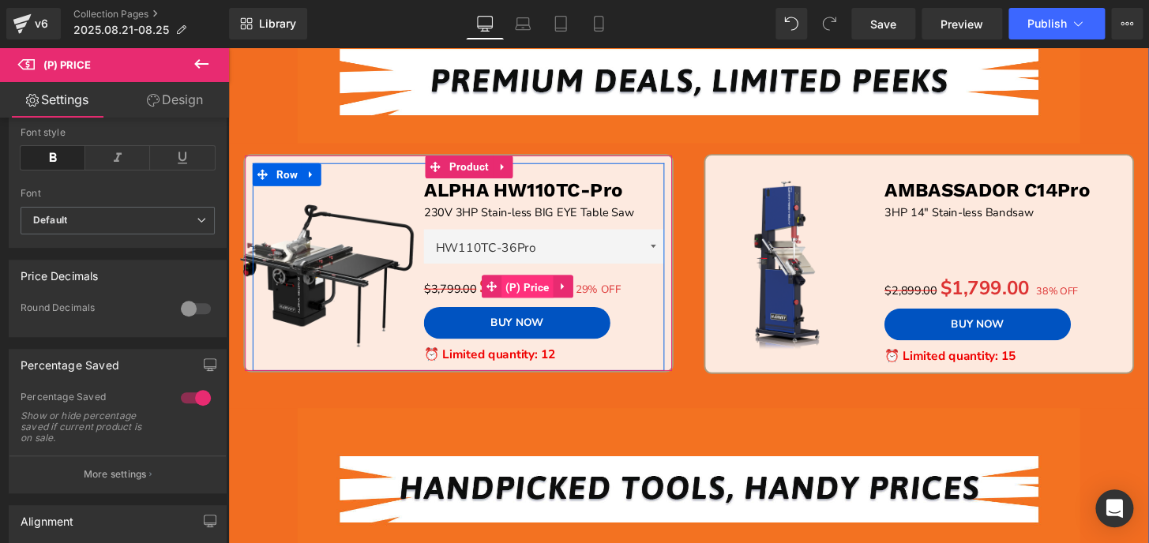
click at [515, 296] on span "(P) Price" at bounding box center [539, 296] width 54 height 24
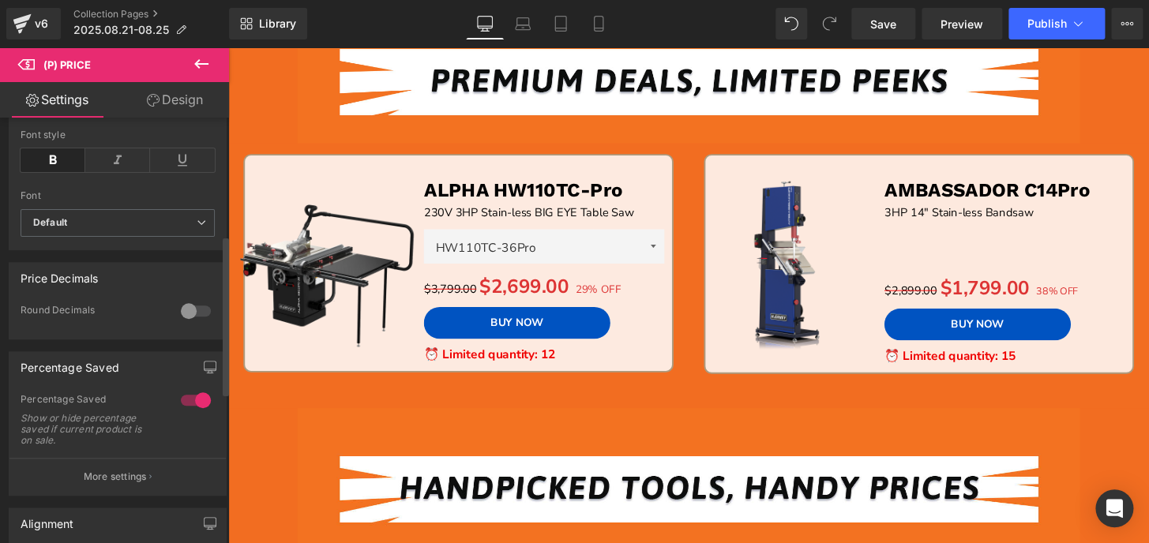
scroll to position [430, 0]
drag, startPoint x: 110, startPoint y: 483, endPoint x: 125, endPoint y: 459, distance: 28.0
click at [111, 481] on p "More settings" at bounding box center [115, 474] width 63 height 14
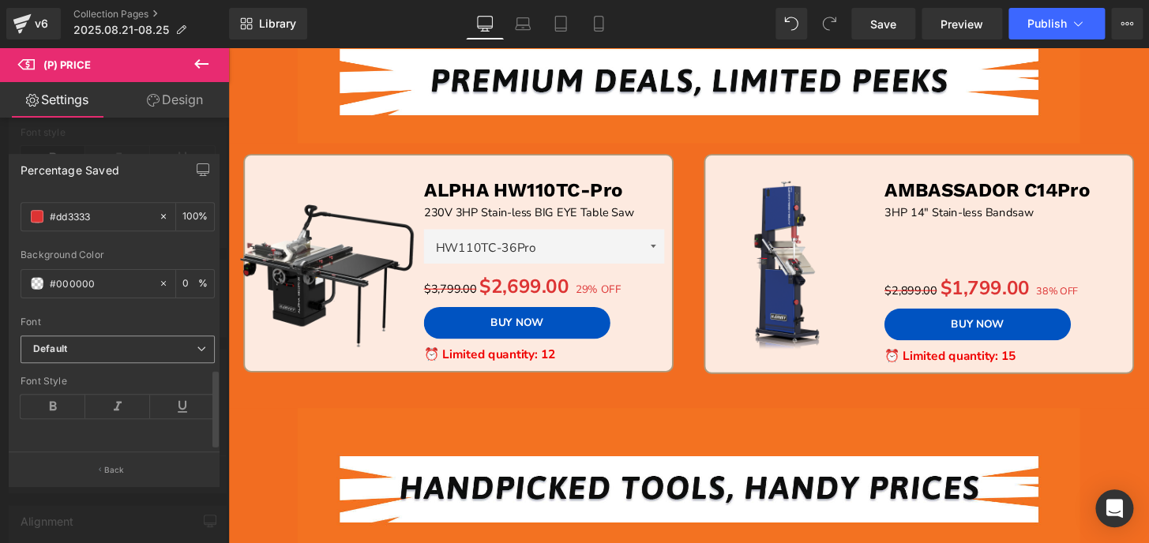
scroll to position [561, 0]
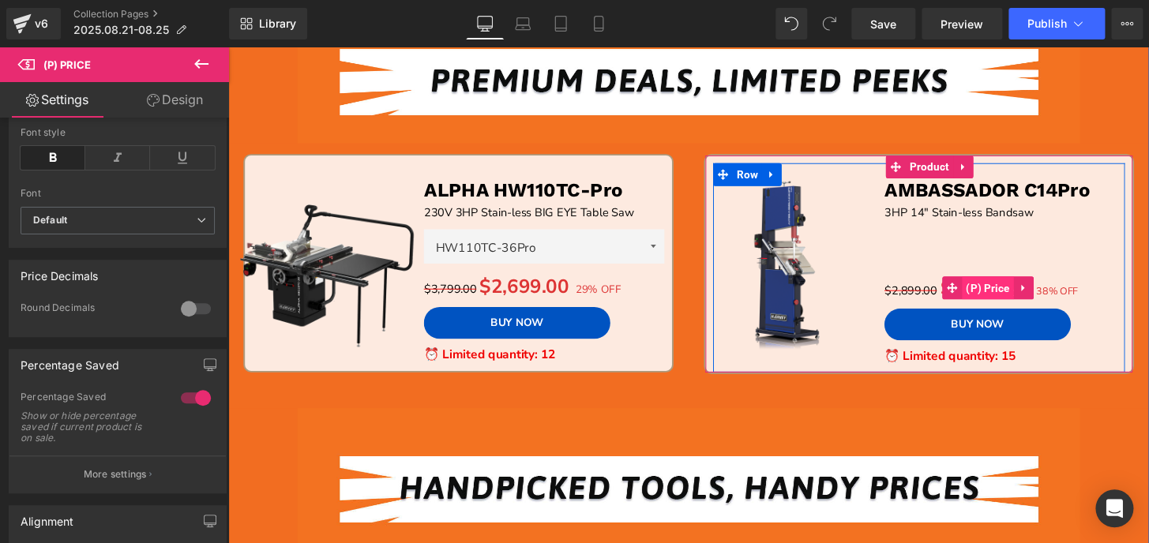
click at [996, 299] on span "(P) Price" at bounding box center [1016, 297] width 54 height 24
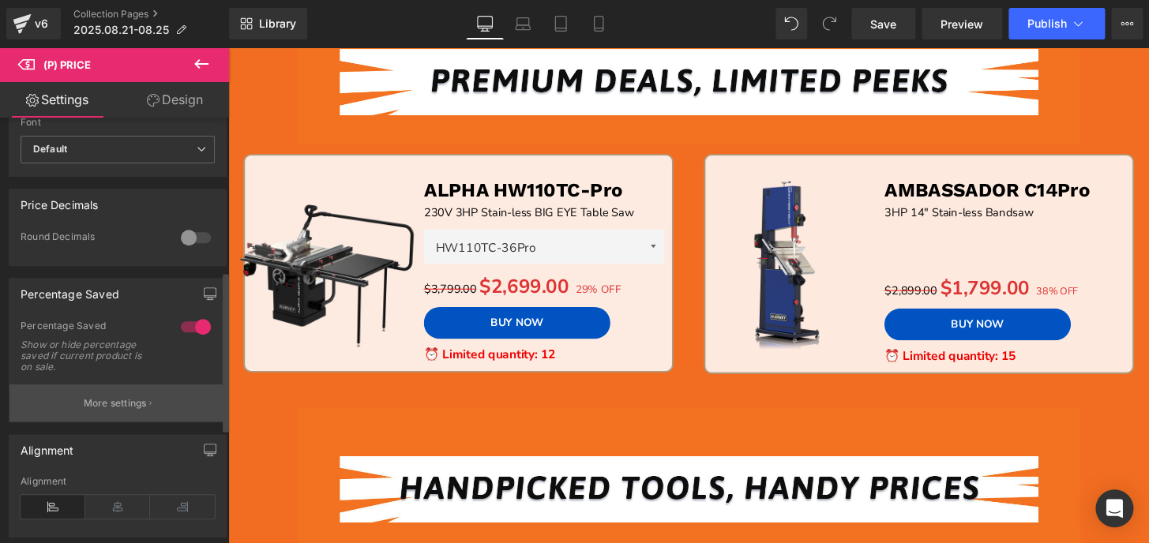
scroll to position [502, 0]
click at [115, 410] on p "More settings" at bounding box center [115, 402] width 63 height 14
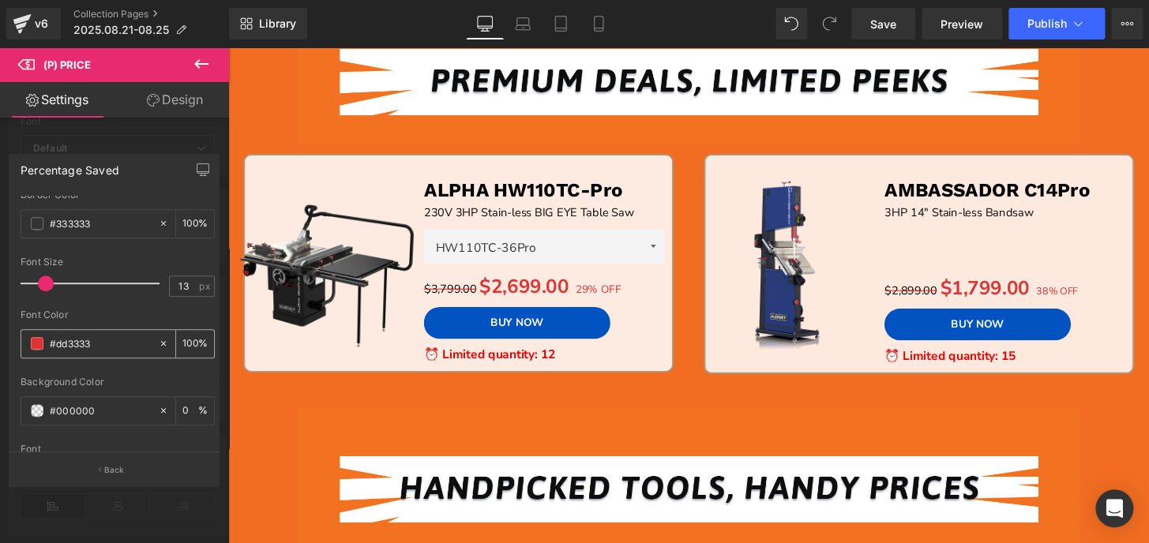
scroll to position [430, 0]
drag, startPoint x: 178, startPoint y: 282, endPoint x: 187, endPoint y: 283, distance: 8.8
click at [187, 283] on input "13" at bounding box center [184, 281] width 28 height 20
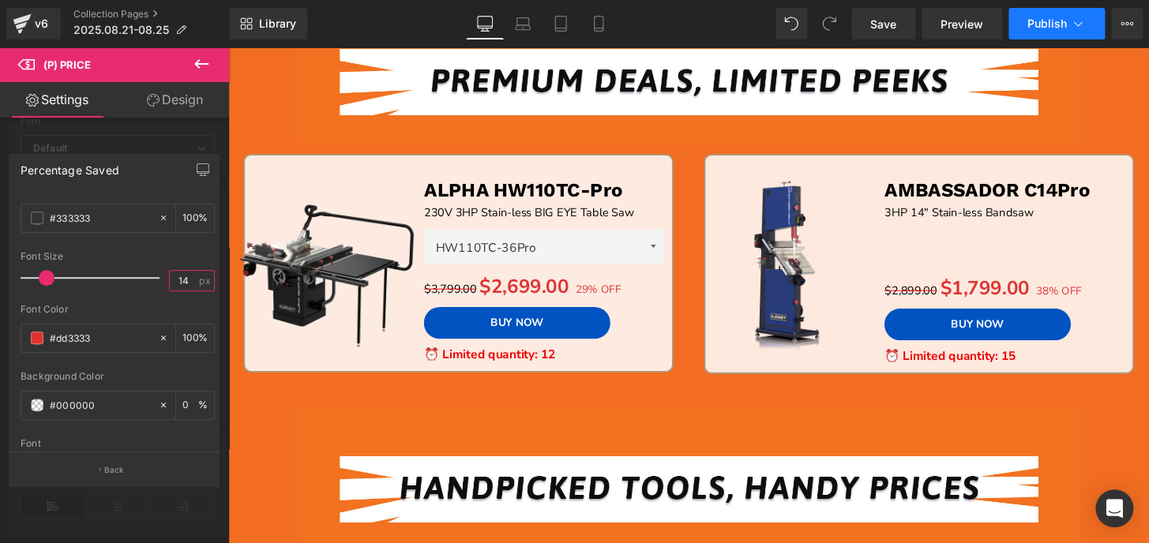
type input "14"
click at [1042, 16] on button "Publish" at bounding box center [1056, 24] width 96 height 32
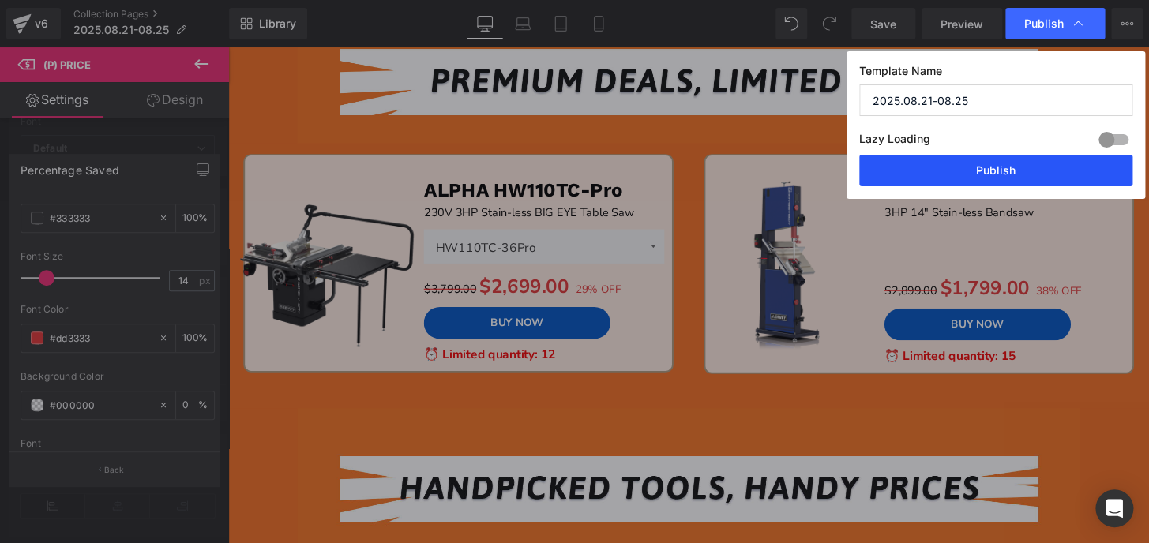
click at [1030, 166] on button "Publish" at bounding box center [995, 171] width 273 height 32
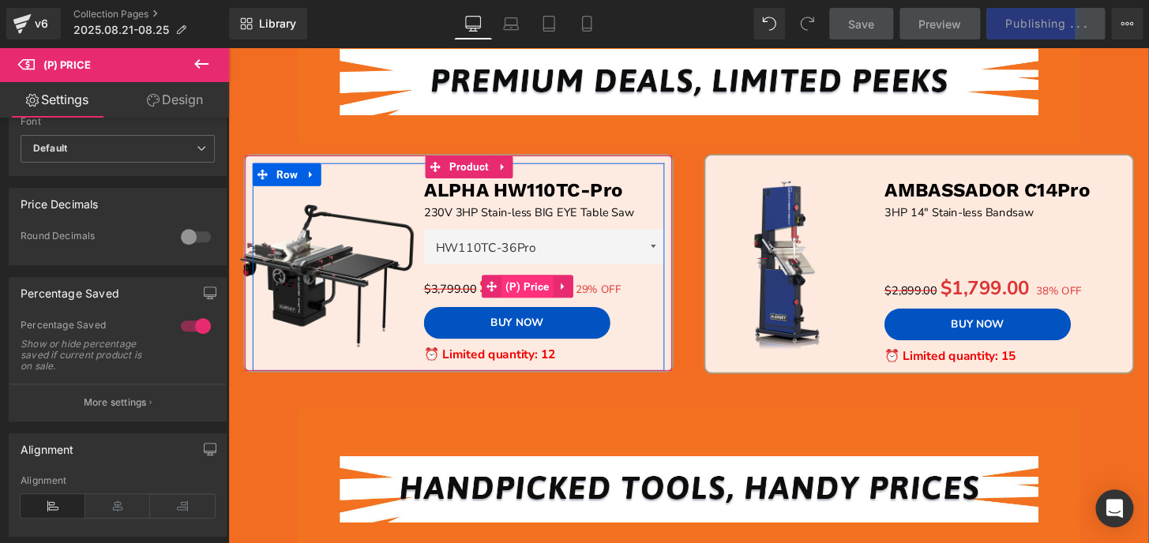
click at [546, 297] on span "(P) Price" at bounding box center [539, 295] width 54 height 24
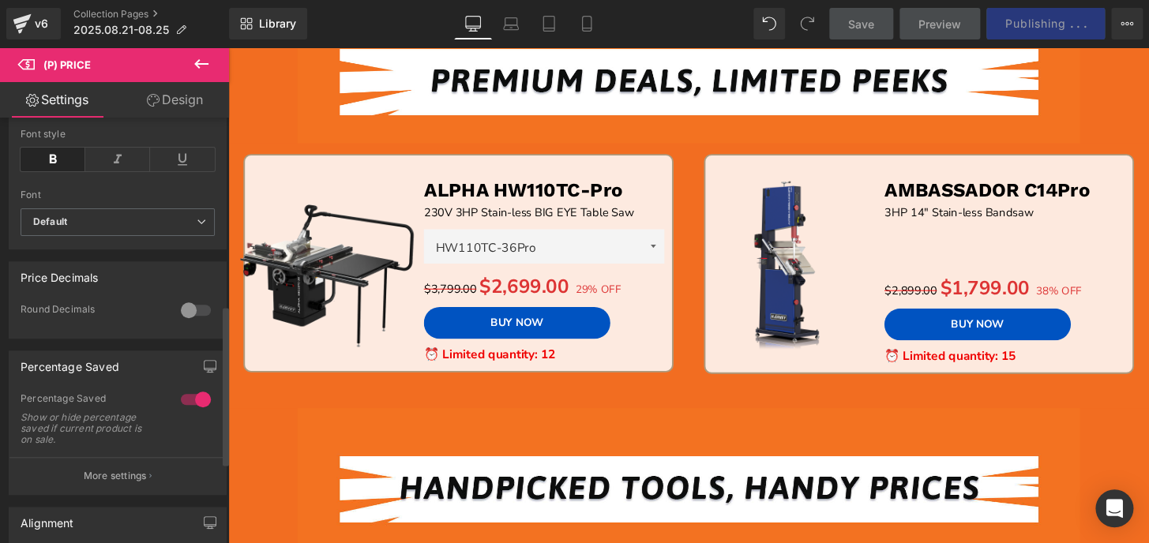
scroll to position [502, 0]
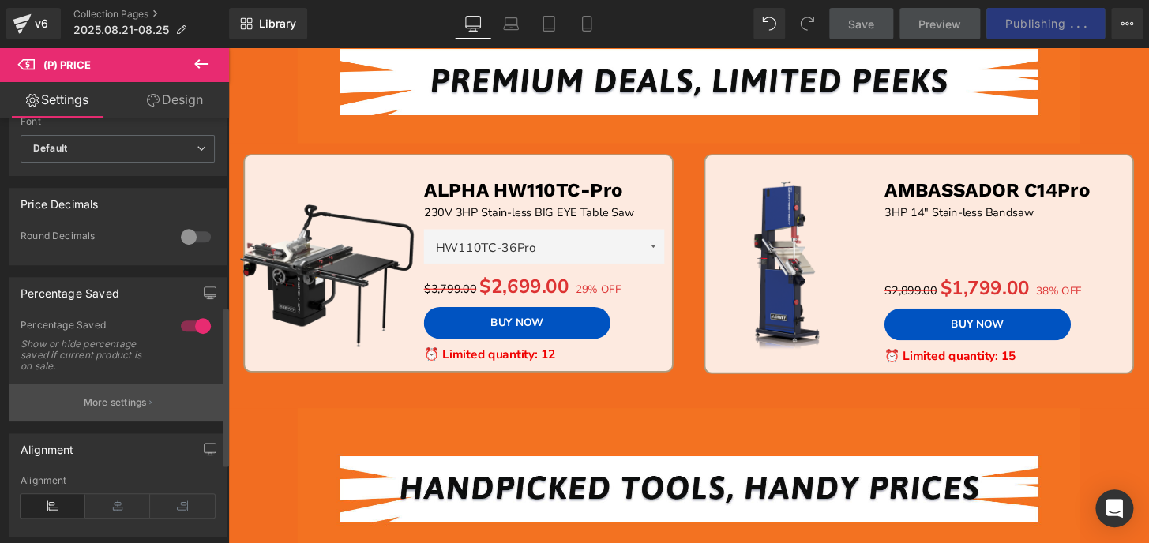
click at [114, 410] on p "More settings" at bounding box center [115, 402] width 63 height 14
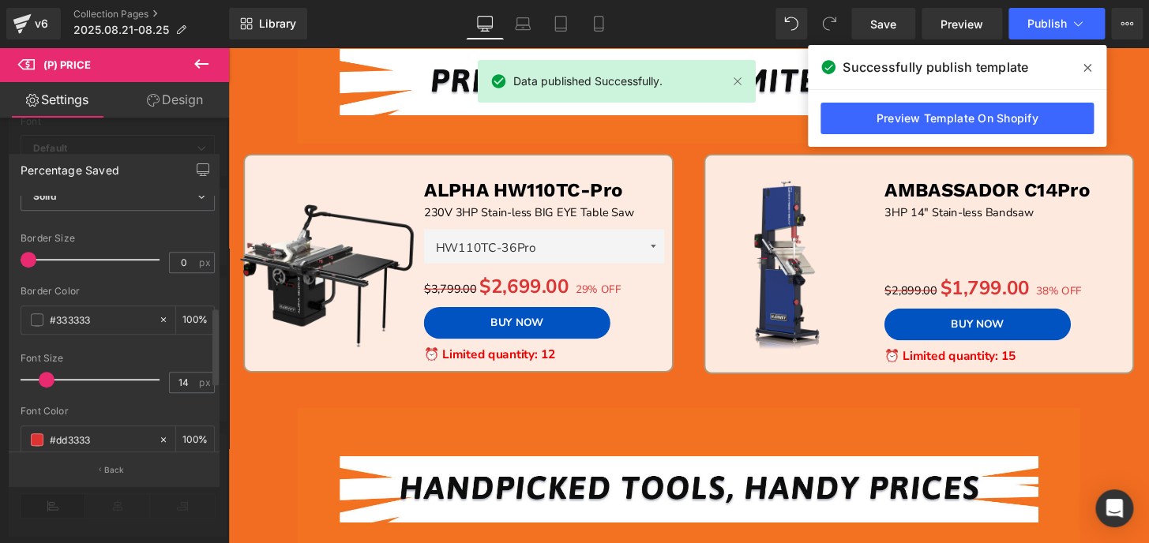
scroll to position [358, 0]
